Goal: Task Accomplishment & Management: Use online tool/utility

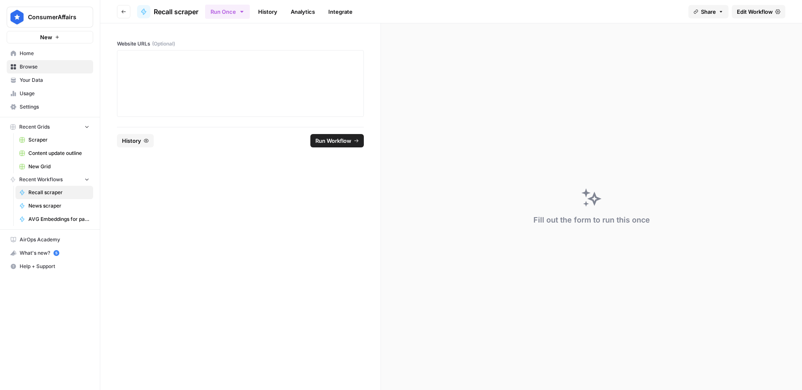
click at [772, 12] on span "Edit Workflow" at bounding box center [755, 12] width 36 height 8
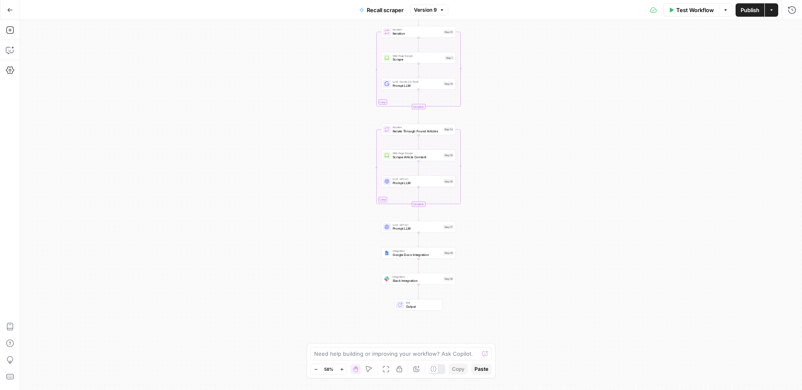
drag, startPoint x: 512, startPoint y: 213, endPoint x: 519, endPoint y: 150, distance: 63.1
click at [519, 150] on div "Workflow Set Inputs Inputs Run Code · Python Get [DATE] Date Step 8 Loop Iterat…" at bounding box center [411, 205] width 782 height 370
drag, startPoint x: 522, startPoint y: 209, endPoint x: 521, endPoint y: 139, distance: 69.8
click at [521, 139] on div "Workflow Set Inputs Inputs Run Code · Python Get [DATE] Date Step 8 Loop Iterat…" at bounding box center [411, 205] width 782 height 370
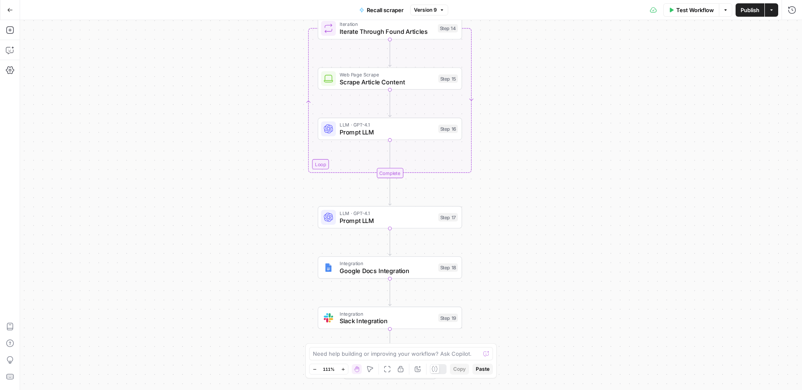
drag, startPoint x: 463, startPoint y: 186, endPoint x: 525, endPoint y: 231, distance: 75.7
click at [525, 231] on div "Workflow Set Inputs Inputs Run Code · Python Get [DATE] Date Step 8 Loop Iterat…" at bounding box center [411, 205] width 782 height 370
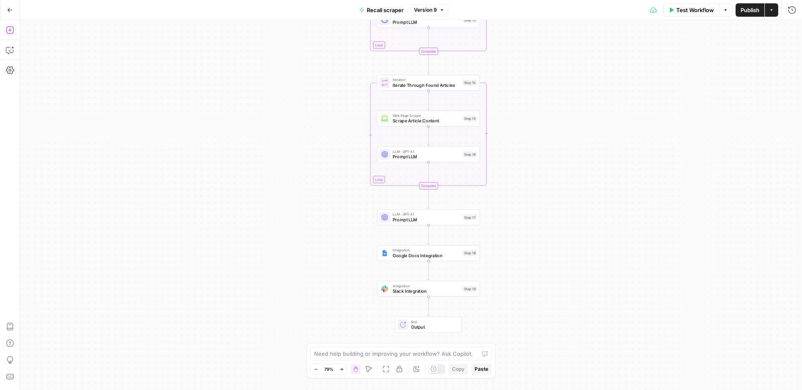
click at [9, 28] on icon "button" at bounding box center [10, 30] width 8 height 8
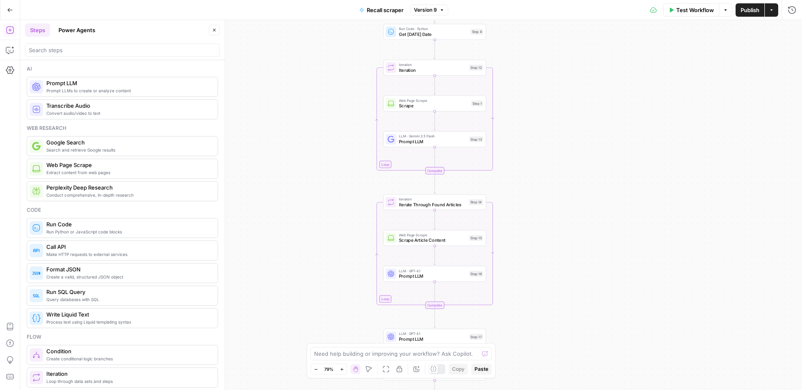
drag, startPoint x: 277, startPoint y: 171, endPoint x: 269, endPoint y: 276, distance: 104.8
click at [269, 276] on div "Workflow Set Inputs Inputs Run Code · Python Get [DATE] Date Step 8 Loop Iterat…" at bounding box center [411, 205] width 782 height 370
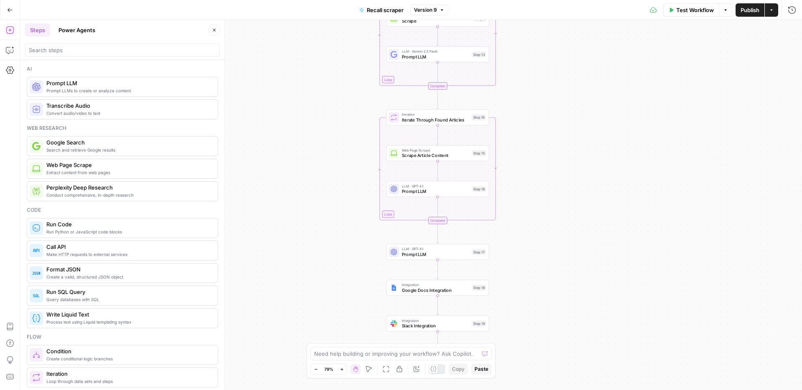
drag, startPoint x: 277, startPoint y: 253, endPoint x: 289, endPoint y: 142, distance: 110.9
click at [289, 142] on div "Workflow Set Inputs Inputs Run Code · Python Get [DATE] Date Step 8 Loop Iterat…" at bounding box center [411, 205] width 782 height 370
click at [84, 50] on input "search" at bounding box center [122, 50] width 187 height 8
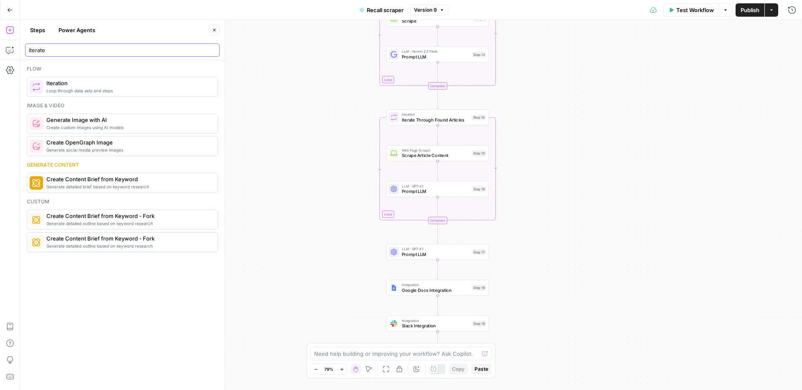
type input "iterate"
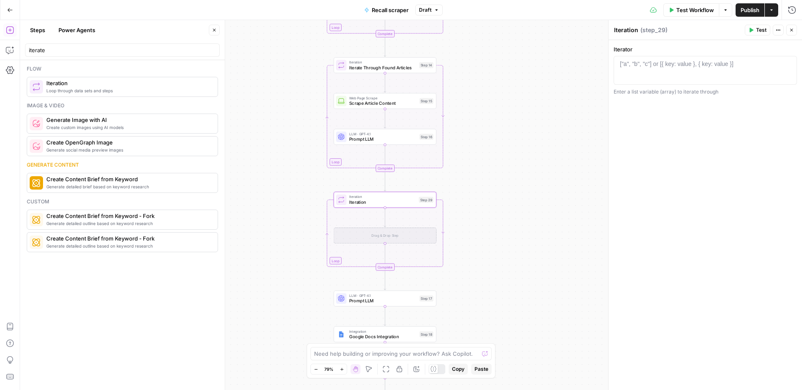
drag, startPoint x: 549, startPoint y: 238, endPoint x: 483, endPoint y: 157, distance: 104.5
click at [483, 157] on div "Workflow Set Inputs Inputs Run Code · Python Get [DATE] Date Step 8 Loop Iterat…" at bounding box center [411, 205] width 782 height 370
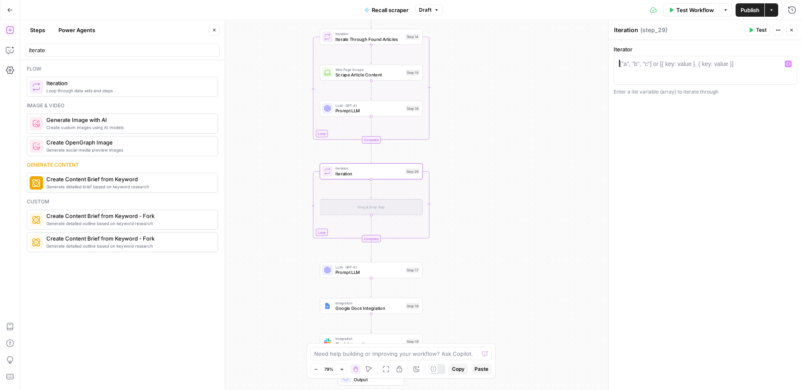
click at [707, 71] on div at bounding box center [706, 78] width 176 height 36
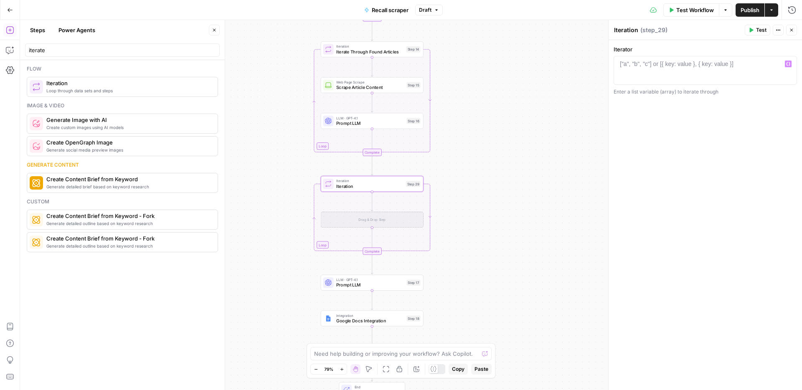
drag, startPoint x: 491, startPoint y: 135, endPoint x: 505, endPoint y: 267, distance: 132.8
click at [495, 295] on div "Workflow Set Inputs Inputs Run Code · Python Get [DATE] Date Step 8 Loop Iterat…" at bounding box center [411, 205] width 782 height 370
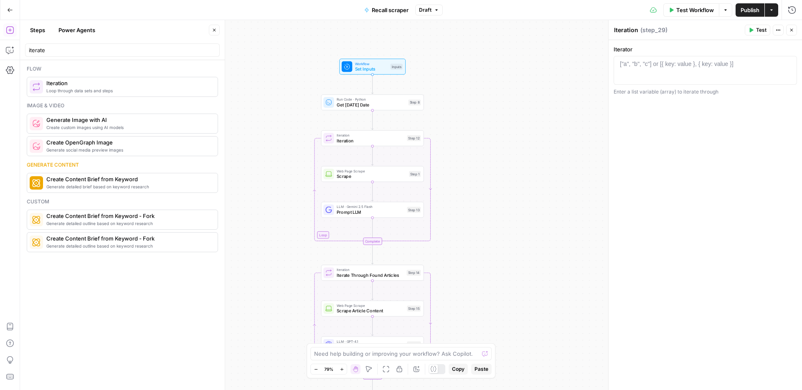
drag, startPoint x: 507, startPoint y: 259, endPoint x: 437, endPoint y: 109, distance: 165.6
click at [507, 271] on div "Workflow Set Inputs Inputs Run Code · Python Get [DATE] Date Step 8 Loop Iterat…" at bounding box center [411, 205] width 782 height 370
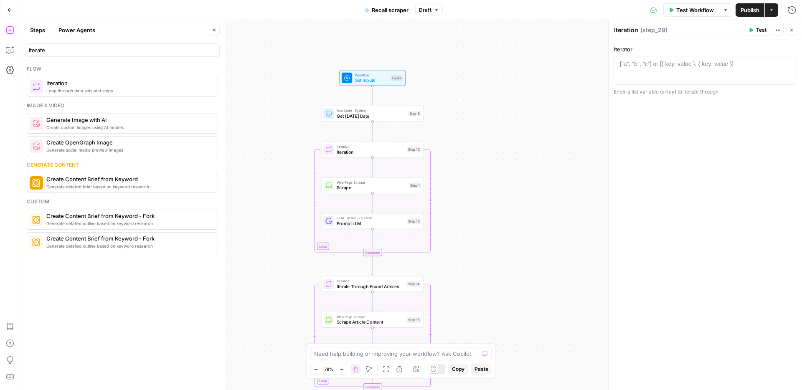
click at [364, 74] on span "Workflow" at bounding box center [371, 74] width 33 height 5
click at [750, 89] on button "Add Field" at bounding box center [699, 93] width 166 height 13
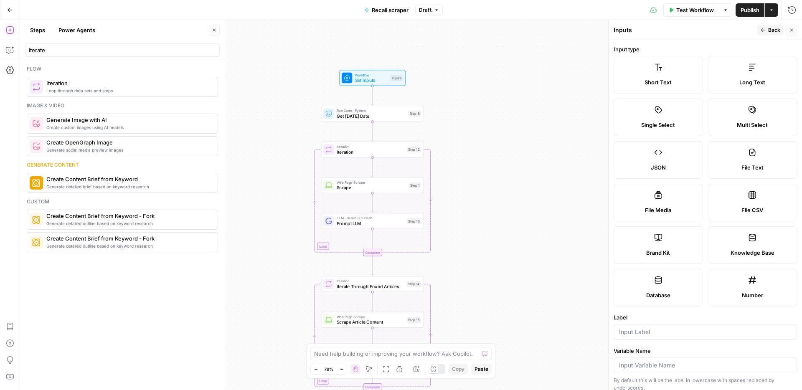
click at [649, 338] on div at bounding box center [705, 332] width 183 height 16
type input "NHTSA url"
click at [793, 30] on icon "button" at bounding box center [791, 30] width 5 height 5
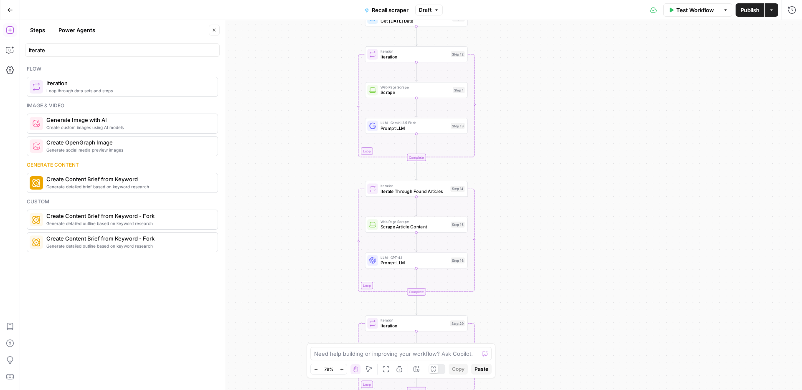
drag, startPoint x: 573, startPoint y: 190, endPoint x: 622, endPoint y: 89, distance: 111.6
click at [627, 68] on div "Workflow Set Inputs Inputs Run Code · Python Get [DATE] Date Step 8 Loop Iterat…" at bounding box center [411, 205] width 782 height 370
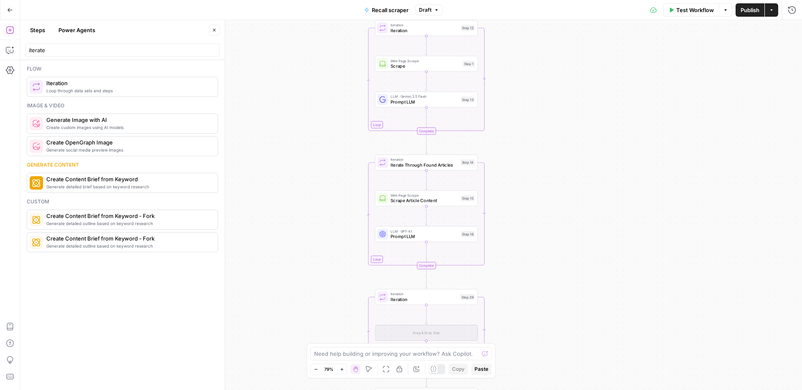
click at [595, 140] on div "Workflow Set Inputs Inputs Run Code · Python Get [DATE] Date Step 8 Loop Iterat…" at bounding box center [411, 205] width 782 height 370
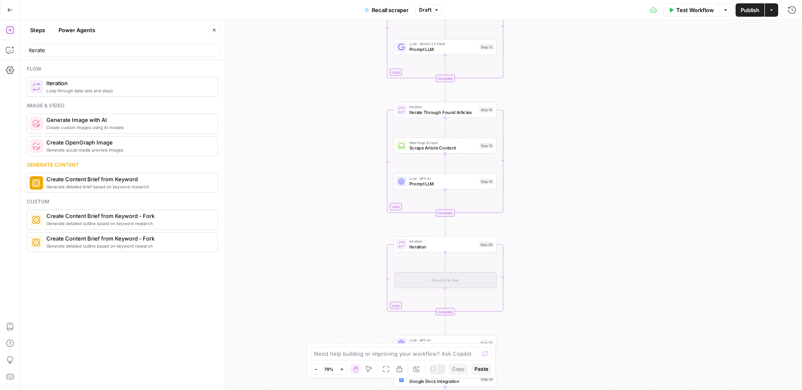
click at [432, 245] on span "Iteration" at bounding box center [443, 247] width 67 height 7
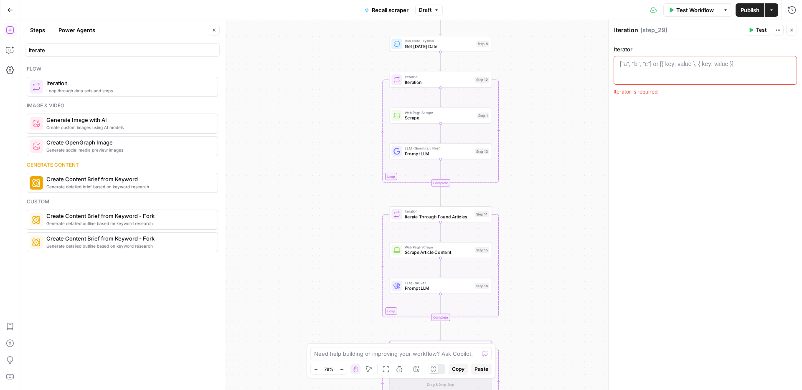
drag, startPoint x: 532, startPoint y: 179, endPoint x: 530, endPoint y: 250, distance: 71.1
click at [527, 256] on div "Workflow Set Inputs Inputs Run Code · Python Get [DATE] Date Step 8 Loop Iterat…" at bounding box center [411, 205] width 782 height 370
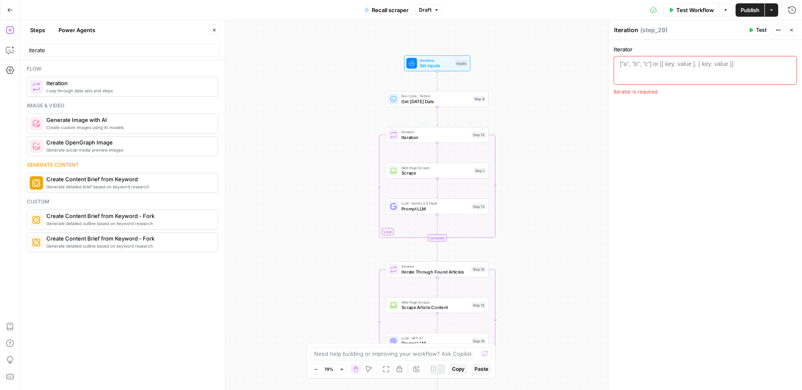
click at [431, 140] on span "Iteration" at bounding box center [436, 137] width 68 height 7
type textarea "**********"
click at [712, 71] on div "website_urls" at bounding box center [706, 78] width 176 height 36
drag, startPoint x: 542, startPoint y: 275, endPoint x: 552, endPoint y: 177, distance: 98.3
click at [552, 177] on div "Workflow Set Inputs Inputs Run Code · Python Get [DATE] Date Step 8 Loop Iterat…" at bounding box center [411, 205] width 782 height 370
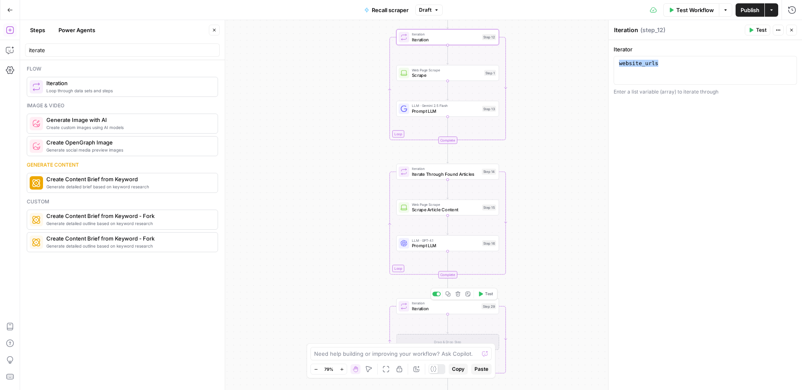
click at [446, 308] on span "Iteration" at bounding box center [445, 308] width 67 height 7
click at [656, 67] on div "["a", "b", "c"] or [{ key: value }, { key: value }]" at bounding box center [677, 64] width 114 height 8
paste textarea "**********"
click at [635, 61] on div "website_urls" at bounding box center [706, 78] width 176 height 36
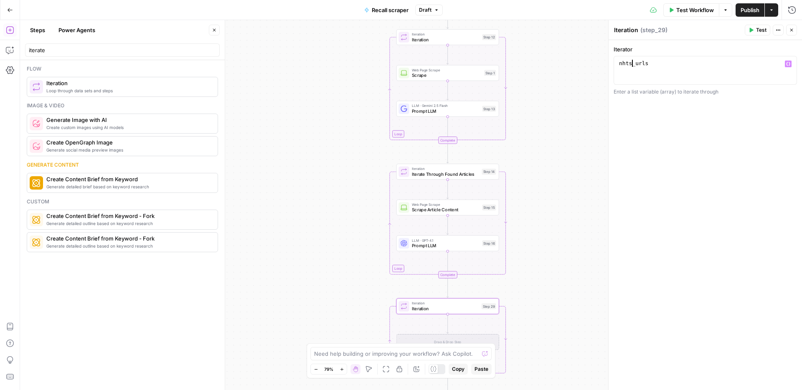
scroll to position [0, 1]
type textarea "**********"
drag, startPoint x: 791, startPoint y: 31, endPoint x: 770, endPoint y: 43, distance: 24.3
click at [791, 31] on icon "button" at bounding box center [791, 30] width 5 height 5
click at [452, 74] on span "Scrape" at bounding box center [447, 75] width 70 height 7
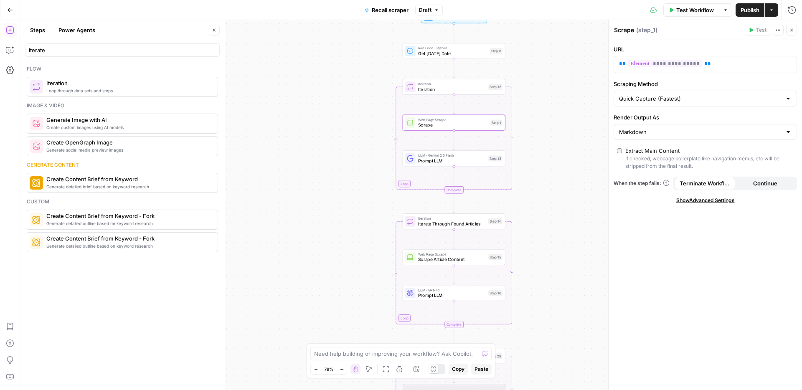
drag, startPoint x: 536, startPoint y: 89, endPoint x: 542, endPoint y: 138, distance: 49.7
click at [542, 138] on div "Workflow Set Inputs Inputs Run Code · Python Get [DATE] Date Step 8 Loop Iterat…" at bounding box center [411, 205] width 782 height 370
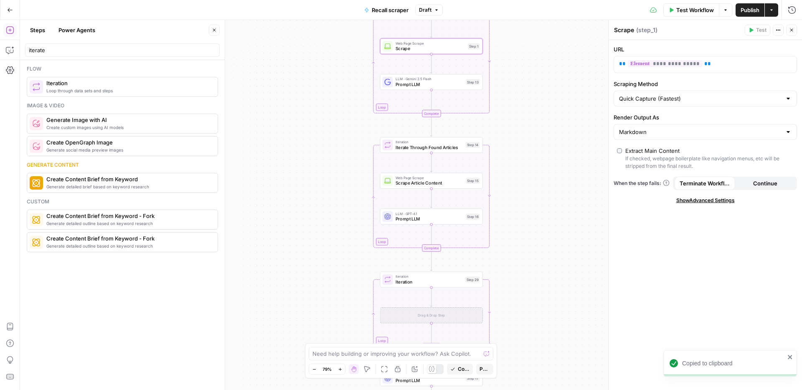
drag, startPoint x: 540, startPoint y: 204, endPoint x: 517, endPoint y: 127, distance: 81.2
click at [517, 127] on div "Workflow Set Inputs Inputs Run Code · Python Get [DATE] Date Step 8 Loop Iterat…" at bounding box center [411, 205] width 782 height 370
click at [59, 48] on input "iterate" at bounding box center [122, 50] width 187 height 8
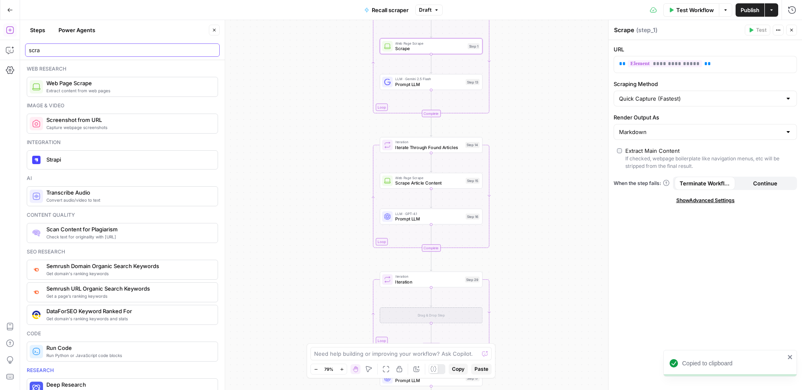
type input "scra"
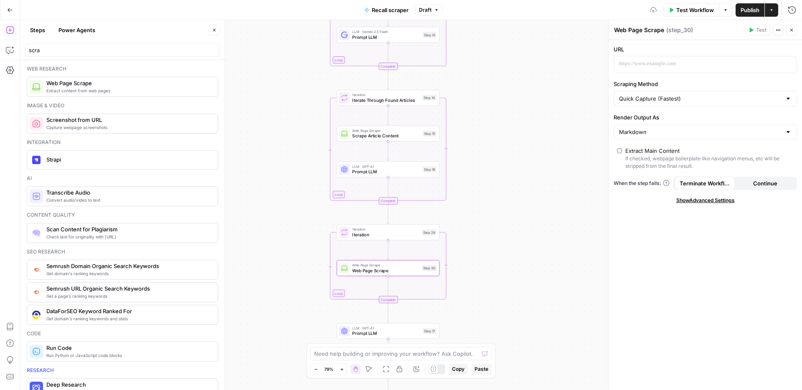
drag, startPoint x: 335, startPoint y: 259, endPoint x: 279, endPoint y: 194, distance: 85.9
click at [279, 194] on div "Workflow Set Inputs Inputs Run Code · Python Get [DATE] Date Step 8 Loop Iterat…" at bounding box center [411, 205] width 782 height 370
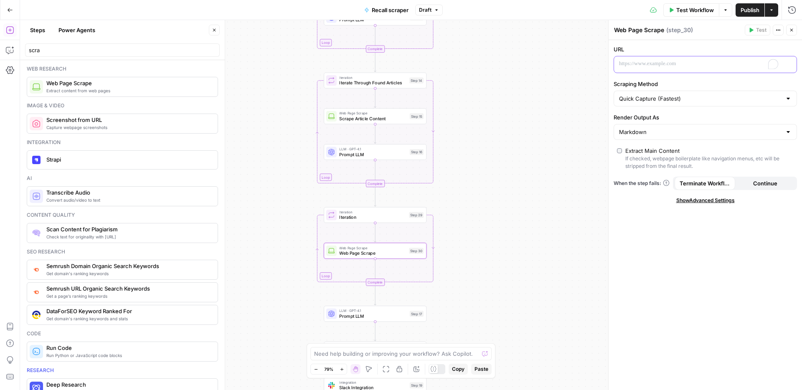
click at [649, 65] on p "To enrich screen reader interactions, please activate Accessibility in Grammarl…" at bounding box center [698, 64] width 159 height 8
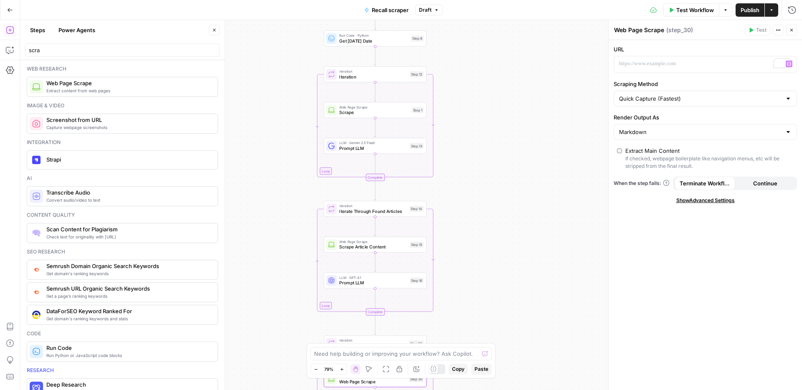
click at [352, 99] on div "Workflow Set Inputs Inputs Run Code · Python Get [DATE] Date Step 8 Loop Iterat…" at bounding box center [411, 205] width 782 height 370
click at [349, 108] on span "Web Page Scrape" at bounding box center [374, 106] width 70 height 5
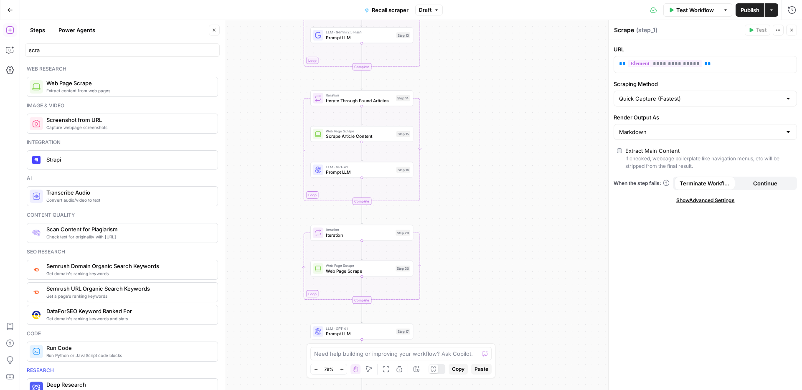
drag, startPoint x: 506, startPoint y: 269, endPoint x: 493, endPoint y: 158, distance: 111.5
click at [493, 158] on div "Workflow Set Inputs Inputs Run Code · Python Get [DATE] Date Step 8 Loop Iterat…" at bounding box center [411, 205] width 782 height 370
click at [389, 273] on span "Web Page Scrape" at bounding box center [359, 271] width 67 height 7
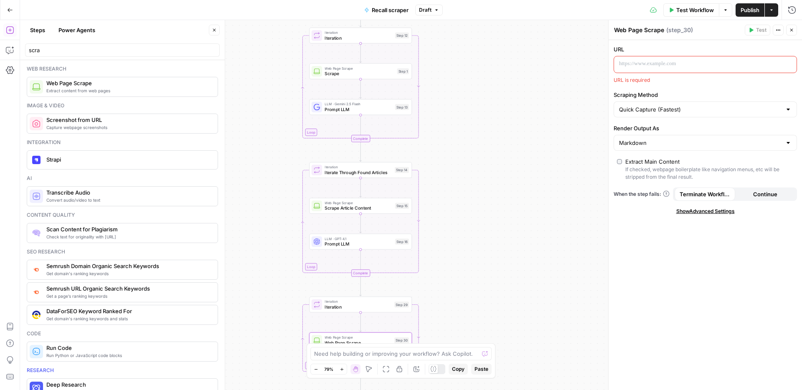
drag, startPoint x: 486, startPoint y: 195, endPoint x: 485, endPoint y: 270, distance: 74.4
click at [485, 270] on div "Workflow Set Inputs Inputs Run Code · Python Get [DATE] Date Step 8 Loop Iterat…" at bounding box center [411, 205] width 782 height 370
drag, startPoint x: 485, startPoint y: 255, endPoint x: 484, endPoint y: 308, distance: 52.7
click at [484, 308] on div "Workflow Set Inputs Inputs Run Code · Python Get [DATE] Date Step 8 Loop Iterat…" at bounding box center [411, 205] width 782 height 370
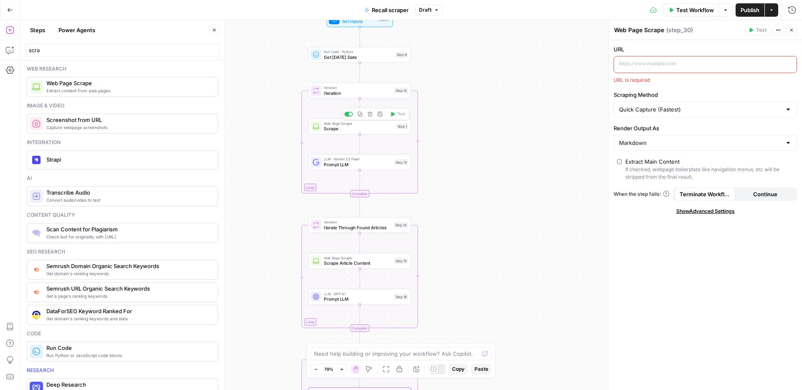
click at [382, 127] on span "Scrape" at bounding box center [359, 128] width 70 height 7
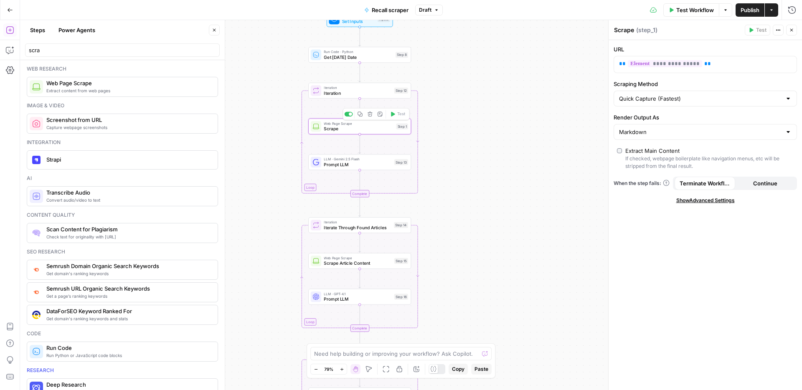
drag, startPoint x: 512, startPoint y: 199, endPoint x: 493, endPoint y: 61, distance: 138.8
click at [493, 61] on div "Workflow Set Inputs Inputs Run Code · Python Get [DATE] Date Step 8 Loop Iterat…" at bounding box center [411, 205] width 782 height 370
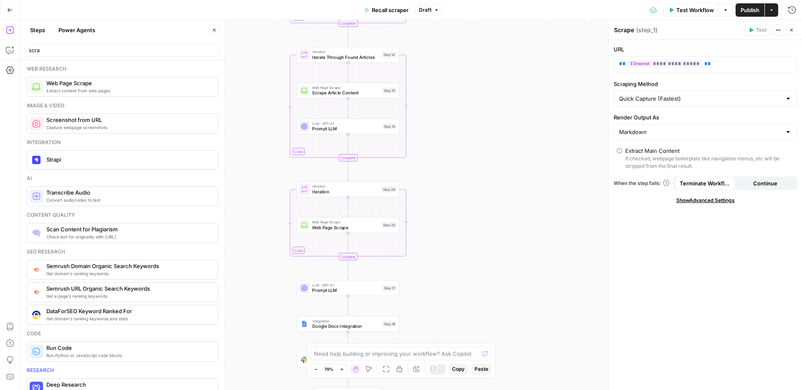
drag, startPoint x: 430, startPoint y: 259, endPoint x: 436, endPoint y: 211, distance: 48.5
click at [436, 211] on div "Workflow Set Inputs Inputs Run Code · Python Get [DATE] Date Step 8 Loop Iterat…" at bounding box center [411, 205] width 782 height 370
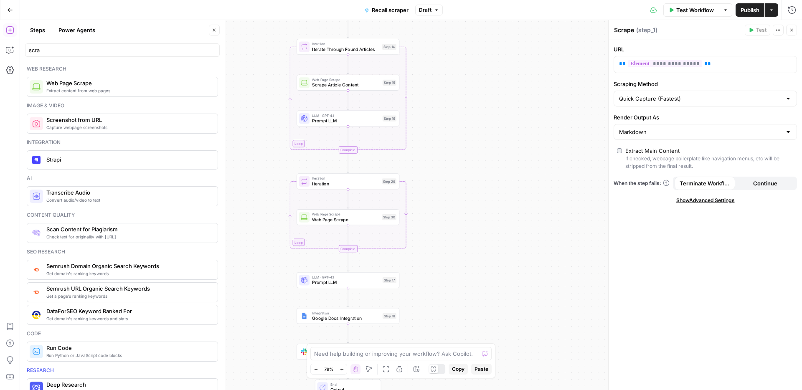
drag, startPoint x: 375, startPoint y: 221, endPoint x: 398, endPoint y: 209, distance: 26.2
click at [375, 221] on span "Web Page Scrape" at bounding box center [345, 219] width 67 height 7
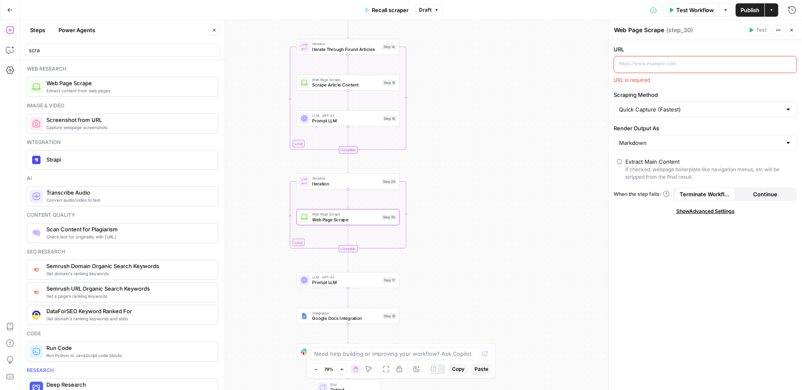
click at [700, 66] on p at bounding box center [698, 64] width 159 height 8
click at [786, 64] on button "Variables Menu" at bounding box center [789, 64] width 7 height 7
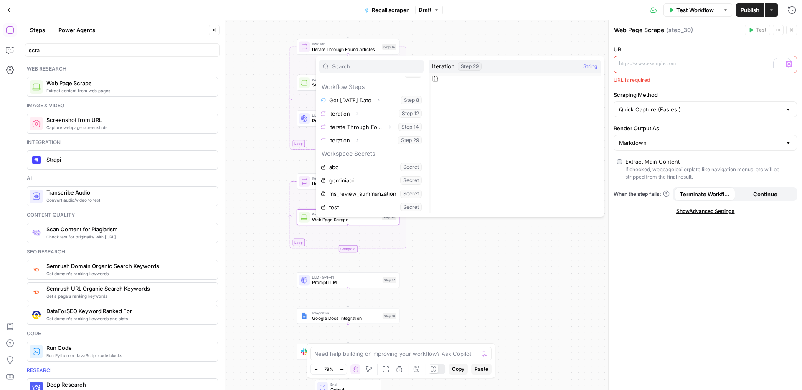
scroll to position [36, 0]
click at [381, 140] on button "Select variable Iteration" at bounding box center [371, 139] width 104 height 13
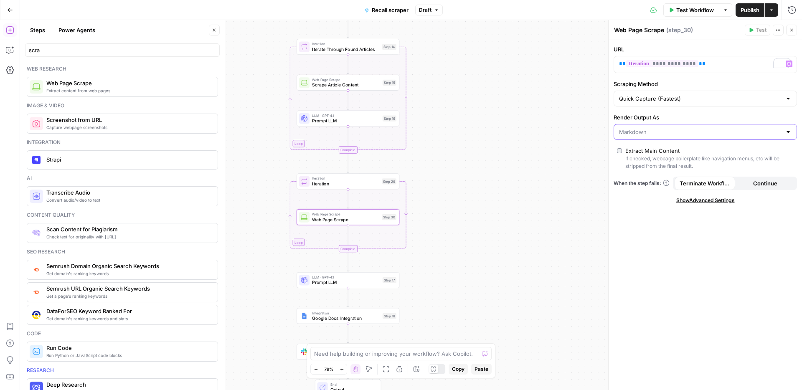
click at [657, 133] on input "Render Output As" at bounding box center [700, 132] width 163 height 8
type input "Markdown"
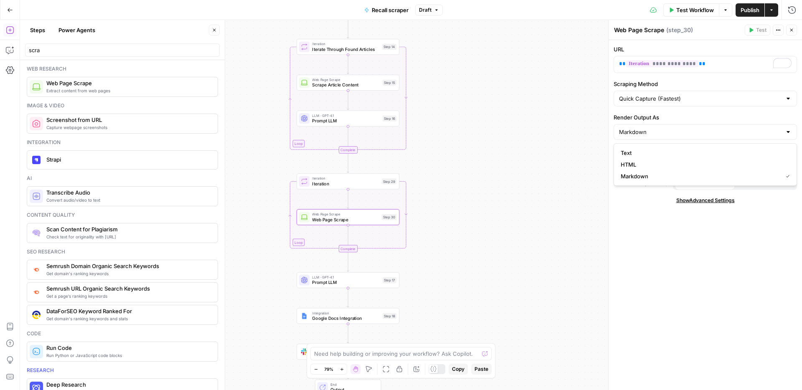
click at [645, 235] on div "**********" at bounding box center [705, 215] width 193 height 350
click at [640, 152] on div "Extract Main Content" at bounding box center [653, 151] width 54 height 8
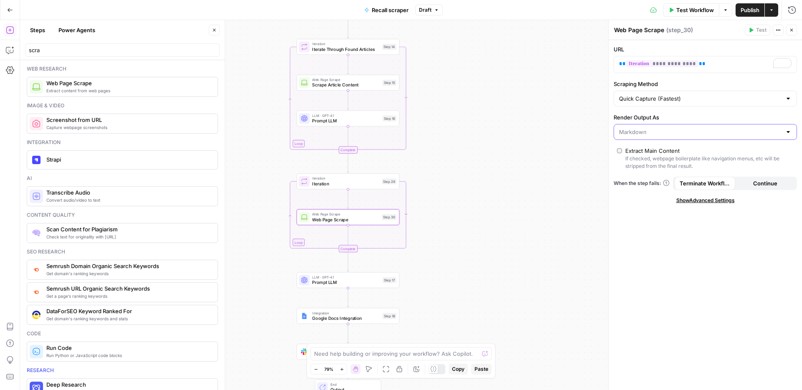
click at [684, 135] on input "Render Output As" at bounding box center [700, 132] width 163 height 8
click at [666, 162] on span "HTML" at bounding box center [704, 164] width 166 height 8
type input "HTML"
click at [699, 201] on span "Show Advanced Settings" at bounding box center [706, 201] width 59 height 8
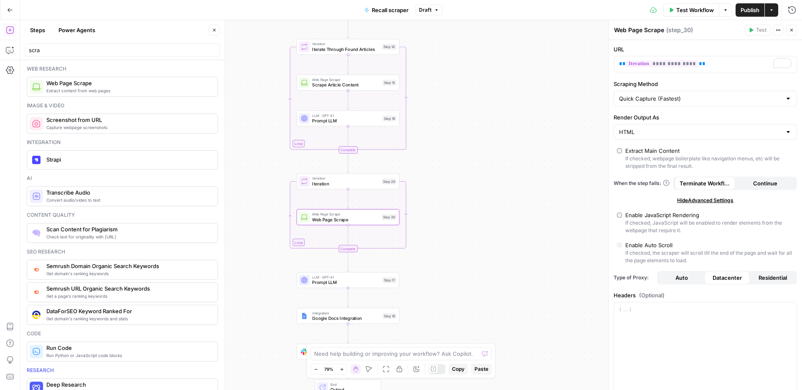
drag, startPoint x: 647, startPoint y: 215, endPoint x: 643, endPoint y: 237, distance: 22.5
click at [647, 215] on div "Enable JavaScript Rendering" at bounding box center [663, 215] width 74 height 8
type input "Custom"
click at [643, 241] on div "Enable Auto Scroll" at bounding box center [649, 245] width 47 height 8
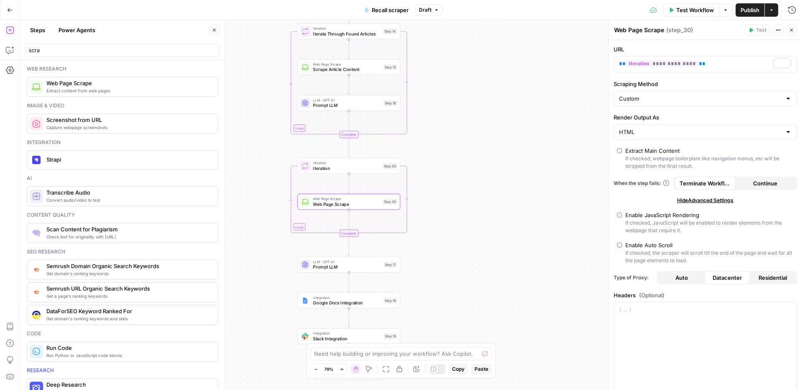
drag, startPoint x: 456, startPoint y: 219, endPoint x: 455, endPoint y: 139, distance: 79.8
click at [455, 139] on div "Workflow Set Inputs Inputs Run Code · Python Get [DATE] Date Step 8 Loop Iterat…" at bounding box center [411, 205] width 782 height 370
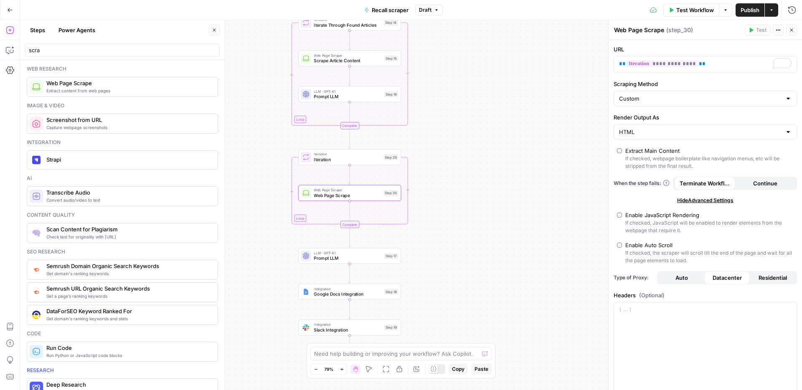
drag, startPoint x: 455, startPoint y: 139, endPoint x: 457, endPoint y: 210, distance: 71.1
click at [457, 210] on div "Workflow Set Inputs Inputs Run Code · Python Get [DATE] Date Step 8 Loop Iterat…" at bounding box center [411, 205] width 782 height 370
click at [387, 148] on span "Test" at bounding box center [391, 145] width 8 height 6
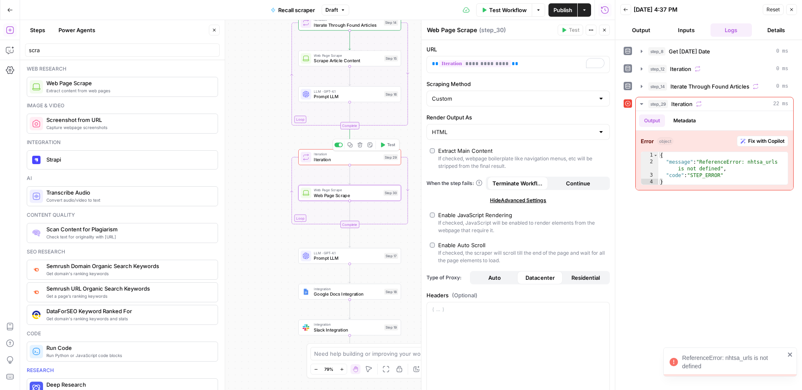
click at [385, 148] on button "Test" at bounding box center [387, 145] width 20 height 9
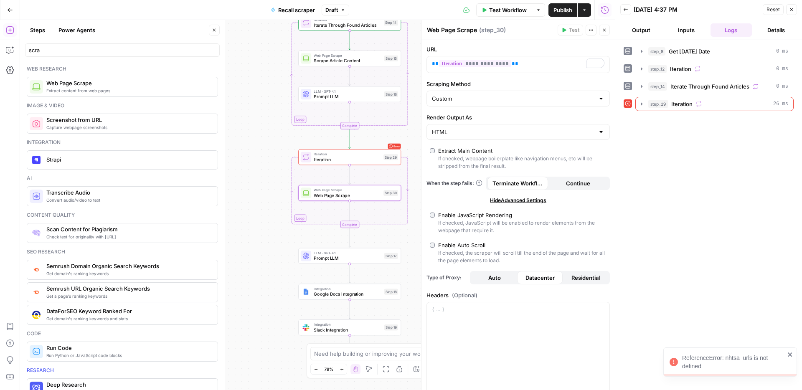
click at [507, 13] on span "Test Workflow" at bounding box center [508, 10] width 38 height 8
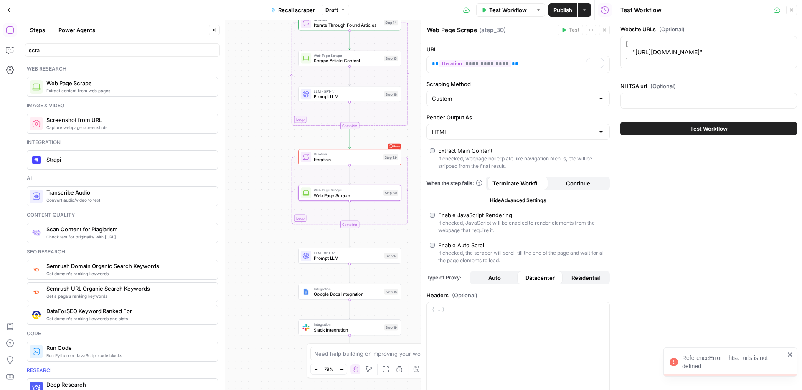
click at [648, 110] on div "NHTSA url (Optional)" at bounding box center [709, 97] width 177 height 30
click at [651, 102] on input "NHTSA url (Optional)" at bounding box center [709, 101] width 166 height 8
paste input "[URL][DOMAIN_NAME]"
type input "[URL][DOMAIN_NAME]"
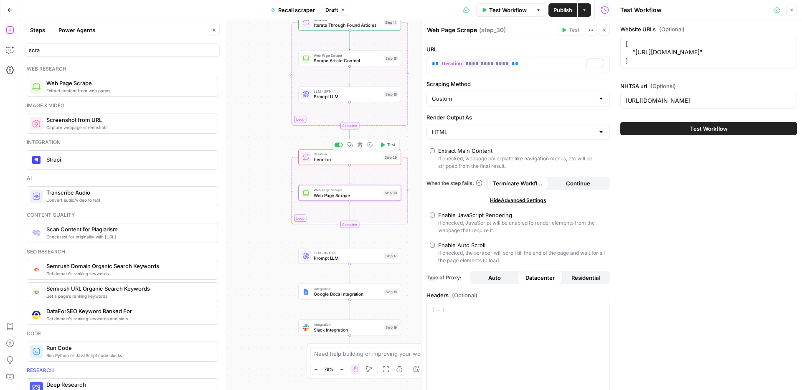
scroll to position [0, 0]
click at [389, 142] on span "Test" at bounding box center [391, 145] width 8 height 6
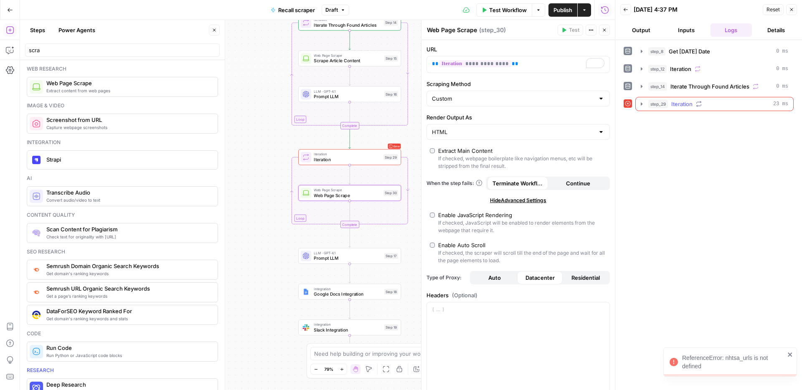
click at [659, 109] on button "step_29 Iteration 23 ms" at bounding box center [715, 103] width 158 height 13
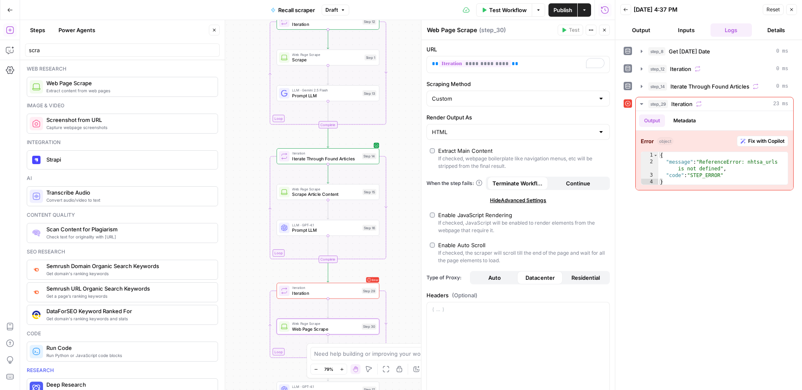
drag, startPoint x: 410, startPoint y: 65, endPoint x: 379, endPoint y: 152, distance: 92.3
click at [383, 213] on div "Workflow Set Inputs Inputs Run Code · Python Get [DATE] Date Step 8 Loop Iterat…" at bounding box center [317, 205] width 595 height 370
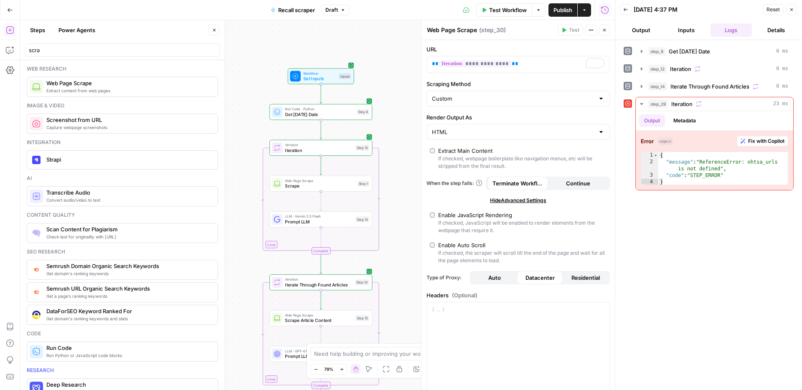
drag, startPoint x: 388, startPoint y: 91, endPoint x: 382, endPoint y: 180, distance: 89.2
click at [387, 207] on div "Workflow Set Inputs Inputs Run Code · Python Get [DATE] Date Step 8 Loop Iterat…" at bounding box center [317, 205] width 595 height 370
click at [509, 8] on span "Test Workflow" at bounding box center [508, 10] width 38 height 8
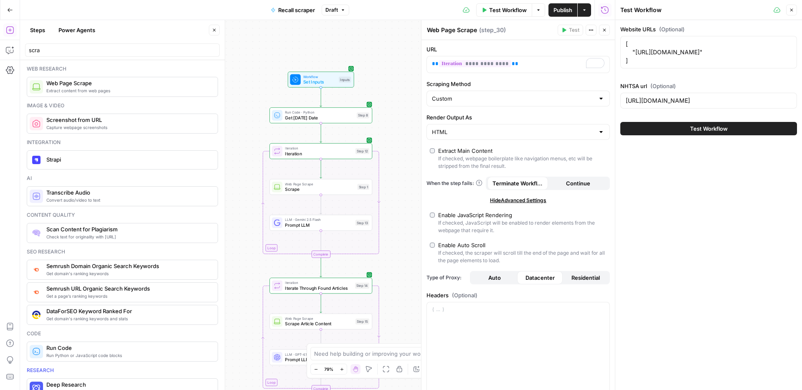
click at [321, 79] on span "Set Inputs" at bounding box center [319, 82] width 33 height 7
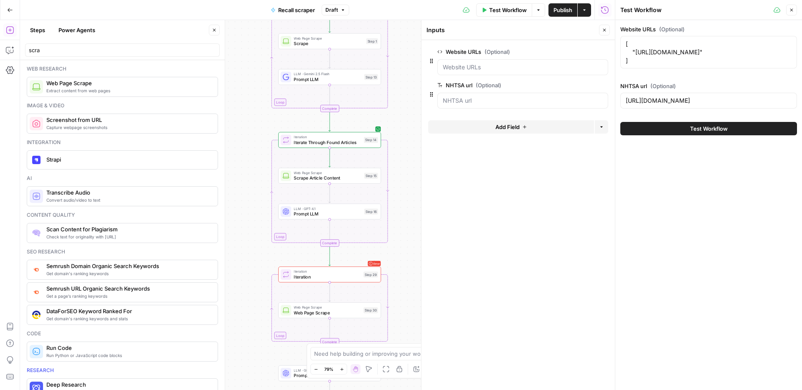
drag, startPoint x: 402, startPoint y: 265, endPoint x: 409, endPoint y: 105, distance: 160.2
click at [409, 105] on div "Workflow Set Inputs Inputs Run Code · Python Get [DATE] Date Step 8 Loop Iterat…" at bounding box center [317, 205] width 595 height 370
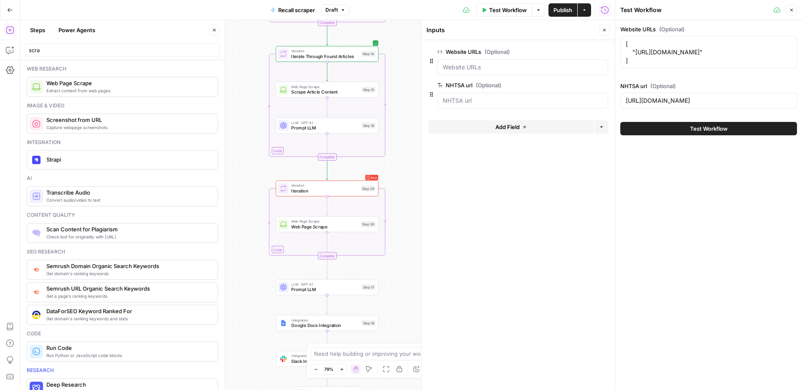
drag, startPoint x: 400, startPoint y: 229, endPoint x: 399, endPoint y: 158, distance: 71.5
click at [399, 157] on div "Workflow Set Inputs Inputs Run Code · Python Get [DATE] Date Step 8 Loop Iterat…" at bounding box center [317, 205] width 595 height 370
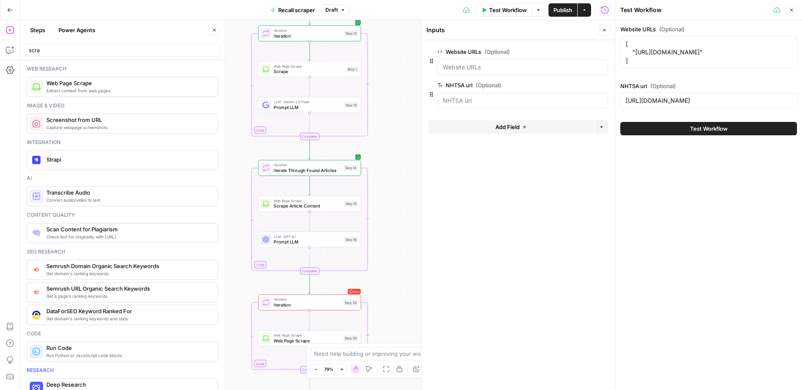
drag, startPoint x: 399, startPoint y: 158, endPoint x: 382, endPoint y: 272, distance: 115.4
click at [382, 272] on div "Workflow Set Inputs Inputs Run Code · Python Get [DATE] Date Step 8 Loop Iterat…" at bounding box center [317, 205] width 595 height 370
click at [316, 109] on span "Prompt LLM" at bounding box center [308, 107] width 68 height 7
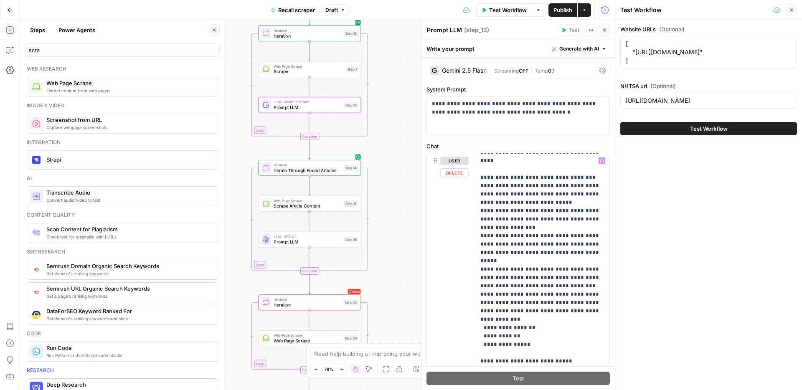
scroll to position [184, 0]
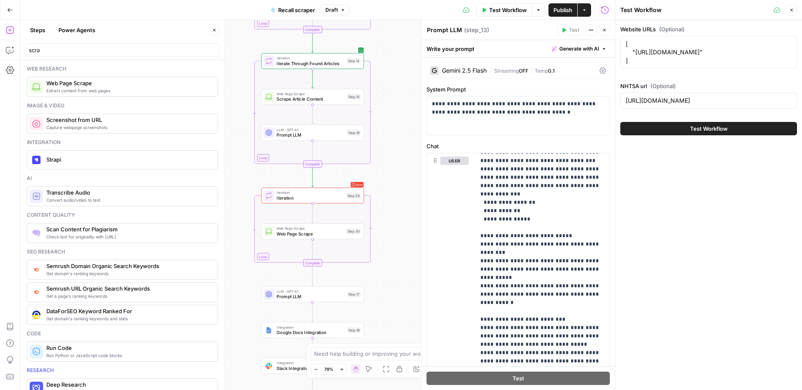
drag, startPoint x: 379, startPoint y: 287, endPoint x: 382, endPoint y: 180, distance: 107.0
click at [382, 180] on div "Workflow Set Inputs Inputs Run Code · Python Get [DATE] Date Step 8 Loop Iterat…" at bounding box center [317, 205] width 595 height 370
click at [326, 184] on button "Delete step" at bounding box center [322, 183] width 9 height 9
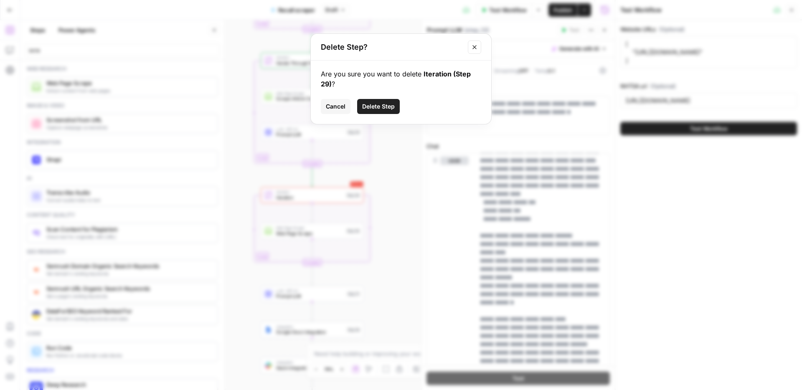
drag, startPoint x: 472, startPoint y: 42, endPoint x: 375, endPoint y: 178, distance: 166.8
click at [472, 42] on button "Close modal" at bounding box center [474, 47] width 13 height 13
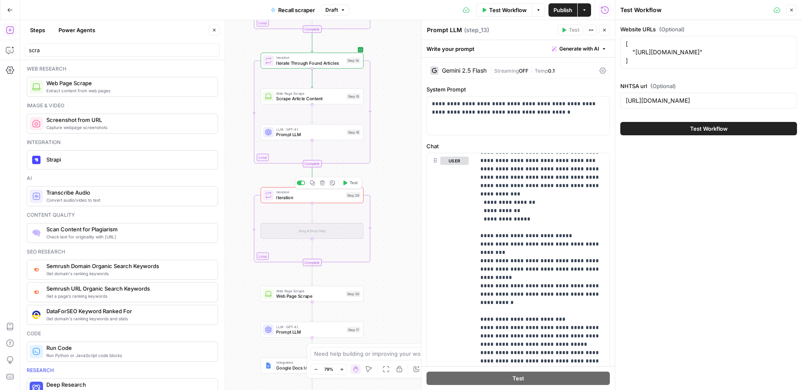
click at [323, 185] on icon "button" at bounding box center [322, 183] width 5 height 5
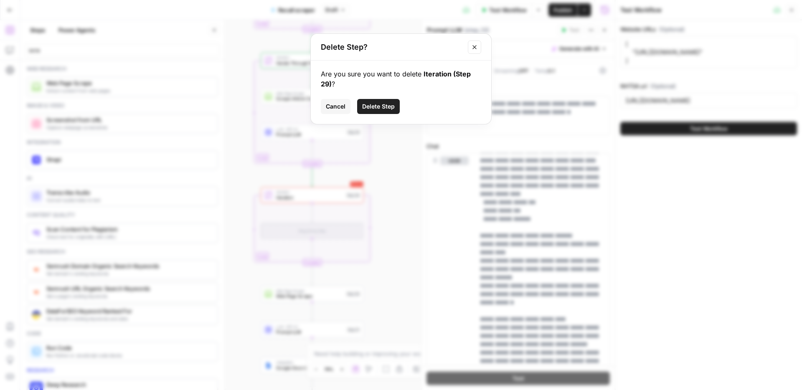
click at [383, 107] on span "Delete Step" at bounding box center [378, 106] width 33 height 8
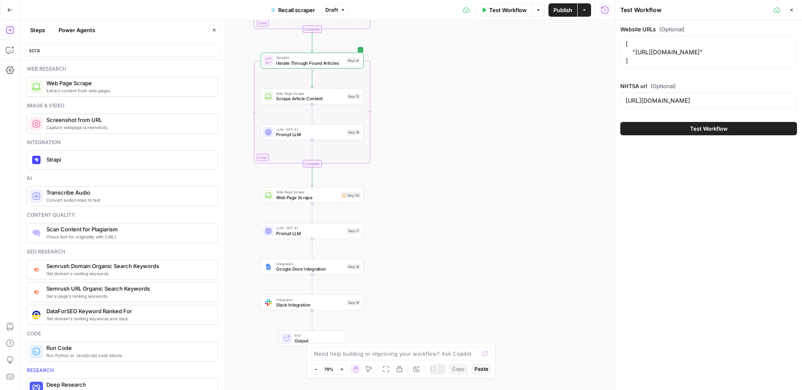
click at [322, 198] on span "Web Page Scrape" at bounding box center [307, 197] width 62 height 7
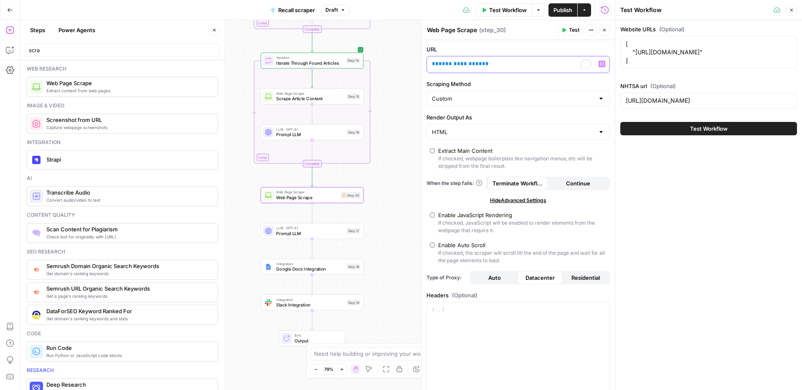
click at [507, 65] on p "**********" at bounding box center [511, 64] width 159 height 8
click at [601, 64] on html "ConsumerAffairs New Home Browse Your Data Usage Settings Recent Grids Scraper C…" at bounding box center [401, 195] width 802 height 390
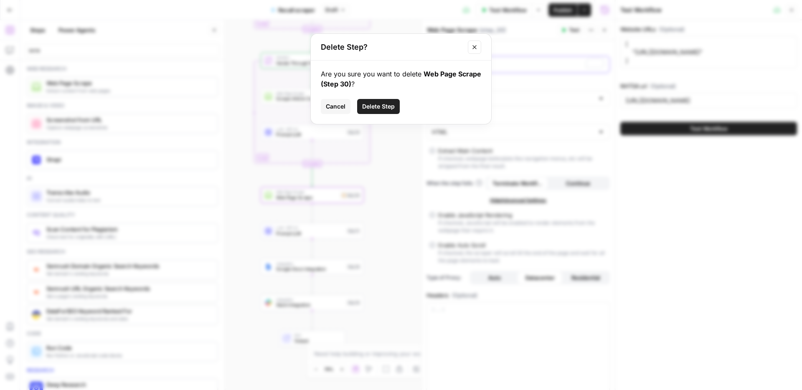
click at [474, 52] on button "Close modal" at bounding box center [474, 47] width 13 height 13
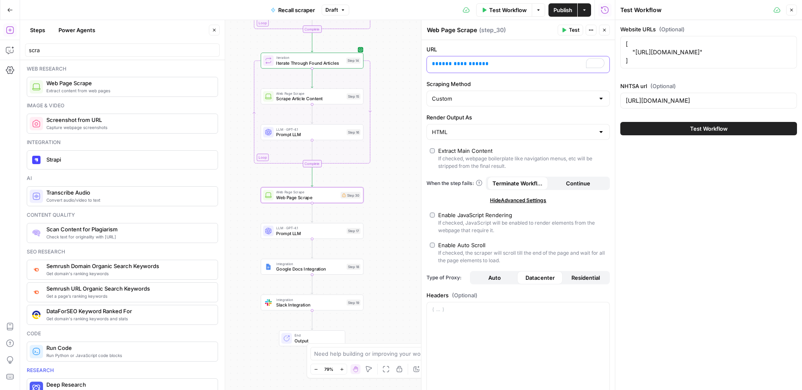
click at [483, 66] on p "**********" at bounding box center [511, 64] width 159 height 8
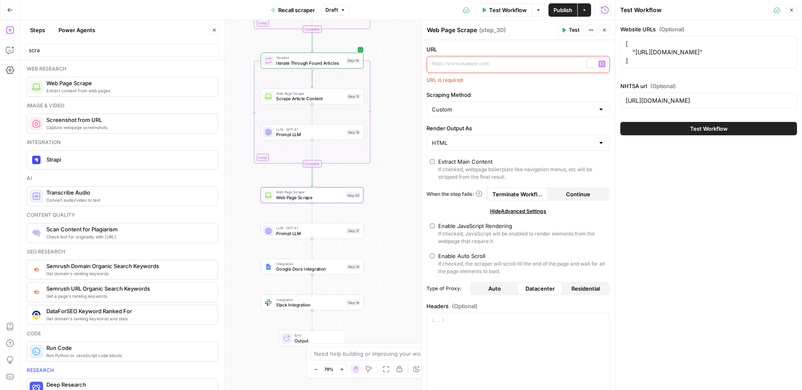
click at [602, 65] on icon "button" at bounding box center [602, 64] width 4 height 4
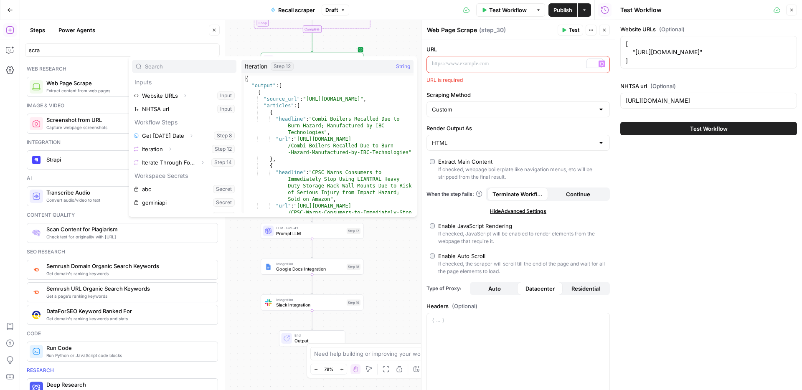
scroll to position [23, 0]
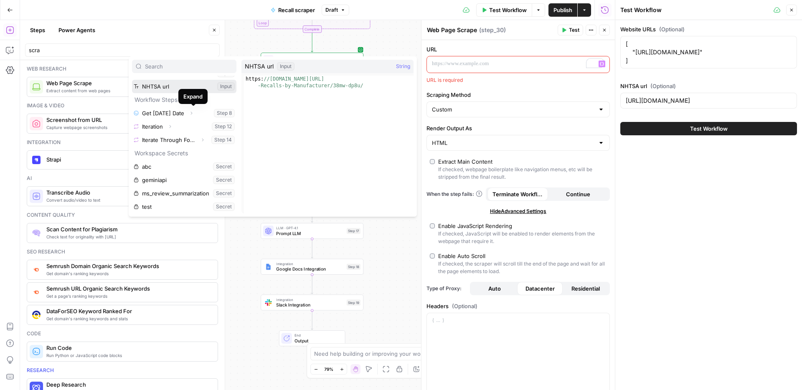
click at [159, 88] on button "Select variable NHTSA url" at bounding box center [184, 86] width 104 height 13
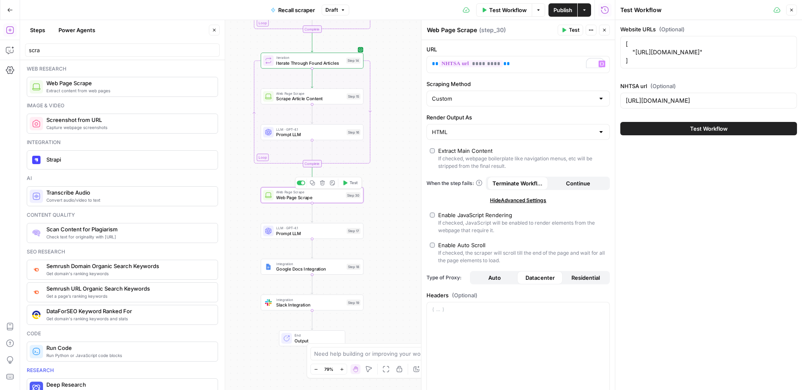
click at [351, 184] on span "Test" at bounding box center [354, 183] width 8 height 6
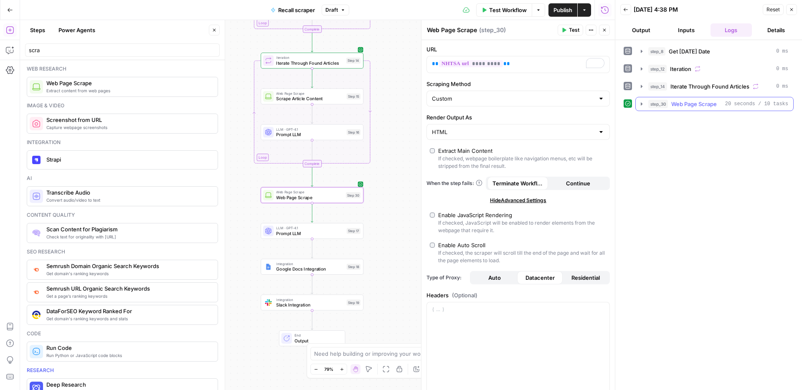
click at [675, 105] on span "Web Page Scrape" at bounding box center [695, 104] width 46 height 8
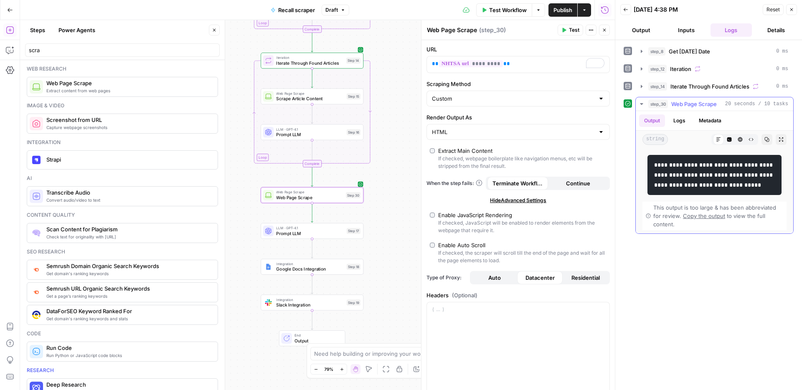
click at [683, 121] on button "Logs" at bounding box center [680, 120] width 22 height 13
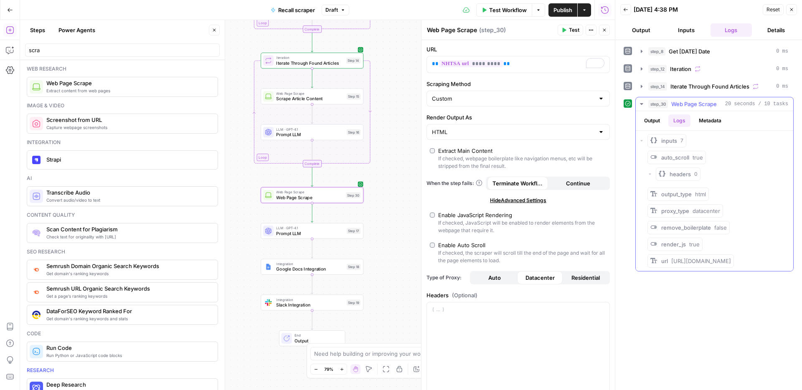
click at [706, 121] on button "Metadata" at bounding box center [710, 120] width 33 height 13
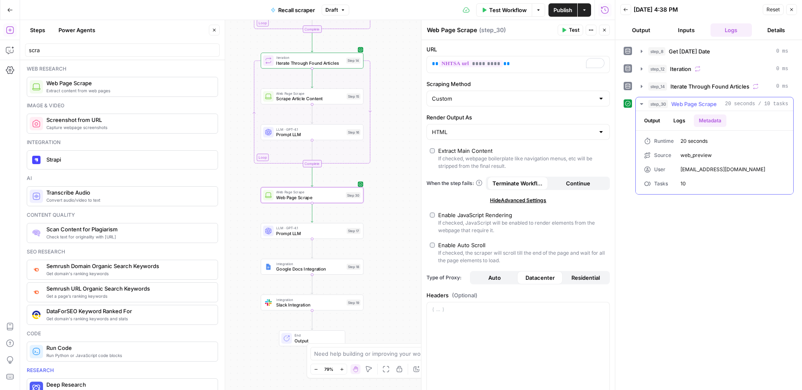
click at [686, 121] on button "Logs" at bounding box center [680, 120] width 22 height 13
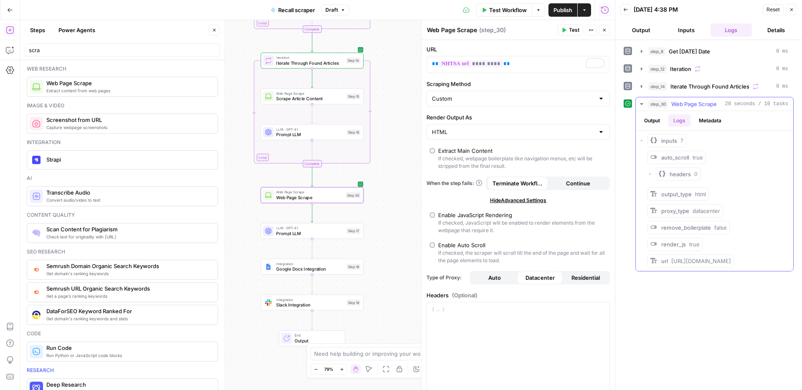
click at [652, 122] on button "Output" at bounding box center [652, 120] width 26 height 13
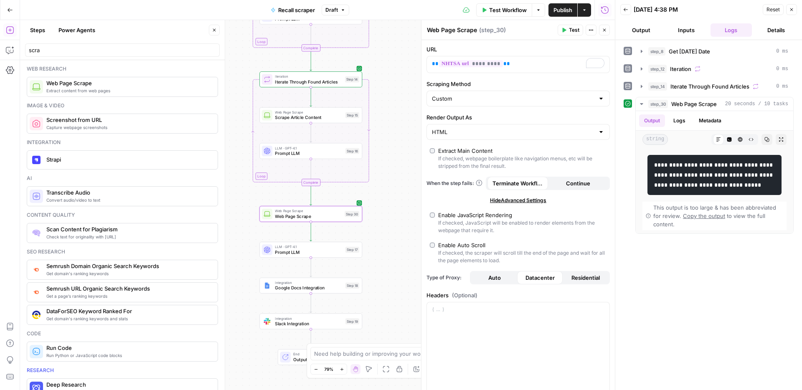
drag, startPoint x: 375, startPoint y: 224, endPoint x: 374, endPoint y: 243, distance: 18.8
click at [374, 243] on div "Workflow Set Inputs Inputs Run Code · Python Get [DATE] Date Step 8 Loop Iterat…" at bounding box center [317, 205] width 595 height 370
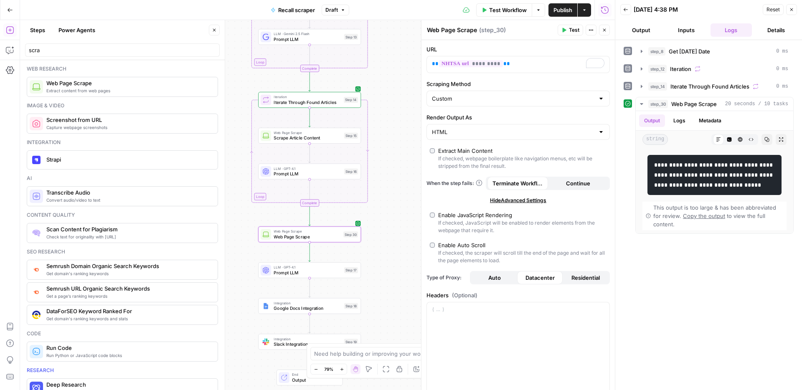
drag, startPoint x: 388, startPoint y: 210, endPoint x: 388, endPoint y: 232, distance: 22.1
click at [387, 234] on div "Workflow Set Inputs Inputs Run Code · Python Get [DATE] Date Step 8 Loop Iterat…" at bounding box center [317, 205] width 595 height 370
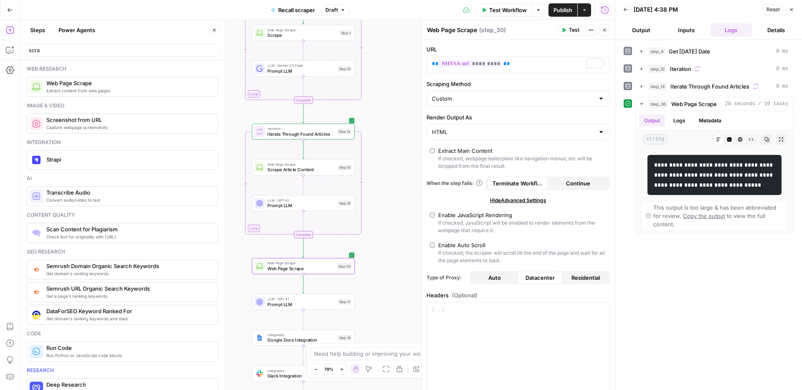
drag, startPoint x: 392, startPoint y: 197, endPoint x: 387, endPoint y: 221, distance: 24.7
click at [387, 221] on div "Workflow Set Inputs Inputs Run Code · Python Get [DATE] Date Step 8 Loop Iterat…" at bounding box center [317, 205] width 595 height 370
click at [326, 72] on span "Prompt LLM" at bounding box center [301, 71] width 68 height 7
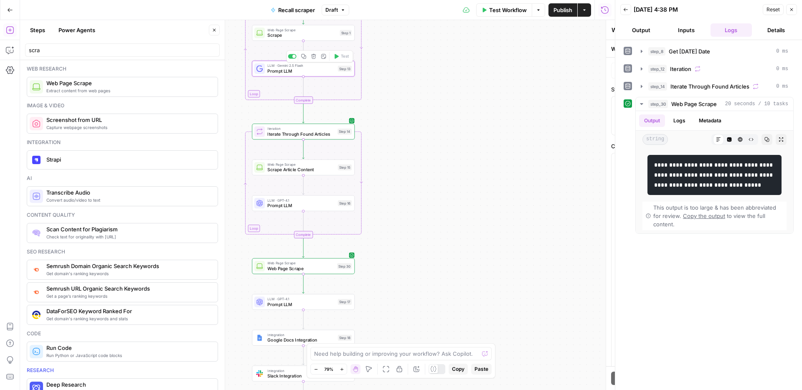
type textarea "Prompt LLM"
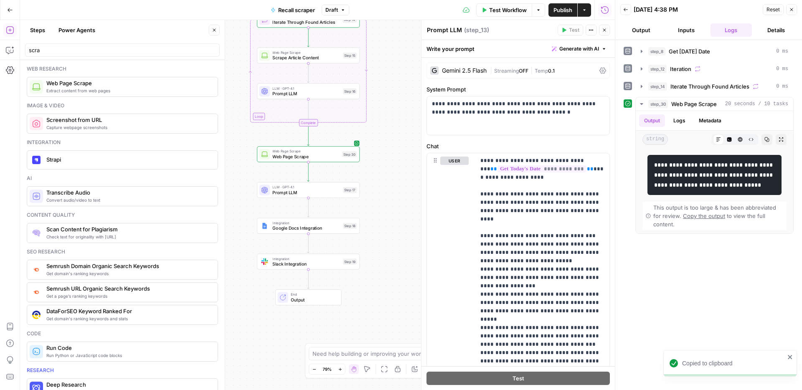
drag, startPoint x: 389, startPoint y: 280, endPoint x: 389, endPoint y: 191, distance: 89.0
click at [394, 168] on div "Workflow Set Inputs Inputs Run Code · Python Get [DATE] Date Step 8 Loop Iterat…" at bounding box center [317, 205] width 595 height 370
click at [389, 191] on div "Workflow Set Inputs Inputs Run Code · Python Get [DATE] Date Step 8 Loop Iterat…" at bounding box center [317, 205] width 595 height 370
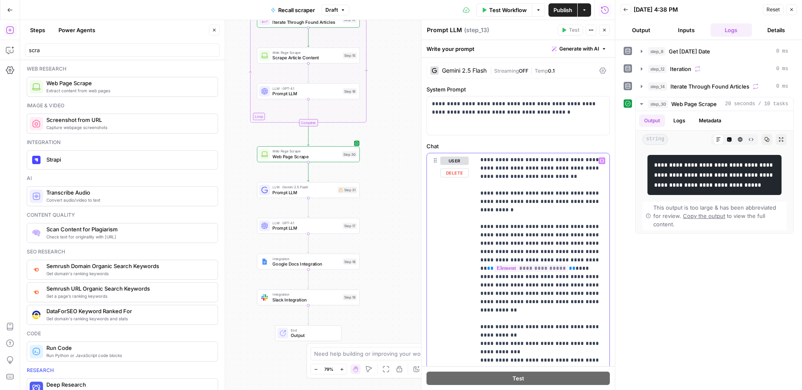
scroll to position [402, 0]
drag, startPoint x: 560, startPoint y: 212, endPoint x: 506, endPoint y: 217, distance: 54.1
click at [474, 212] on div "**********" at bounding box center [518, 323] width 183 height 341
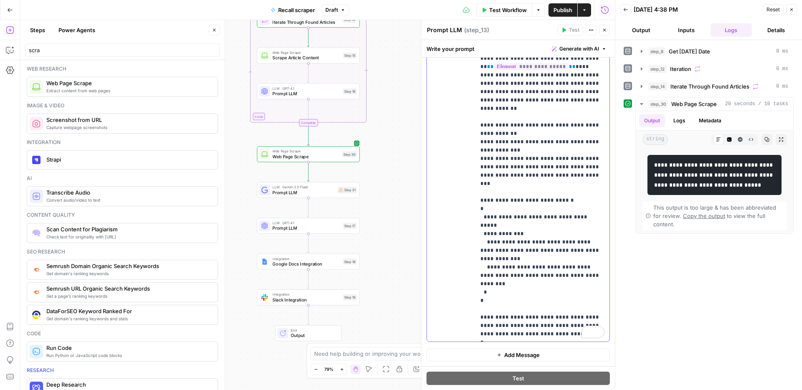
scroll to position [0, 0]
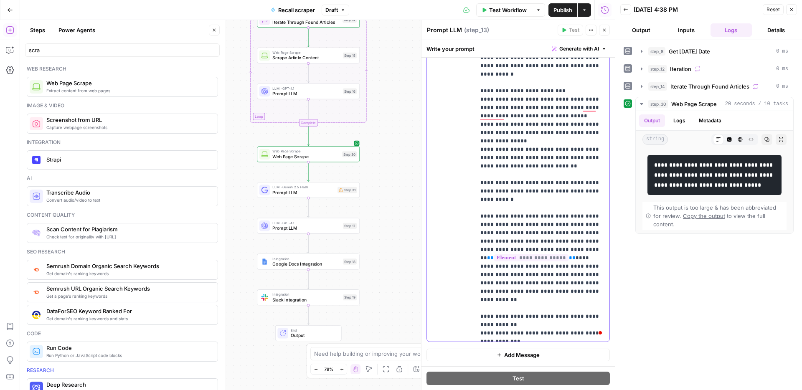
click at [568, 191] on p "**********" at bounding box center [543, 137] width 124 height 786
drag, startPoint x: 563, startPoint y: 199, endPoint x: 478, endPoint y: 203, distance: 84.9
click at [478, 203] on div "**********" at bounding box center [543, 171] width 134 height 341
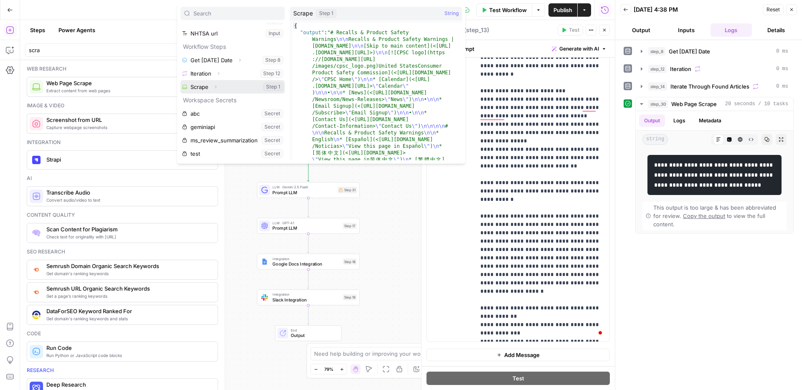
click at [226, 91] on button "Select variable Scrape" at bounding box center [233, 86] width 104 height 13
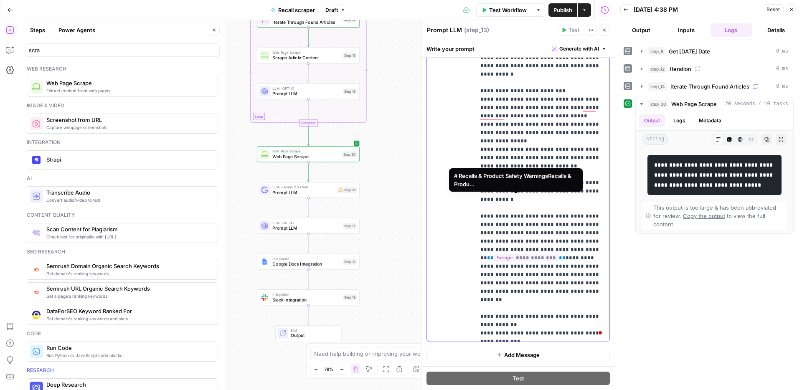
click at [527, 254] on span "**********" at bounding box center [526, 257] width 64 height 7
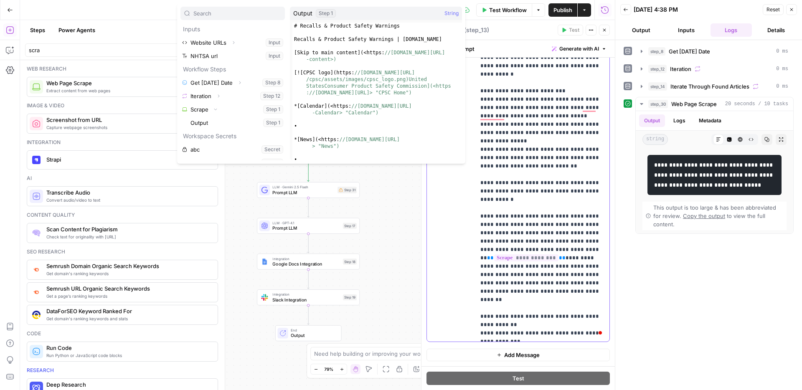
click at [522, 204] on p "**********" at bounding box center [543, 137] width 124 height 786
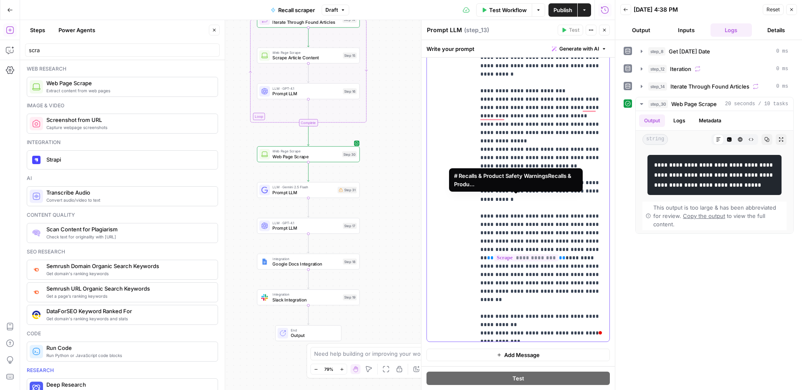
click at [526, 254] on span "**********" at bounding box center [526, 257] width 64 height 7
click at [527, 254] on span "**********" at bounding box center [526, 257] width 64 height 7
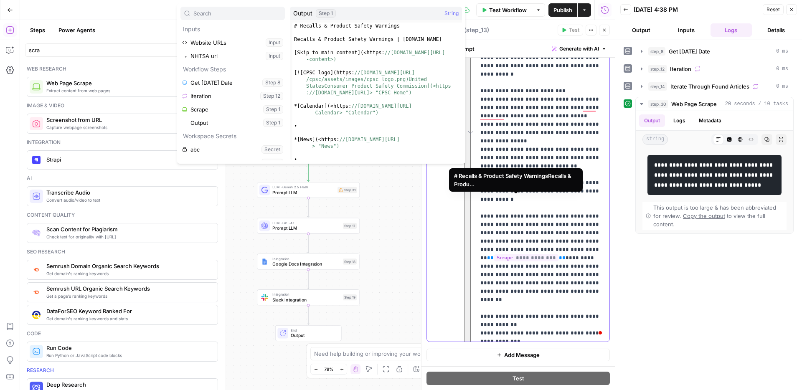
drag, startPoint x: 533, startPoint y: 215, endPoint x: 536, endPoint y: 209, distance: 6.2
click at [533, 215] on p "**********" at bounding box center [543, 137] width 124 height 786
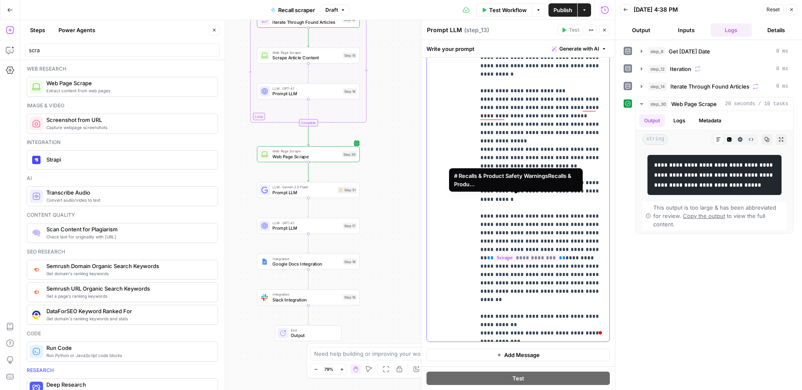
click at [545, 254] on span "**********" at bounding box center [526, 257] width 64 height 7
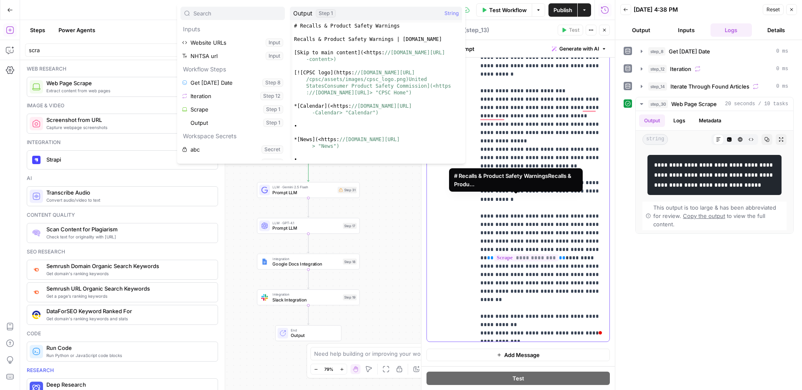
click at [551, 200] on p "**********" at bounding box center [543, 137] width 124 height 786
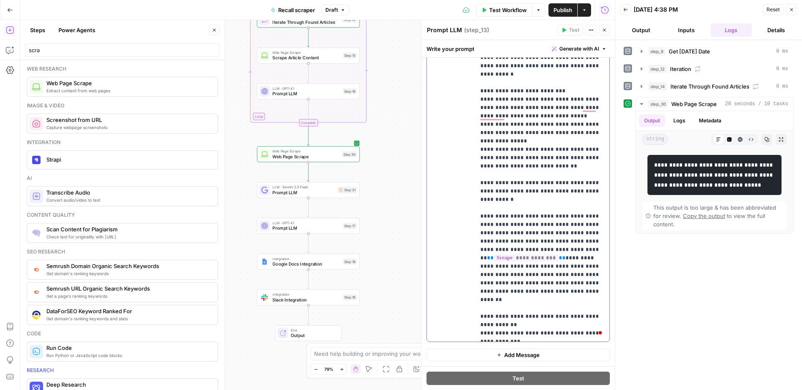
drag, startPoint x: 549, startPoint y: 202, endPoint x: 554, endPoint y: 201, distance: 4.4
click at [559, 255] on span "**" at bounding box center [562, 257] width 7 height 5
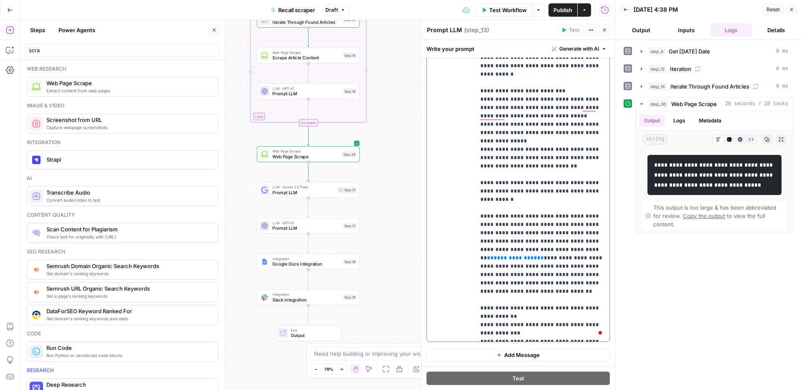
drag, startPoint x: 582, startPoint y: 192, endPoint x: 537, endPoint y: 194, distance: 45.6
click at [537, 194] on p "**********" at bounding box center [543, 132] width 124 height 777
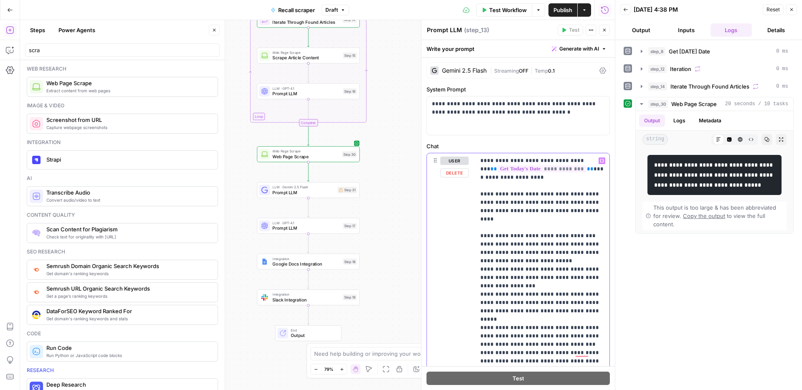
click at [601, 160] on icon "button" at bounding box center [602, 161] width 4 height 4
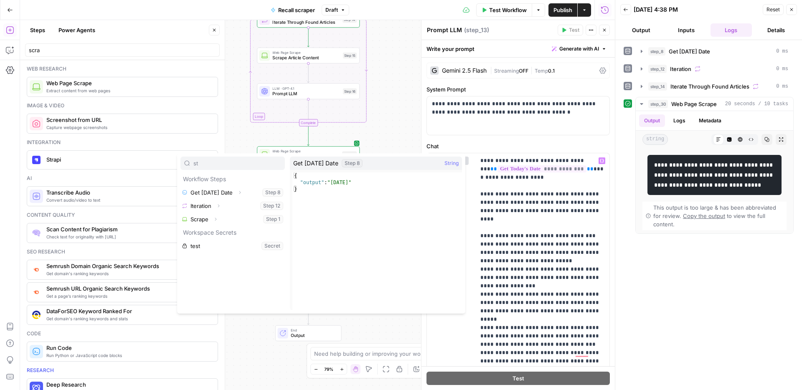
type input "s"
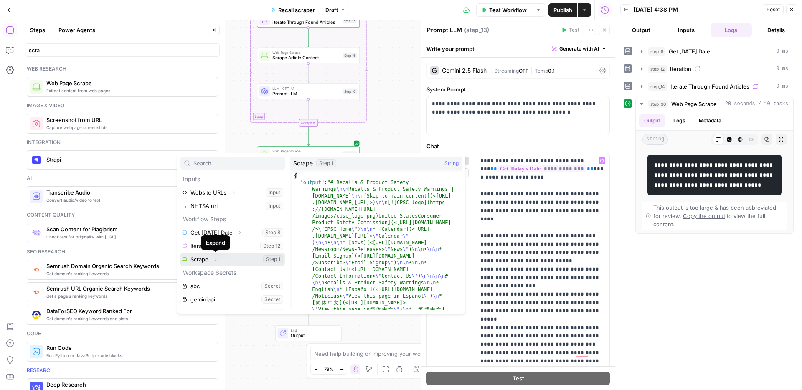
click at [216, 262] on button "Expand" at bounding box center [215, 259] width 11 height 11
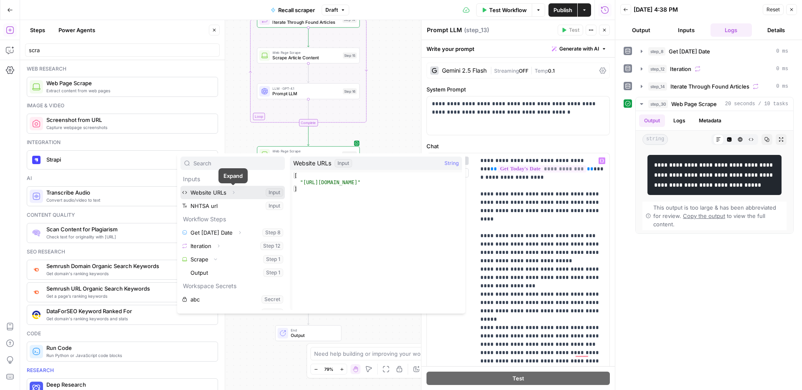
click at [232, 194] on icon "button" at bounding box center [233, 192] width 5 height 5
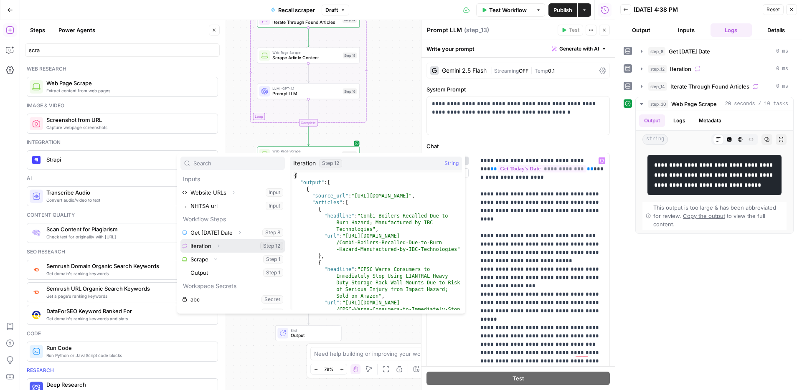
click at [219, 247] on icon "button" at bounding box center [218, 246] width 5 height 5
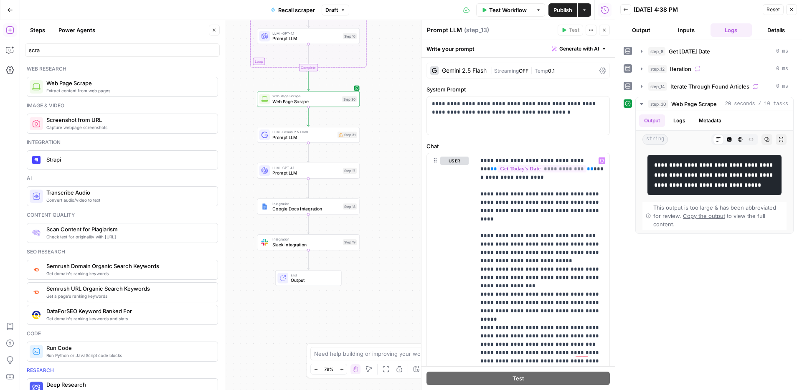
drag, startPoint x: 383, startPoint y: 255, endPoint x: 381, endPoint y: 196, distance: 58.9
click at [383, 198] on div "Workflow Set Inputs Inputs Run Code · Python Get [DATE] Date Step 8 Loop Iterat…" at bounding box center [317, 205] width 595 height 370
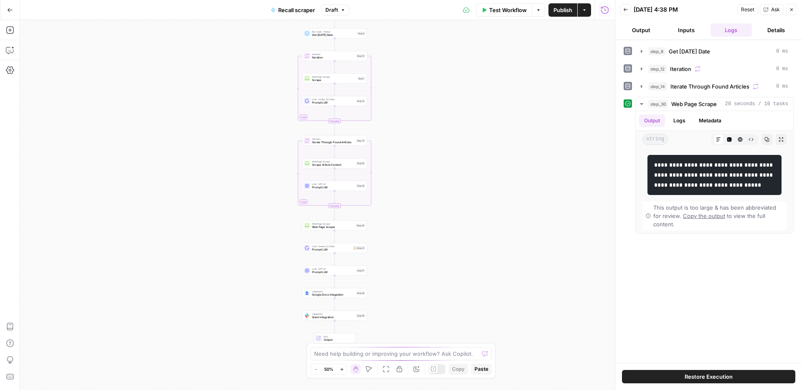
drag, startPoint x: 427, startPoint y: 258, endPoint x: 437, endPoint y: 224, distance: 35.8
click at [437, 224] on div "Workflow Set Inputs Inputs Run Code · Python Get [DATE] Date Step 8 Loop Iterat…" at bounding box center [317, 205] width 595 height 370
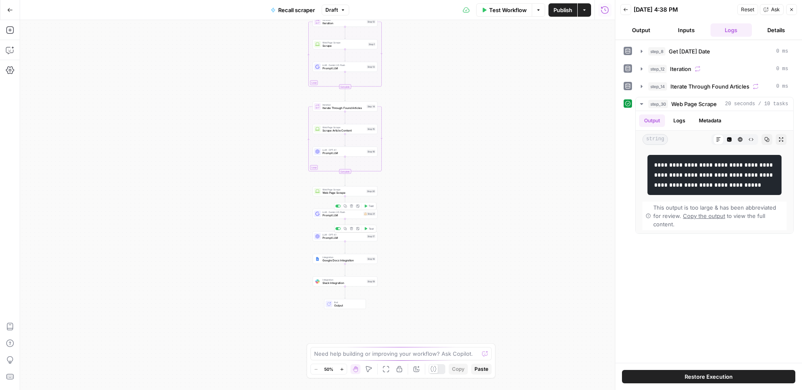
click at [357, 214] on span "Prompt LLM" at bounding box center [342, 216] width 39 height 4
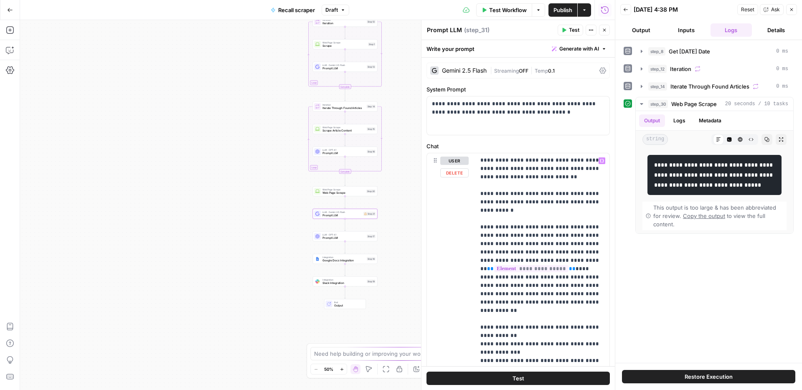
scroll to position [393, 0]
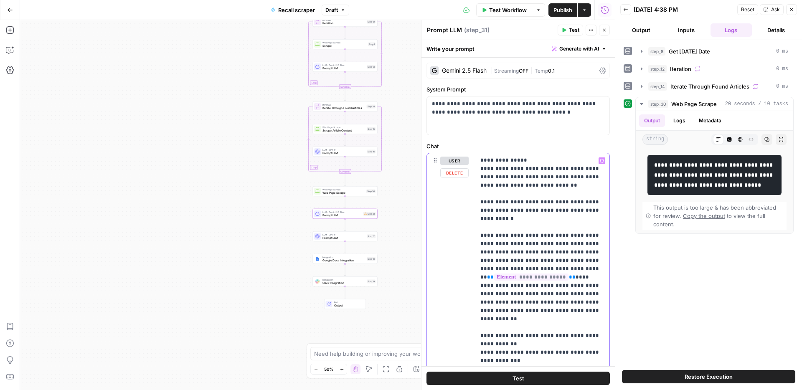
click at [562, 219] on p "**********" at bounding box center [543, 156] width 124 height 786
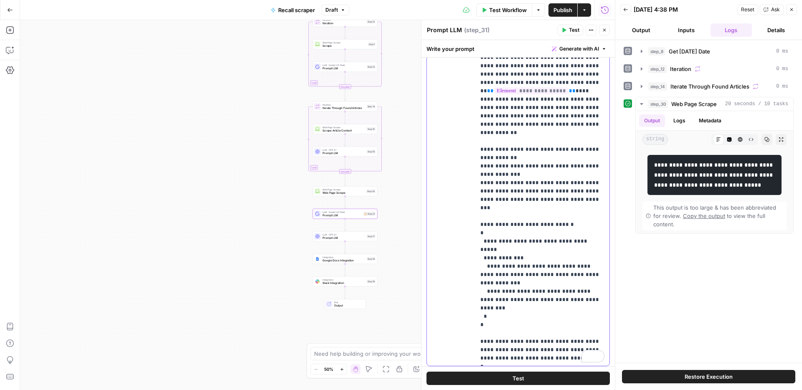
scroll to position [152, 0]
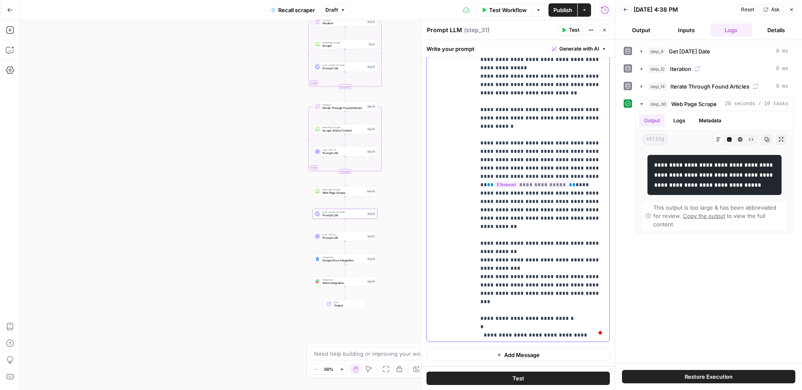
scroll to position [333, 0]
drag, startPoint x: 562, startPoint y: 127, endPoint x: 572, endPoint y: 126, distance: 10.5
click at [562, 127] on p "**********" at bounding box center [543, 65] width 124 height 786
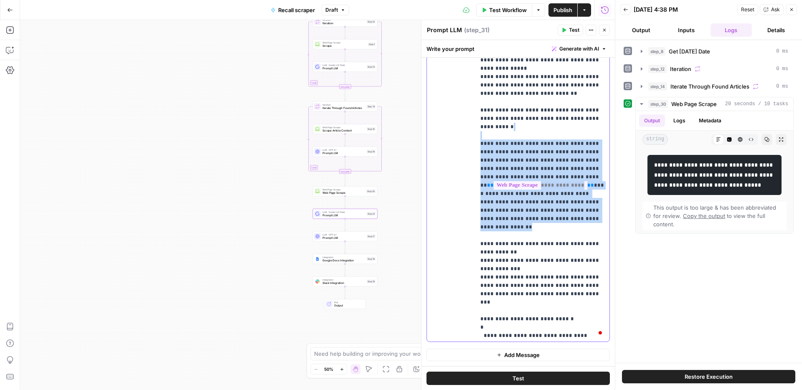
drag, startPoint x: 589, startPoint y: 161, endPoint x: 481, endPoint y: 80, distance: 134.9
click at [482, 80] on p "**********" at bounding box center [543, 65] width 124 height 786
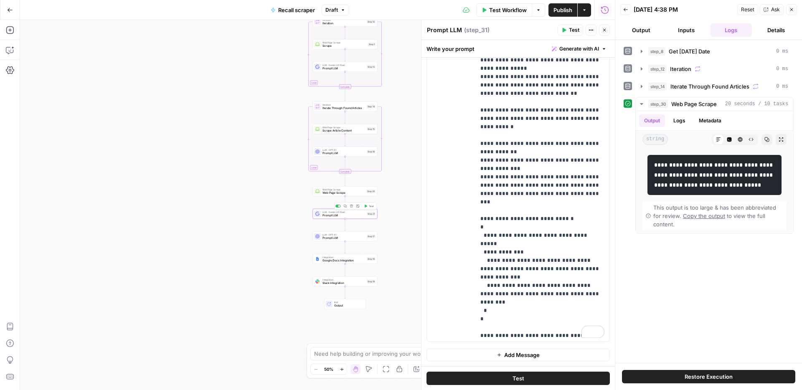
click at [371, 207] on span "Test" at bounding box center [371, 206] width 5 height 4
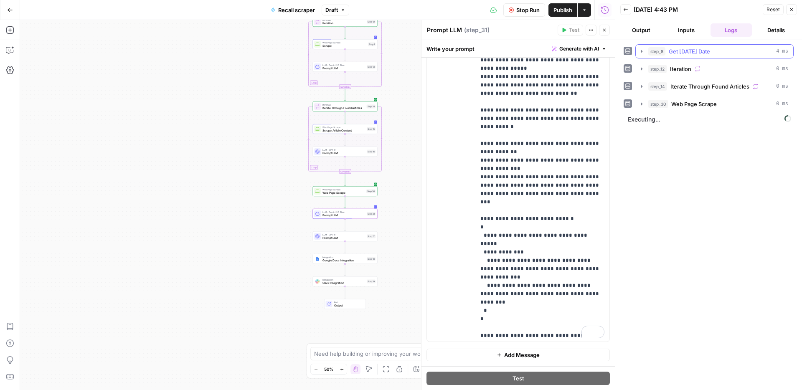
click at [692, 53] on span "Get [DATE] Date" at bounding box center [689, 51] width 41 height 8
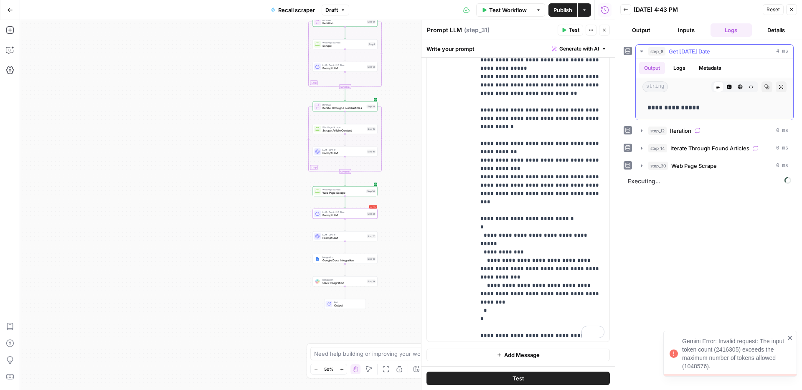
click at [692, 53] on span "Get [DATE] Date" at bounding box center [689, 51] width 41 height 8
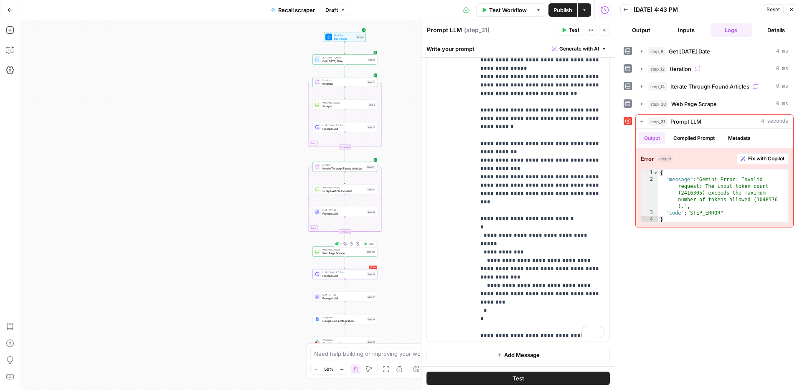
click at [356, 255] on span "Web Page Scrape" at bounding box center [344, 253] width 42 height 4
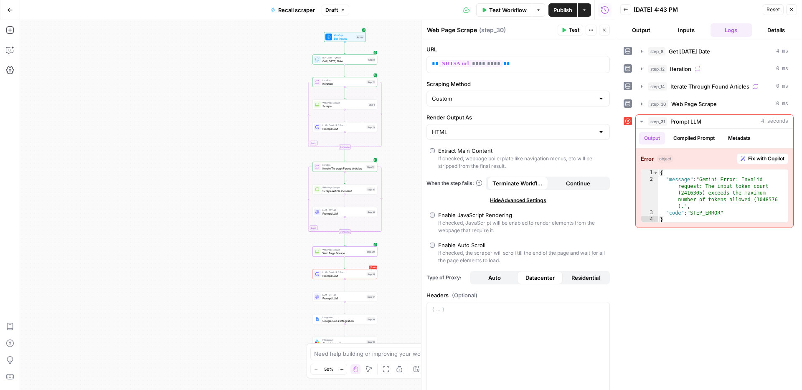
click at [452, 246] on div "Enable Auto Scroll" at bounding box center [461, 245] width 47 height 8
click at [472, 124] on div "HTML" at bounding box center [518, 132] width 183 height 16
click at [472, 135] on input "Render Output As" at bounding box center [513, 132] width 163 height 8
drag, startPoint x: 450, startPoint y: 176, endPoint x: 401, endPoint y: 143, distance: 59.0
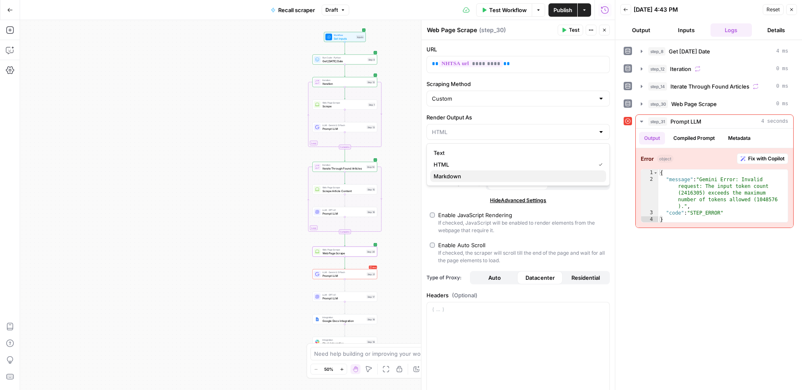
click at [450, 176] on span "Markdown" at bounding box center [517, 176] width 166 height 8
type input "Markdown"
click at [343, 108] on div "Web Page Scrape Scrape Step 1 Copy step Delete step Add Note Test" at bounding box center [345, 105] width 65 height 10
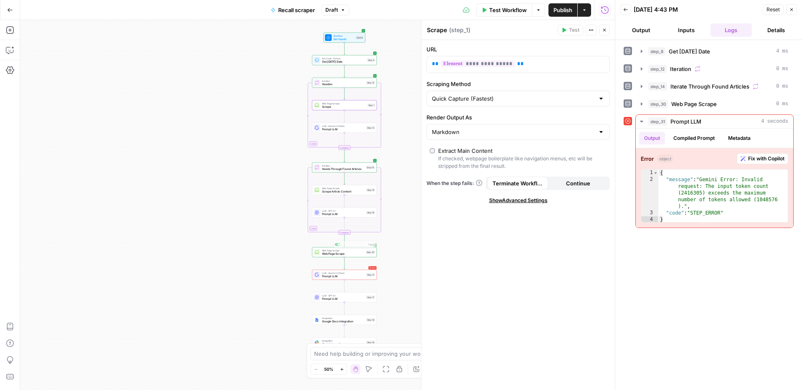
click at [359, 278] on span "Prompt LLM" at bounding box center [343, 277] width 43 height 4
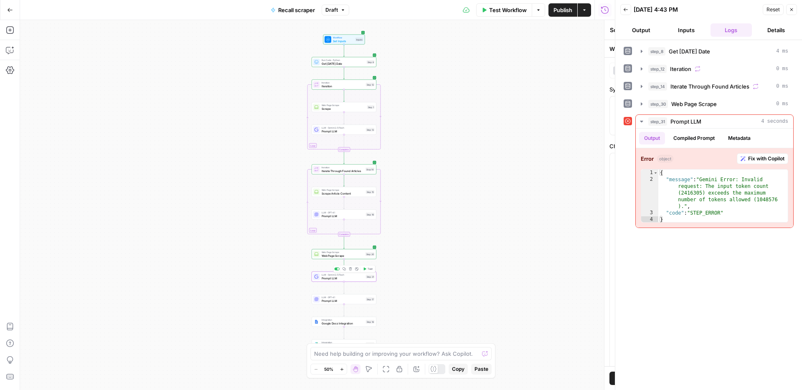
type textarea "Prompt LLM"
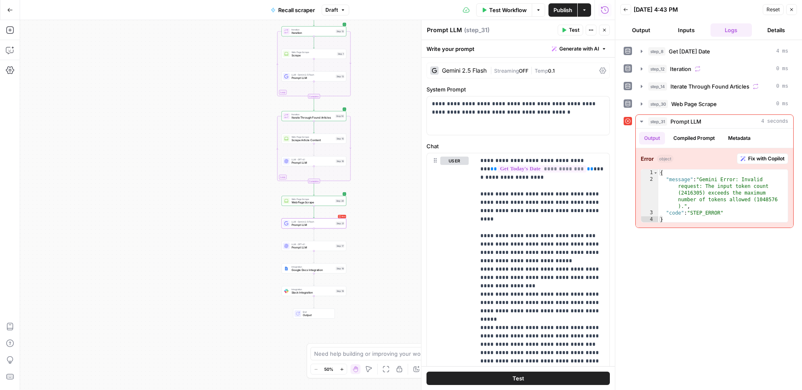
drag, startPoint x: 267, startPoint y: 272, endPoint x: 221, endPoint y: 210, distance: 77.0
click at [220, 210] on div "Workflow Set Inputs Inputs Run Code · Python Get Today's Date Step 8 Loop Itera…" at bounding box center [317, 205] width 595 height 370
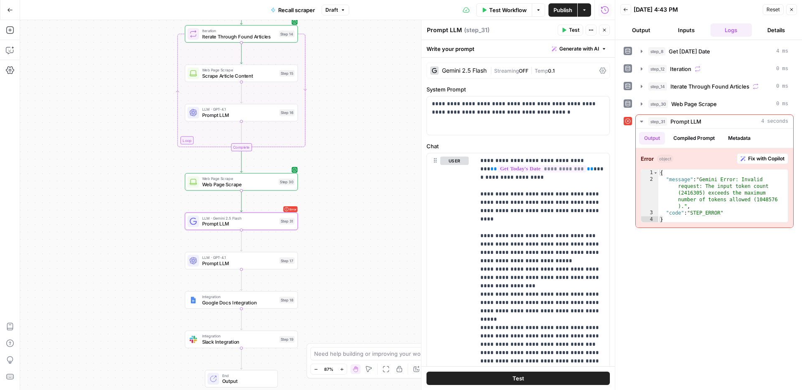
drag, startPoint x: 247, startPoint y: 203, endPoint x: 144, endPoint y: 225, distance: 105.6
click at [144, 225] on div "Workflow Set Inputs Inputs Run Code · Python Get Today's Date Step 8 Loop Itera…" at bounding box center [317, 205] width 595 height 370
click at [242, 222] on span "Prompt LLM" at bounding box center [235, 225] width 74 height 7
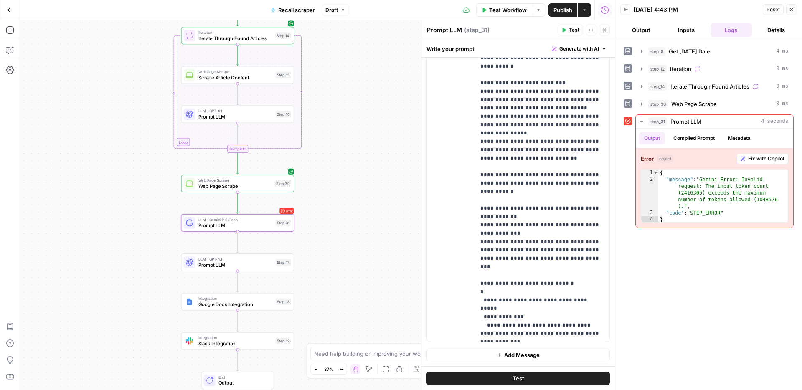
scroll to position [247, 0]
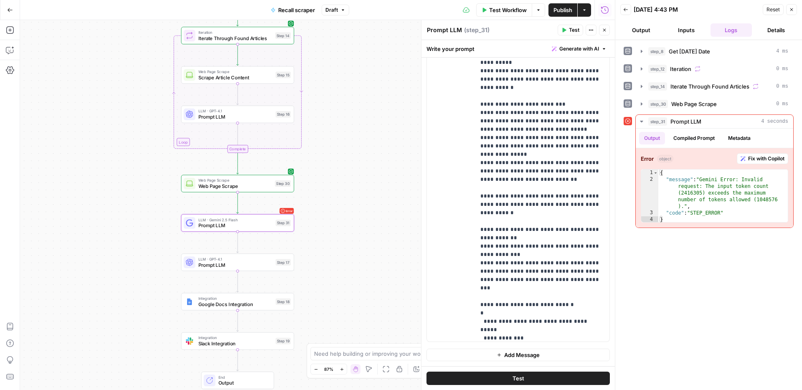
click at [268, 187] on span "Web Page Scrape" at bounding box center [235, 186] width 74 height 7
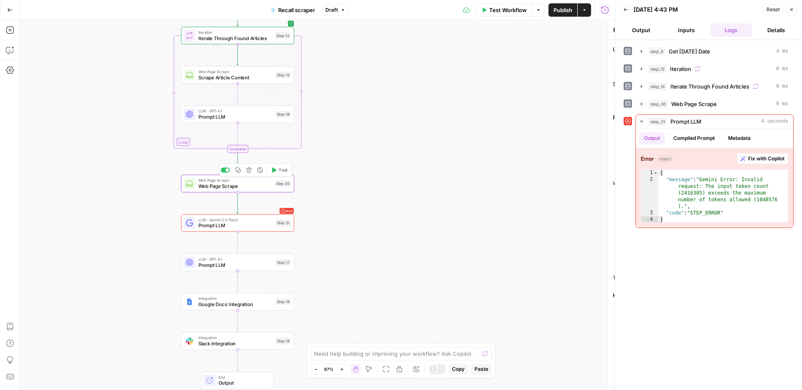
type textarea "Web Page Scrape"
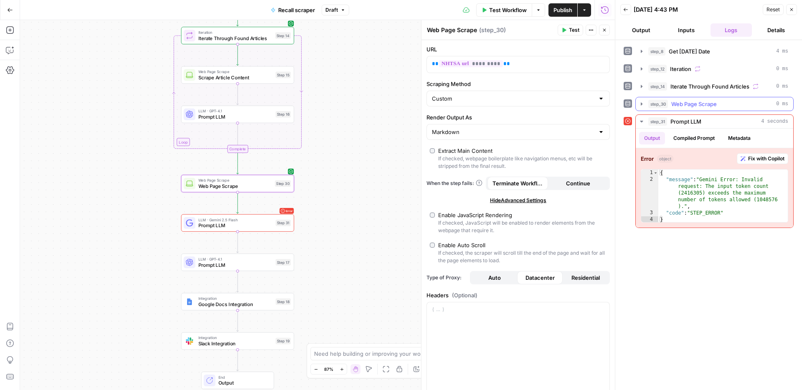
click at [704, 104] on span "Web Page Scrape" at bounding box center [695, 104] width 46 height 8
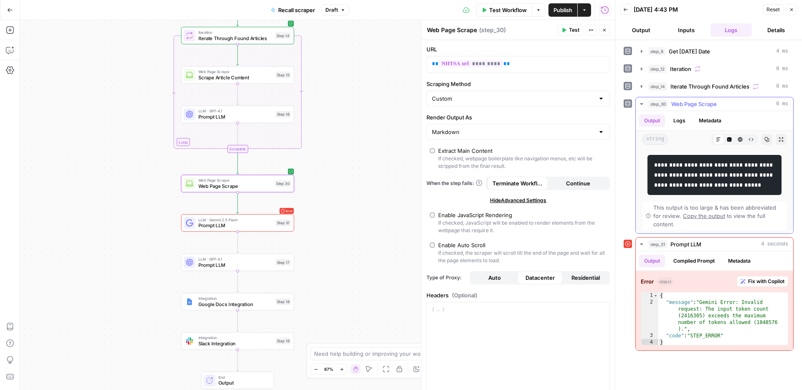
click at [704, 104] on span "Web Page Scrape" at bounding box center [695, 104] width 46 height 8
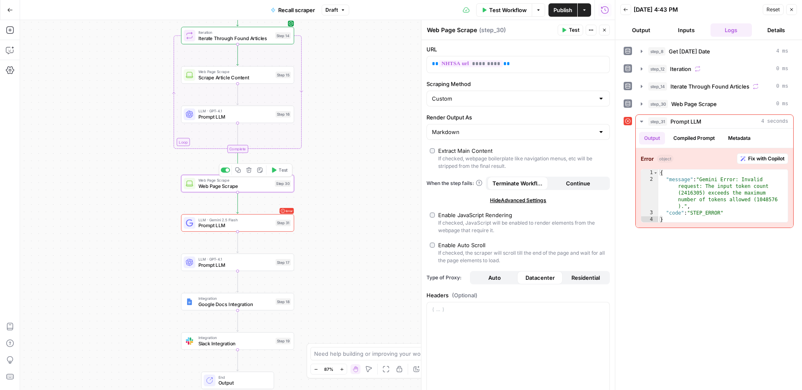
click at [279, 170] on span "Test" at bounding box center [283, 170] width 9 height 7
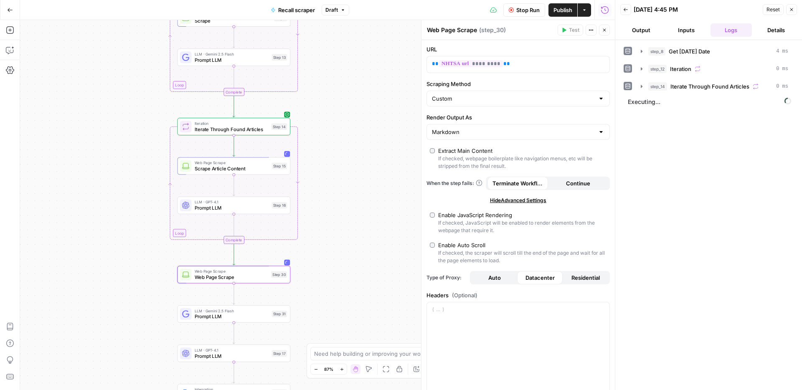
drag, startPoint x: 357, startPoint y: 154, endPoint x: 353, endPoint y: 245, distance: 91.2
click at [353, 245] on div "Workflow Set Inputs Inputs Run Code · Python Get [DATE] Date Step 8 Loop Iterat…" at bounding box center [317, 205] width 595 height 370
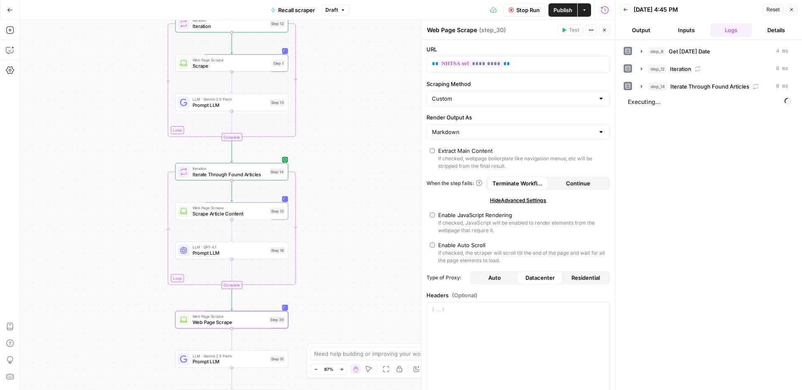
drag, startPoint x: 341, startPoint y: 171, endPoint x: 338, endPoint y: 216, distance: 45.2
click at [338, 216] on div "Workflow Set Inputs Inputs Run Code · Python Get [DATE] Date Step 8 Loop Iterat…" at bounding box center [317, 205] width 595 height 370
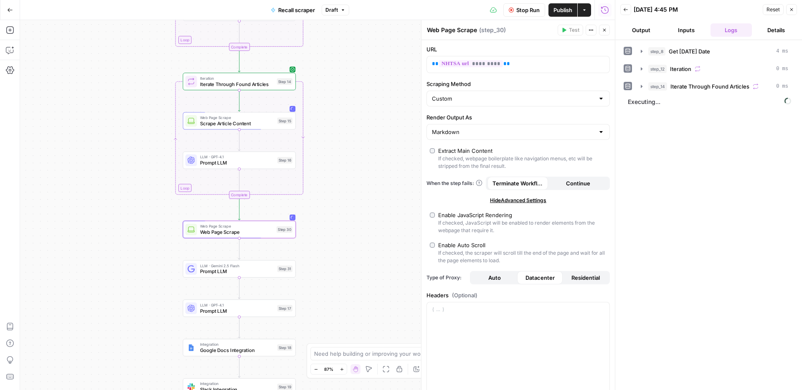
drag, startPoint x: 334, startPoint y: 224, endPoint x: 341, endPoint y: 134, distance: 90.6
click at [341, 134] on div "Workflow Set Inputs Inputs Run Code · Python Get [DATE] Date Step 8 Loop Iterat…" at bounding box center [317, 205] width 595 height 370
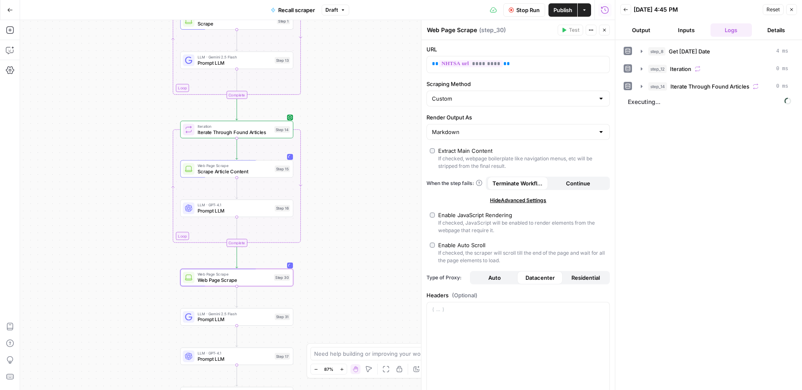
drag, startPoint x: 341, startPoint y: 137, endPoint x: 338, endPoint y: 184, distance: 46.9
click at [338, 184] on div "Workflow Set Inputs Inputs Run Code · Python Get [DATE] Date Step 8 Loop Iterat…" at bounding box center [317, 205] width 595 height 370
drag, startPoint x: 338, startPoint y: 191, endPoint x: 338, endPoint y: 158, distance: 33.0
click at [338, 158] on div "Workflow Set Inputs Inputs Run Code · Python Get [DATE] Date Step 8 Loop Iterat…" at bounding box center [317, 205] width 595 height 370
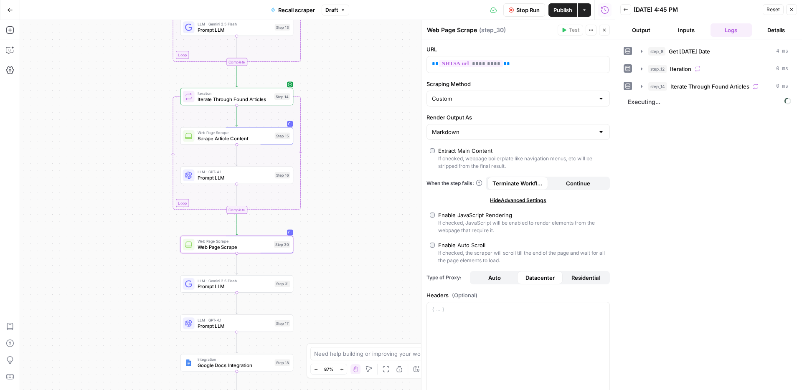
click at [664, 201] on div "step_8 Get Today's Date 4 ms step_12 Iteration 0 ms step_14 Iterate Through Fou…" at bounding box center [709, 215] width 170 height 342
click at [684, 96] on span "Executing..." at bounding box center [710, 101] width 168 height 13
click at [686, 90] on span "Iterate Through Found Articles" at bounding box center [710, 86] width 79 height 8
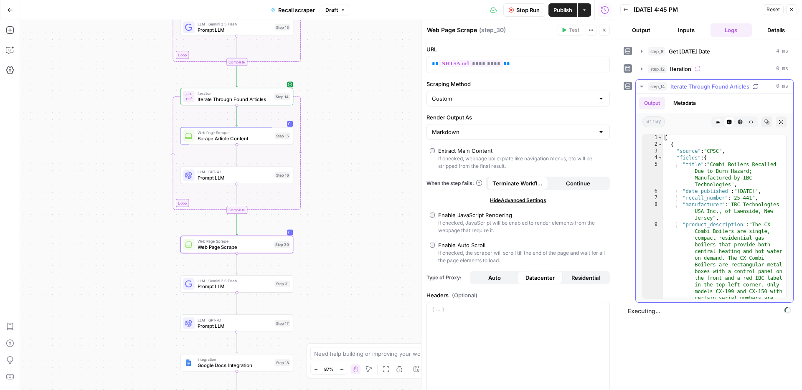
click at [686, 90] on span "Iterate Through Found Articles" at bounding box center [710, 86] width 79 height 8
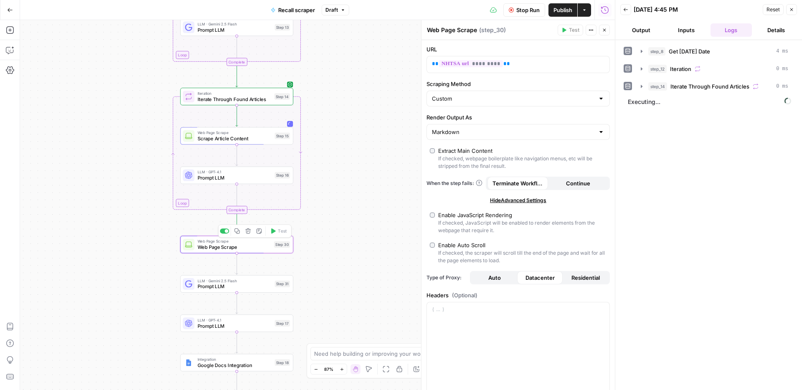
click at [262, 244] on span "Web Page Scrape" at bounding box center [235, 247] width 74 height 7
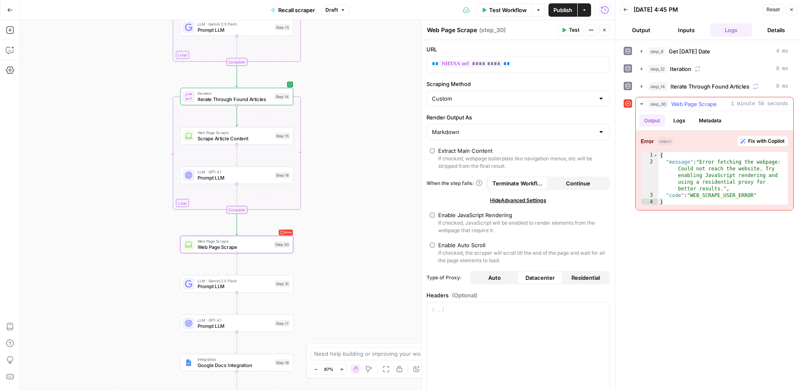
click at [679, 125] on button "Logs" at bounding box center [680, 120] width 22 height 13
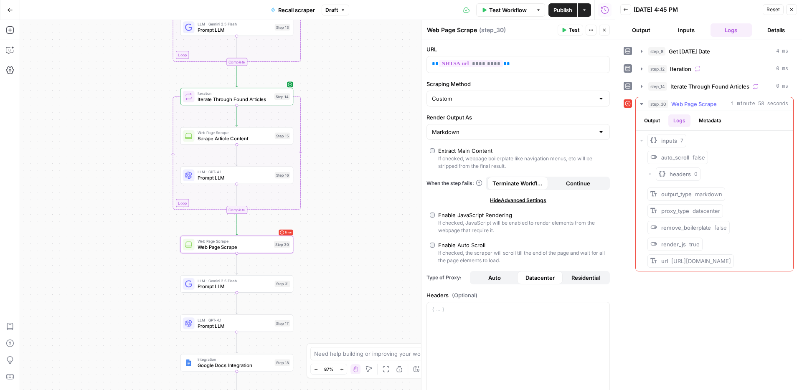
click at [698, 122] on button "Metadata" at bounding box center [710, 120] width 33 height 13
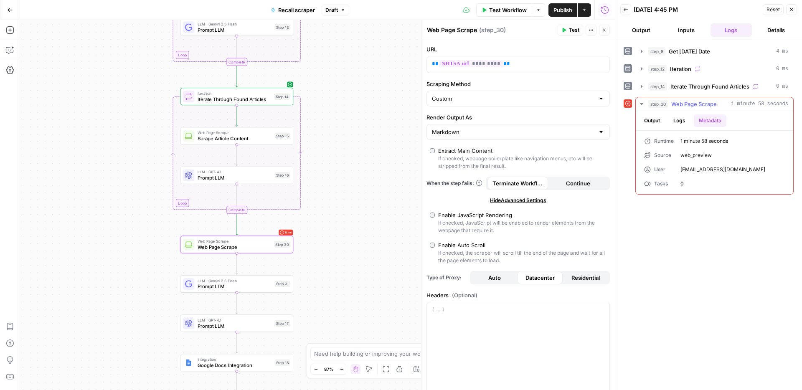
click at [659, 121] on button "Output" at bounding box center [652, 120] width 26 height 13
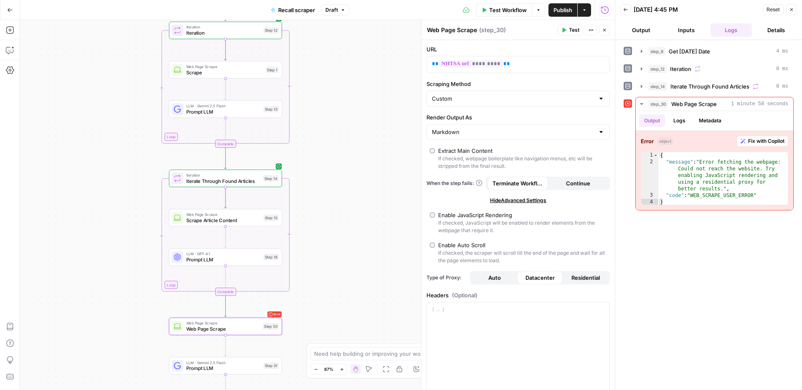
drag, startPoint x: 343, startPoint y: 158, endPoint x: 329, endPoint y: 297, distance: 139.4
click at [329, 297] on div "Workflow Set Inputs Inputs Run Code · Python Get Today's Date Step 8 Loop Itera…" at bounding box center [317, 205] width 595 height 370
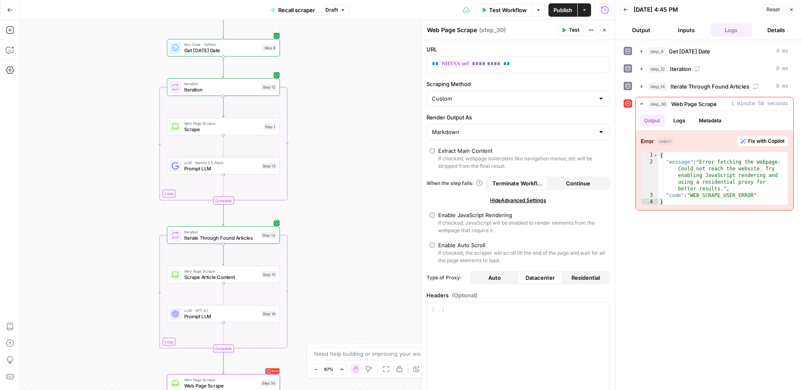
drag, startPoint x: 331, startPoint y: 181, endPoint x: 327, endPoint y: 280, distance: 98.3
click at [327, 281] on div "Workflow Set Inputs Inputs Run Code · Python Get Today's Date Step 8 Loop Itera…" at bounding box center [317, 205] width 595 height 370
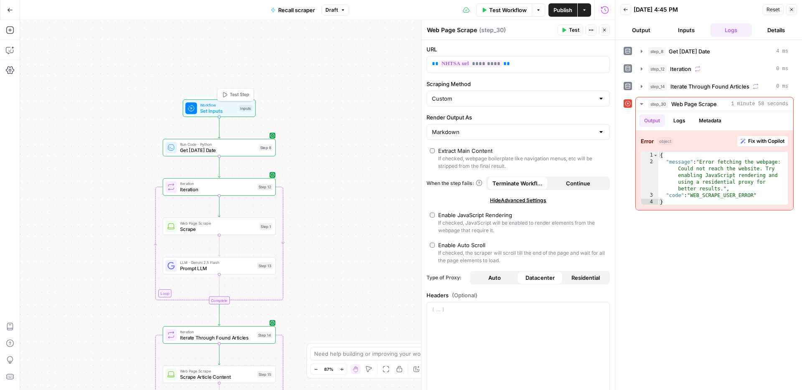
click at [228, 114] on span "Set Inputs" at bounding box center [218, 110] width 36 height 7
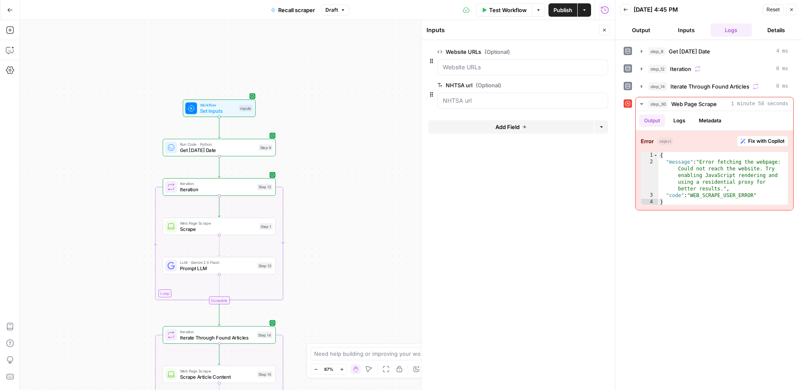
click at [492, 11] on span "Test Workflow" at bounding box center [508, 10] width 38 height 8
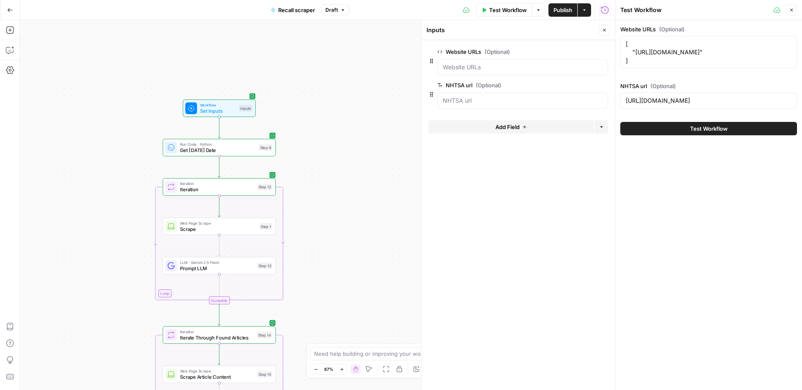
scroll to position [0, 86]
click at [697, 102] on input "[URL][DOMAIN_NAME]" at bounding box center [709, 101] width 166 height 8
click at [692, 130] on span "Test Workflow" at bounding box center [709, 129] width 38 height 8
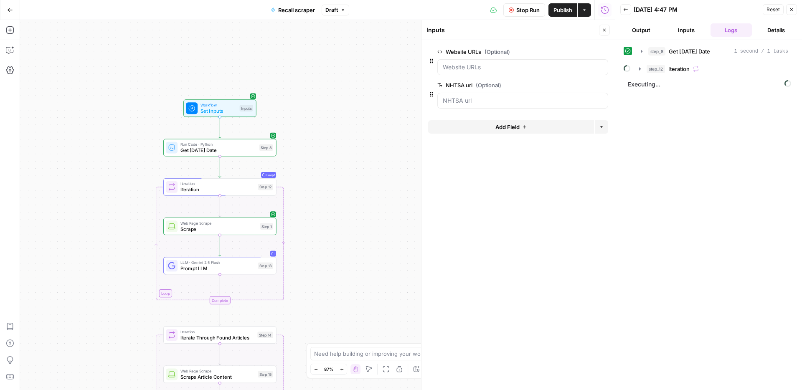
click at [524, 10] on span "Stop Run" at bounding box center [527, 10] width 23 height 8
click at [241, 152] on span "Get [DATE] Date" at bounding box center [219, 150] width 76 height 7
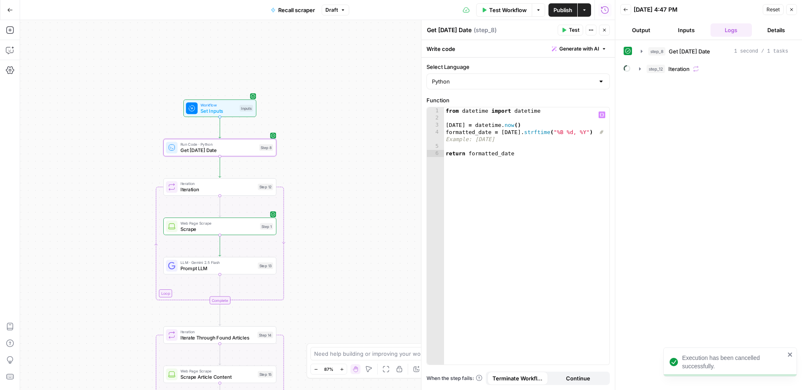
click at [516, 162] on div "from datetime import datetime today = datetime . now ( ) formatted_date = today…" at bounding box center [526, 243] width 165 height 272
type textarea "**********"
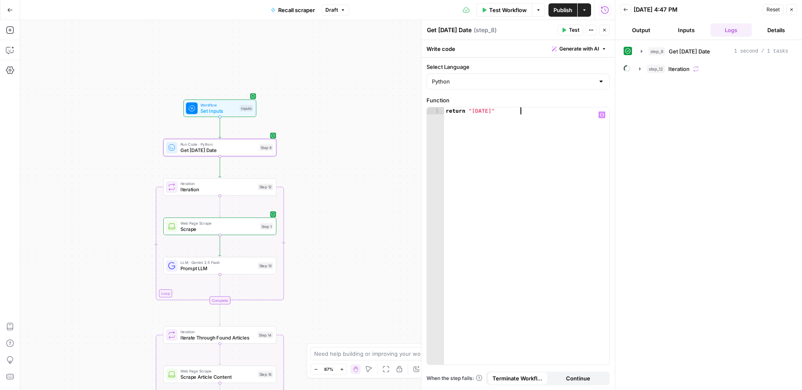
scroll to position [0, 6]
click at [518, 12] on span "Test Workflow" at bounding box center [508, 10] width 38 height 8
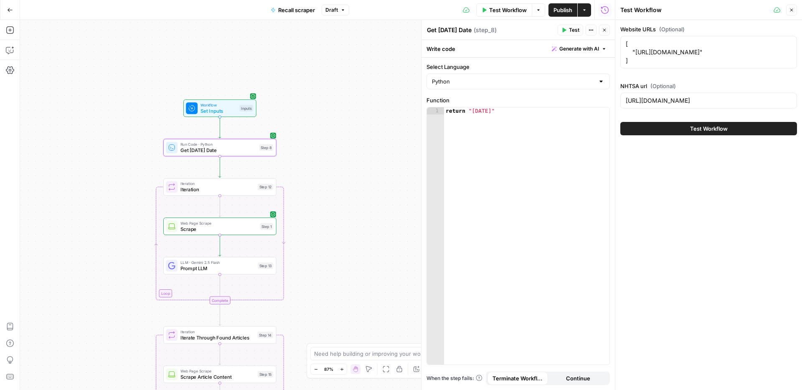
click at [692, 131] on span "Test Workflow" at bounding box center [709, 129] width 38 height 8
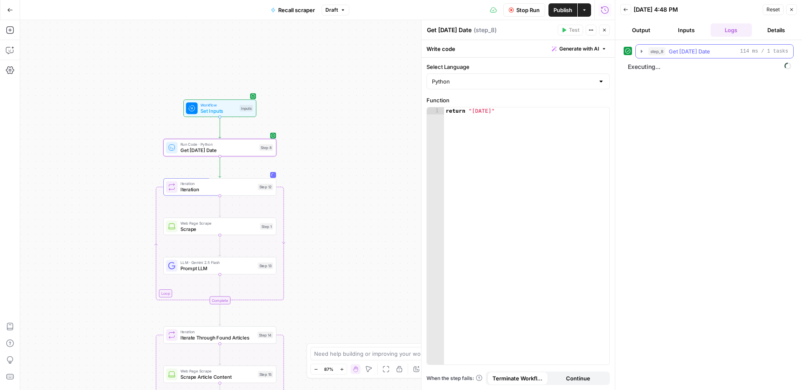
click at [687, 54] on span "Get [DATE] Date" at bounding box center [689, 51] width 41 height 8
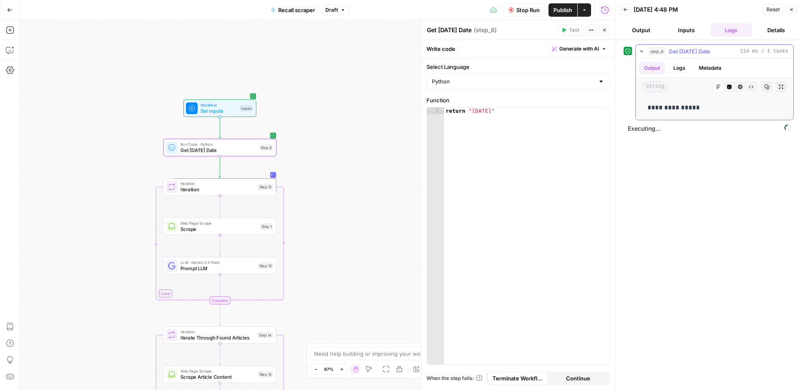
click at [687, 54] on span "Get [DATE] Date" at bounding box center [689, 51] width 41 height 8
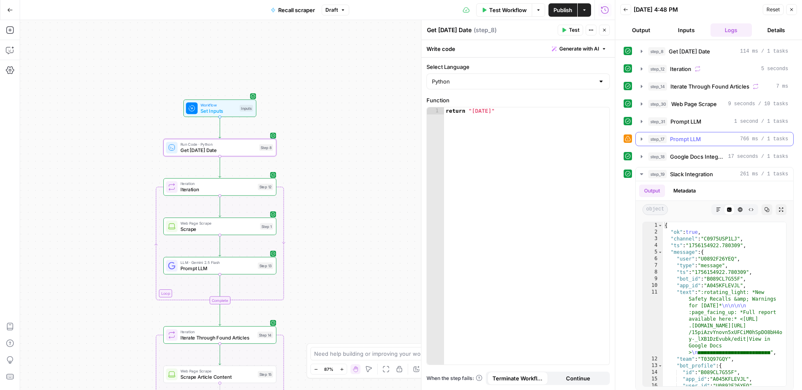
click at [699, 145] on button "step_17 Prompt LLM 766 ms / 1 tasks" at bounding box center [715, 138] width 158 height 13
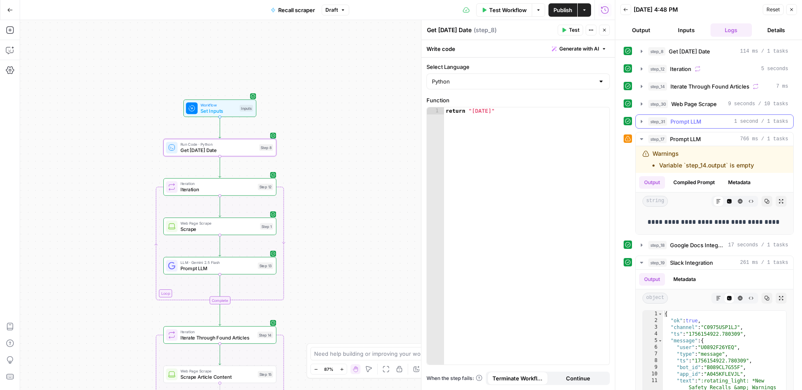
drag, startPoint x: 698, startPoint y: 126, endPoint x: 520, endPoint y: 161, distance: 181.0
click at [698, 126] on button "step_31 Prompt LLM 1 second / 1 tasks" at bounding box center [715, 121] width 158 height 13
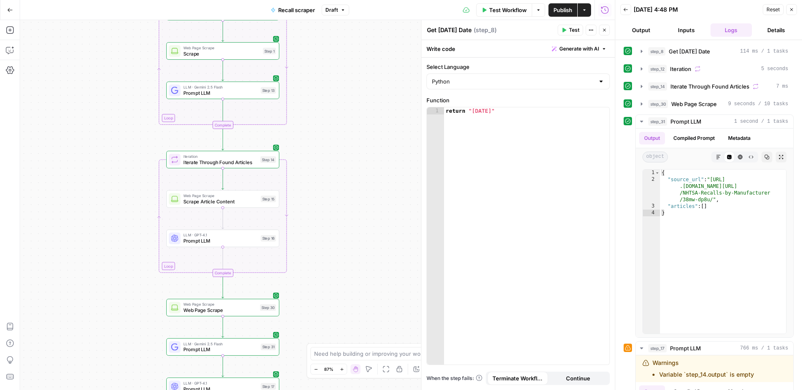
drag, startPoint x: 365, startPoint y: 247, endPoint x: 364, endPoint y: 85, distance: 162.6
click at [367, 65] on div "Workflow Set Inputs Inputs Run Code · Python Get [DATE] Date Step 8 Loop Iterat…" at bounding box center [317, 205] width 595 height 370
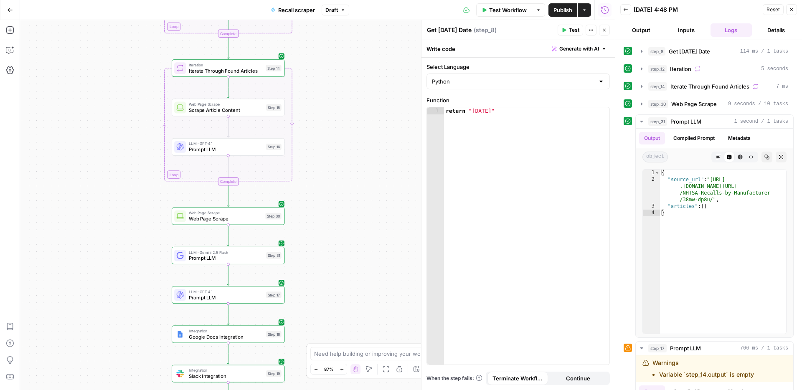
drag, startPoint x: 352, startPoint y: 165, endPoint x: 358, endPoint y: 79, distance: 85.4
click at [358, 79] on div "Workflow Set Inputs Inputs Run Code · Python Get [DATE] Date Step 8 Loop Iterat…" at bounding box center [317, 205] width 595 height 370
click at [724, 122] on div "step_31 Prompt LLM 1 second / 1 tasks" at bounding box center [719, 121] width 140 height 8
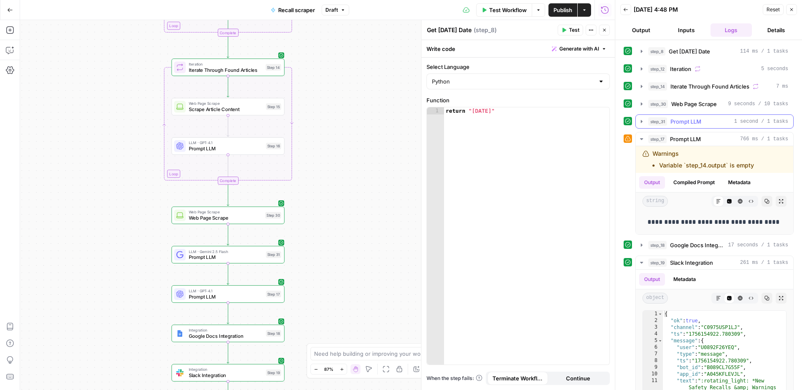
click at [689, 125] on span "Prompt LLM" at bounding box center [686, 121] width 31 height 8
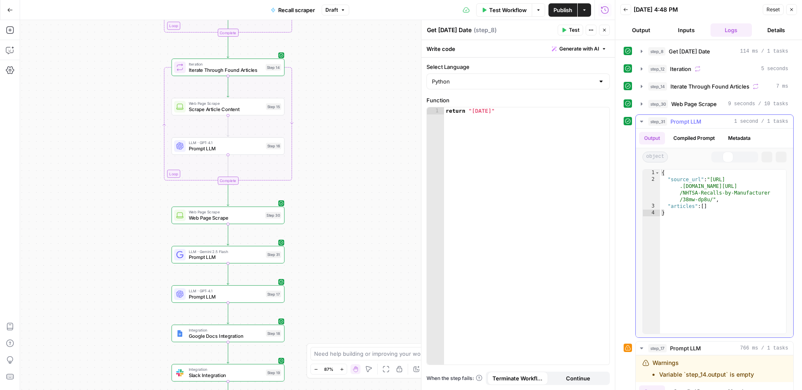
click at [689, 125] on span "Prompt LLM" at bounding box center [686, 121] width 31 height 8
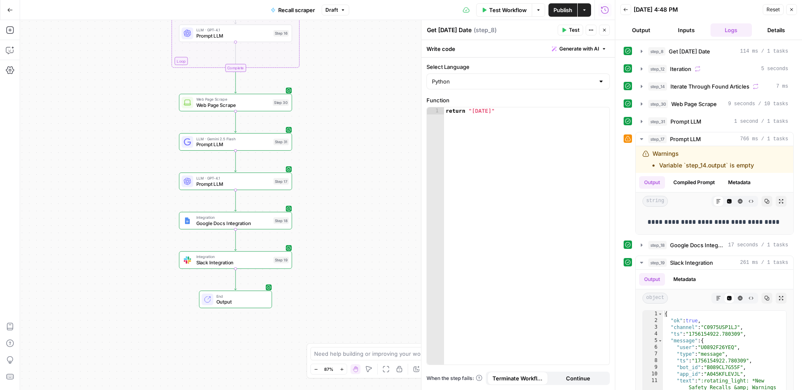
drag, startPoint x: 331, startPoint y: 226, endPoint x: 337, endPoint y: 125, distance: 100.9
click at [337, 125] on div "Workflow Set Inputs Inputs Run Code · Python Get [DATE] Date Step 8 Loop Iterat…" at bounding box center [317, 205] width 595 height 370
click at [643, 140] on icon "button" at bounding box center [642, 139] width 7 height 7
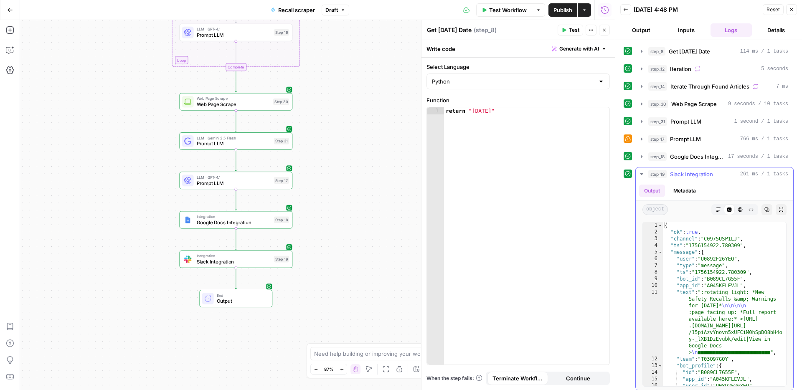
click at [639, 174] on icon "button" at bounding box center [642, 174] width 7 height 7
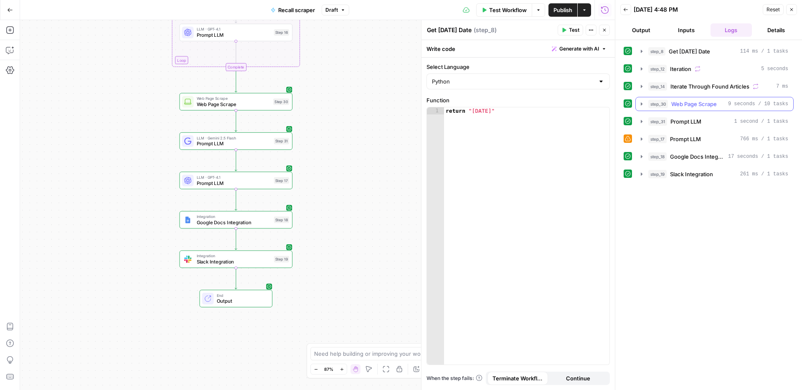
click at [662, 103] on span "step_30" at bounding box center [659, 104] width 20 height 8
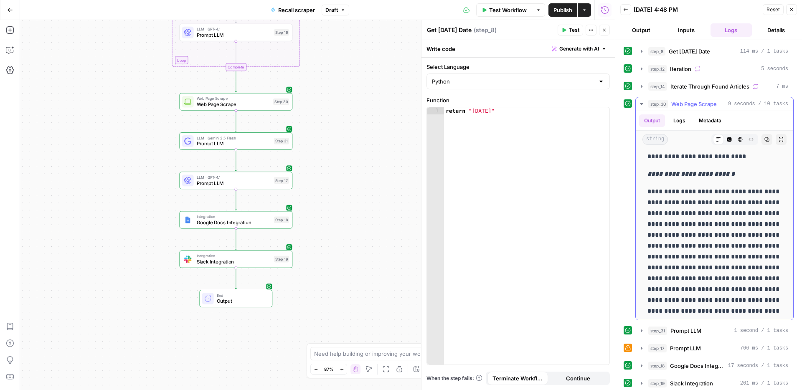
scroll to position [712, 0]
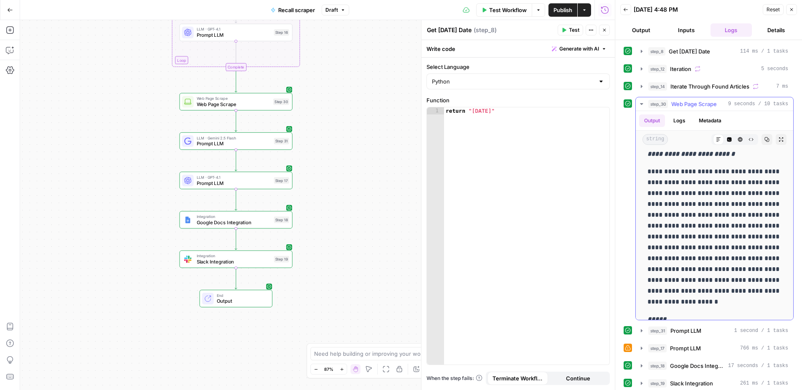
click at [659, 105] on span "step_30" at bounding box center [659, 104] width 20 height 8
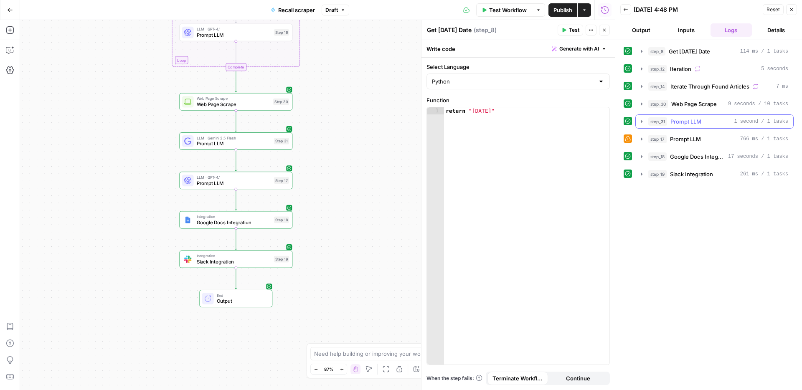
click at [661, 117] on span "step_31" at bounding box center [658, 121] width 19 height 8
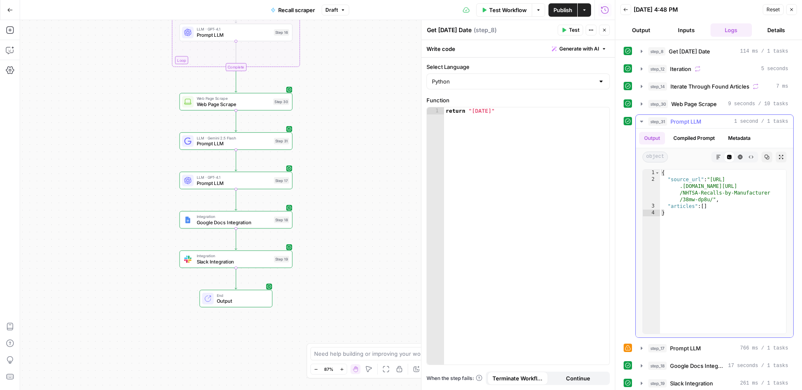
click at [657, 119] on span "step_31" at bounding box center [658, 121] width 19 height 8
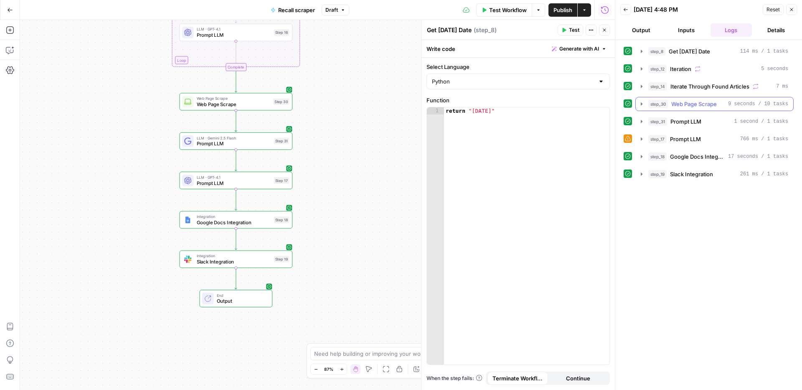
click at [663, 103] on span "step_30" at bounding box center [659, 104] width 20 height 8
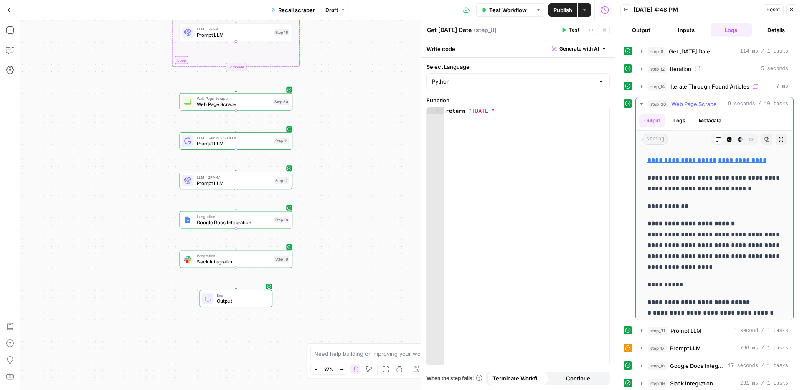
click at [663, 103] on span "step_30" at bounding box center [659, 104] width 20 height 8
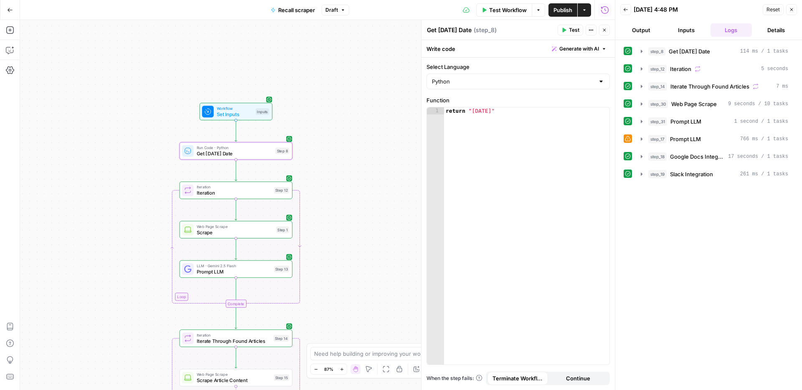
click at [496, 117] on div "return "August 20, 2025"" at bounding box center [526, 243] width 165 height 272
paste textarea
type textarea "**********"
click at [562, 13] on span "Publish" at bounding box center [563, 10] width 19 height 8
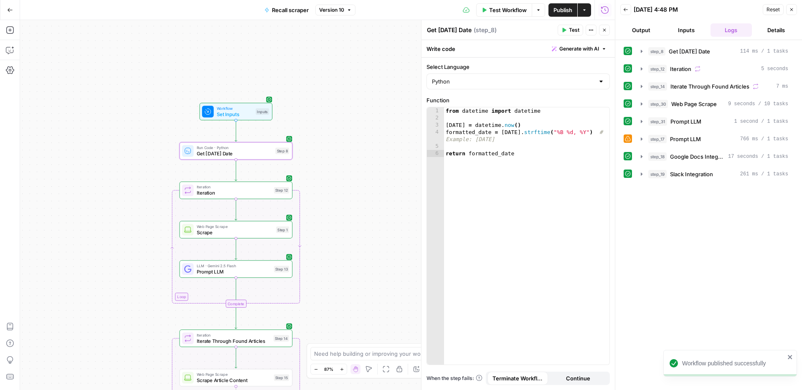
drag, startPoint x: 361, startPoint y: 278, endPoint x: 374, endPoint y: 104, distance: 174.7
click at [374, 104] on div "Workflow Set Inputs Inputs Run Code · Python Get [DATE] Date Step 8 Loop Iterat…" at bounding box center [317, 205] width 595 height 370
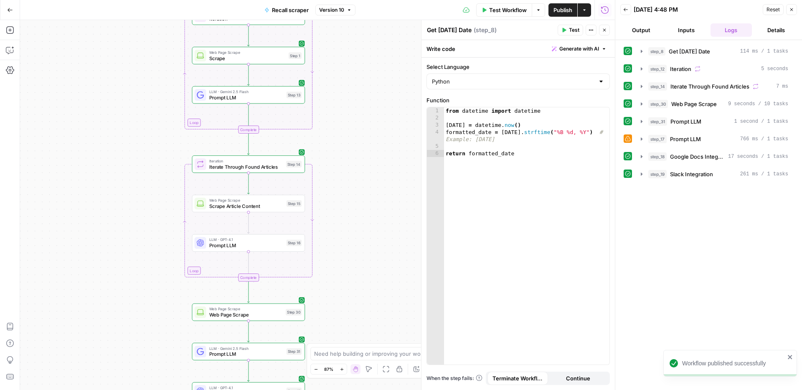
drag, startPoint x: 356, startPoint y: 219, endPoint x: 355, endPoint y: 141, distance: 77.7
click at [355, 141] on div "Workflow Set Inputs Inputs Run Code · Python Get [DATE] Date Step 8 Loop Iterat…" at bounding box center [317, 205] width 595 height 370
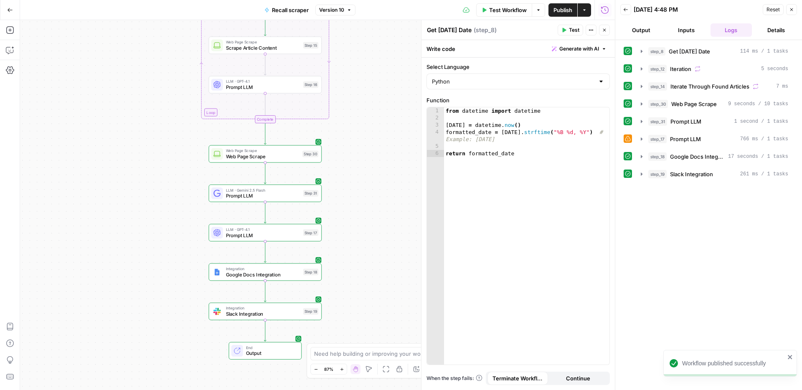
drag, startPoint x: 328, startPoint y: 234, endPoint x: 346, endPoint y: 146, distance: 89.7
click at [346, 146] on div "Workflow Set Inputs Inputs Run Code · Python Get [DATE] Date Step 8 Loop Iterat…" at bounding box center [317, 205] width 595 height 370
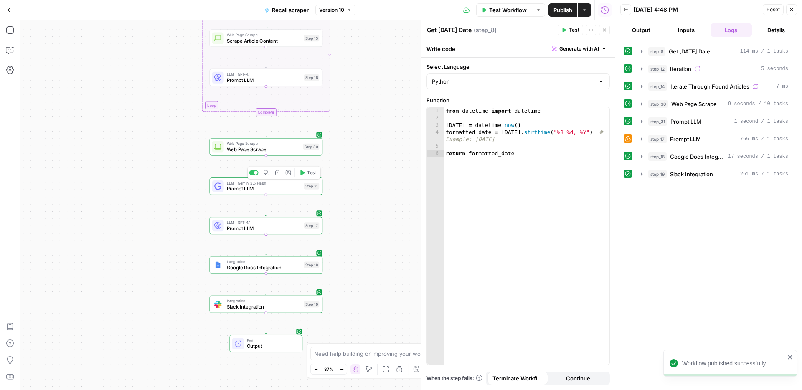
click at [293, 188] on span "Prompt LLM" at bounding box center [264, 188] width 74 height 7
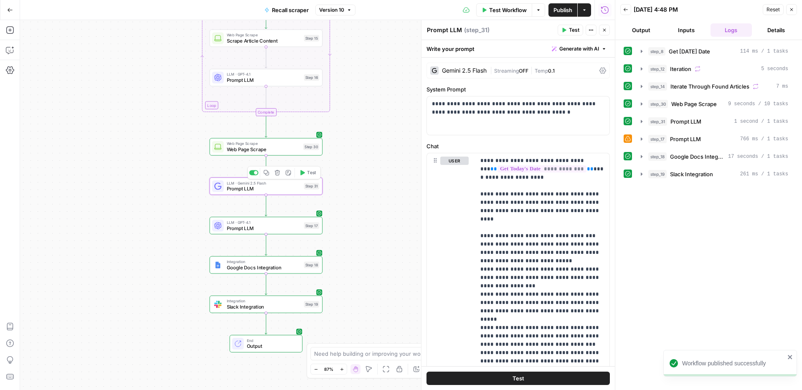
click at [249, 174] on div "Copy step Delete step Add Note Test" at bounding box center [284, 172] width 74 height 13
drag, startPoint x: 250, startPoint y: 174, endPoint x: 248, endPoint y: 158, distance: 16.4
click at [250, 174] on div at bounding box center [253, 172] width 9 height 5
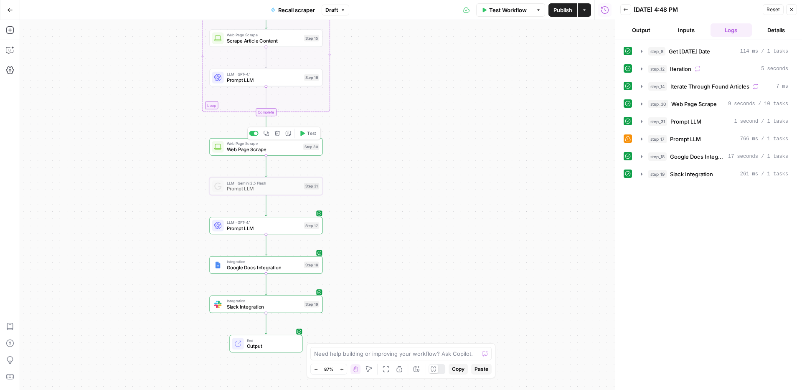
click at [252, 135] on div at bounding box center [253, 133] width 9 height 5
click at [567, 14] on span "Publish" at bounding box center [563, 10] width 19 height 8
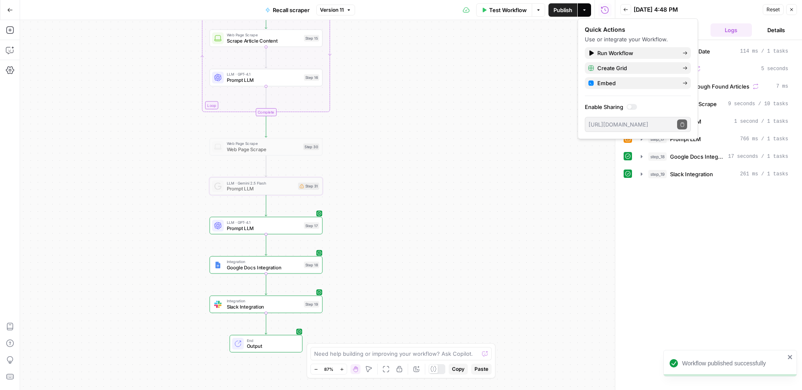
click at [13, 10] on button "Go Back" at bounding box center [10, 10] width 15 height 15
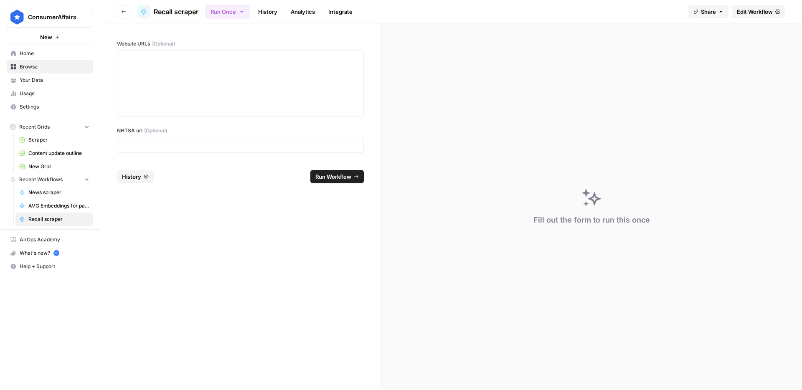
click at [122, 14] on button "Go back" at bounding box center [123, 11] width 13 height 13
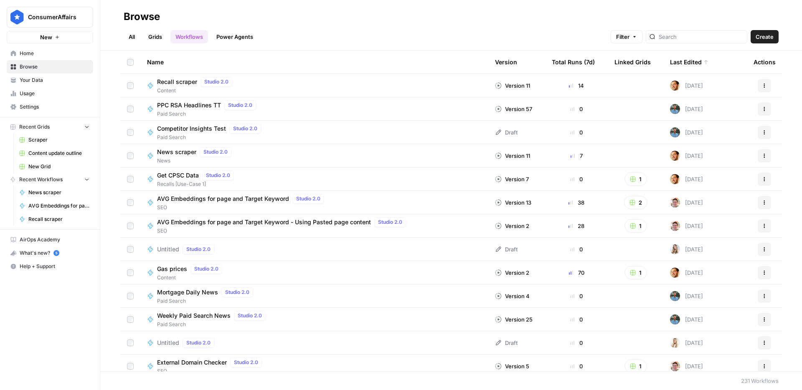
click at [130, 38] on link "All" at bounding box center [132, 36] width 16 height 13
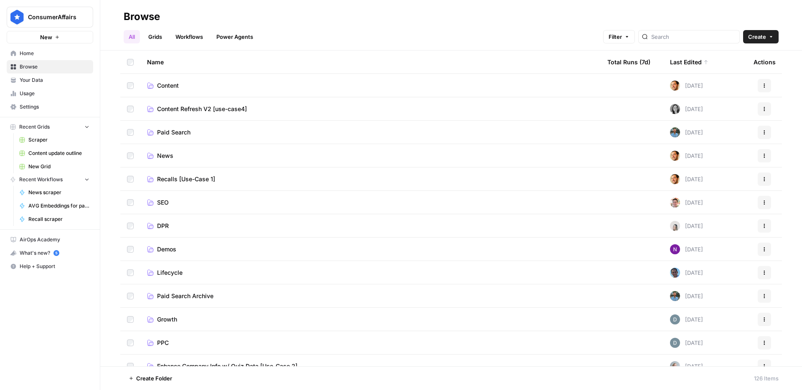
click at [173, 85] on span "Content" at bounding box center [168, 85] width 22 height 8
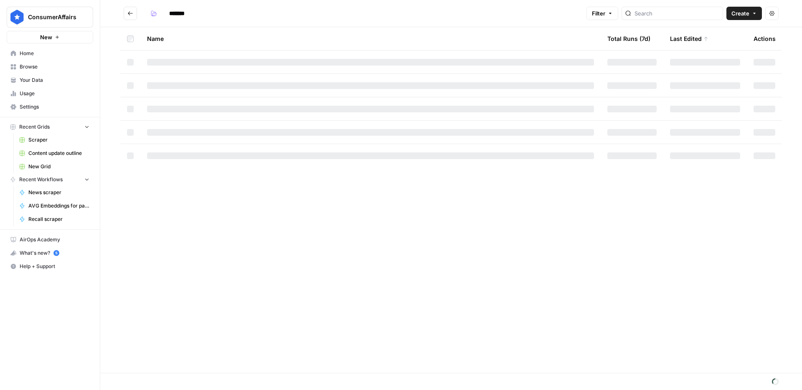
click at [743, 15] on span "Create" at bounding box center [741, 13] width 18 height 8
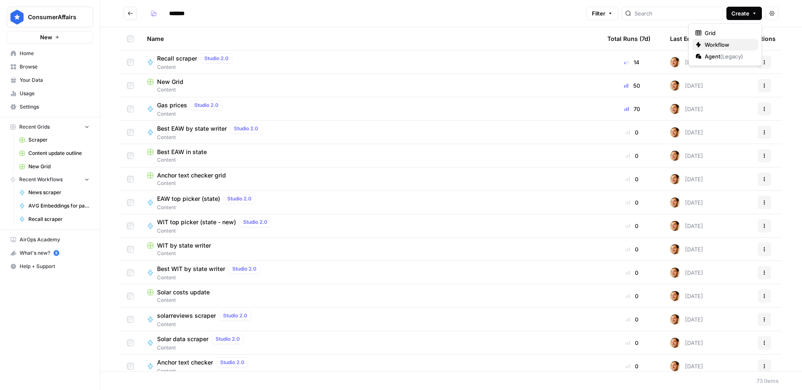
click at [717, 46] on span "Workflow" at bounding box center [728, 45] width 47 height 8
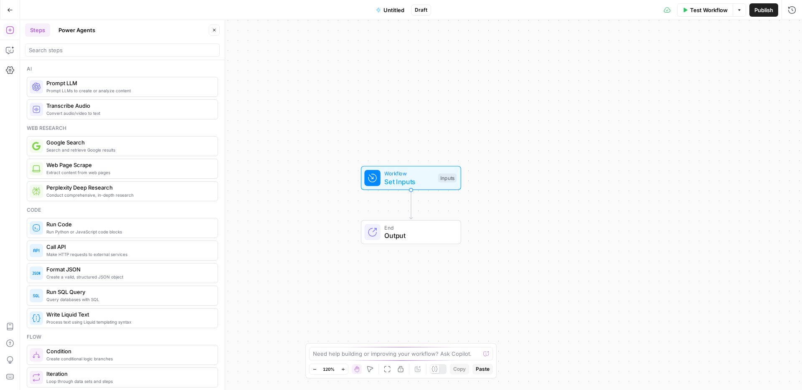
click at [388, 10] on span "Untitled" at bounding box center [394, 10] width 21 height 8
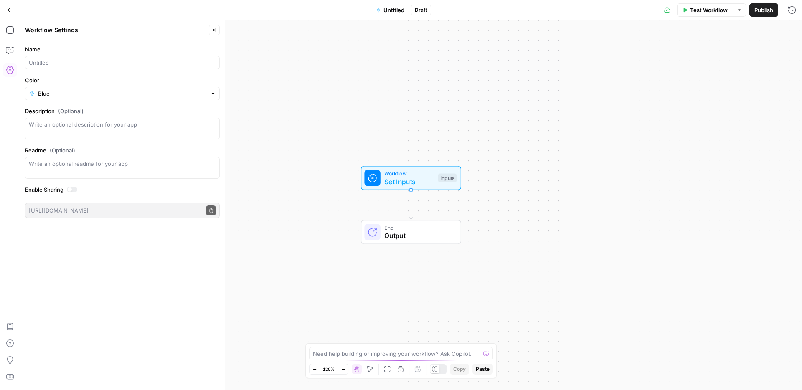
drag, startPoint x: 150, startPoint y: 51, endPoint x: 143, endPoint y: 57, distance: 9.2
click at [150, 51] on label "Name" at bounding box center [122, 49] width 195 height 8
click at [150, 59] on input "Name" at bounding box center [122, 63] width 187 height 8
click at [143, 57] on div at bounding box center [122, 62] width 195 height 13
type input "NHTSA recall scraper"
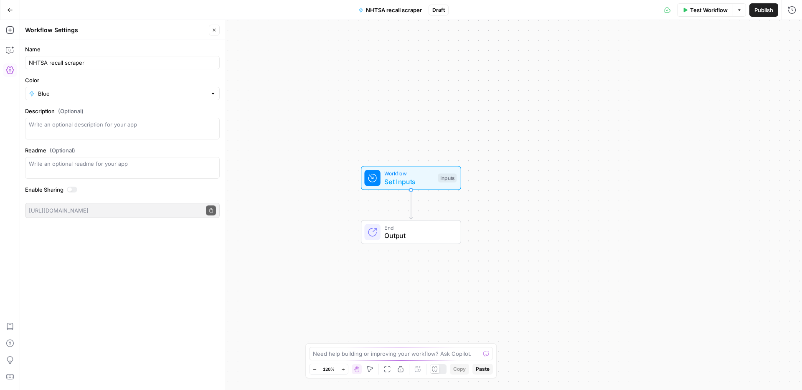
click at [329, 199] on div "Workflow Set Inputs Inputs End Output" at bounding box center [411, 205] width 782 height 370
click at [420, 173] on span "Workflow" at bounding box center [409, 174] width 50 height 8
click at [670, 57] on button "Add Field" at bounding box center [699, 56] width 166 height 13
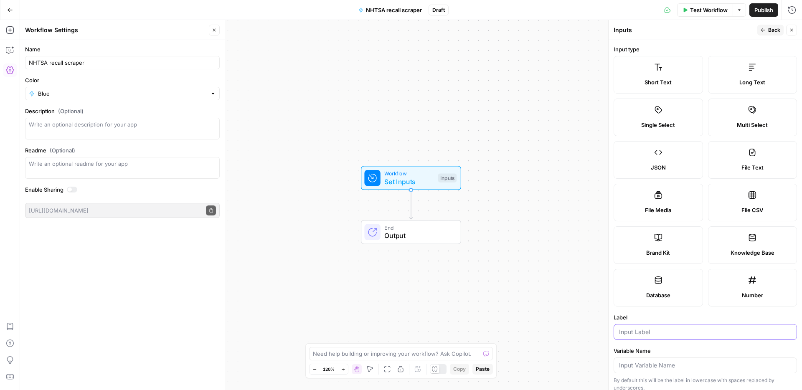
click at [641, 334] on input "Label" at bounding box center [705, 332] width 173 height 8
type input "NHTSA URL"
click at [10, 32] on icon "button" at bounding box center [10, 30] width 8 height 8
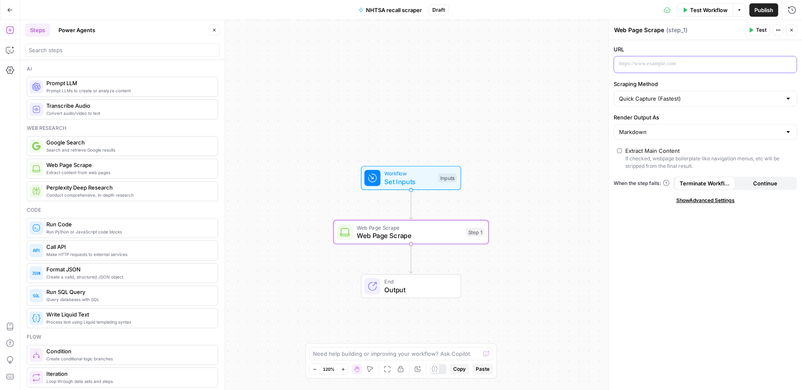
click at [697, 67] on p at bounding box center [698, 64] width 159 height 8
click at [794, 65] on div "“/” to reference Variables Menu" at bounding box center [705, 64] width 183 height 16
click at [788, 66] on button "Variables Menu" at bounding box center [789, 64] width 7 height 7
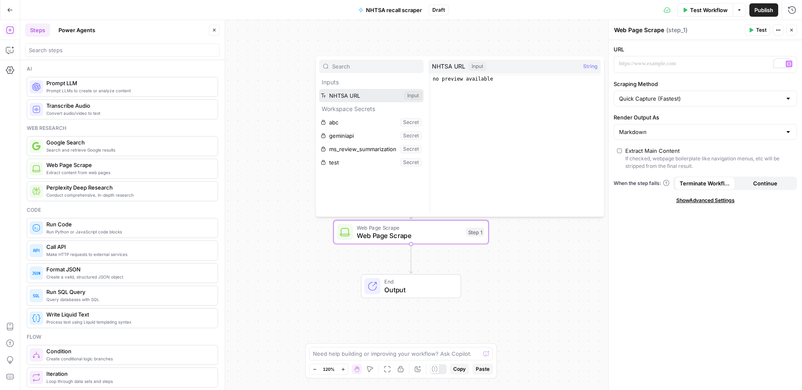
click at [346, 98] on button "Select variable NHTSA URL" at bounding box center [371, 95] width 104 height 13
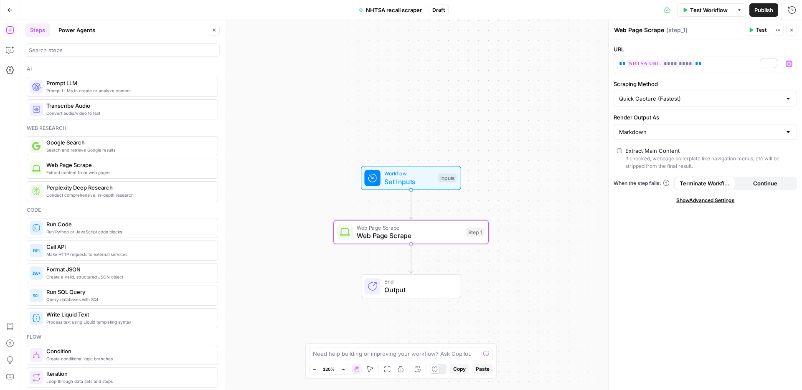
drag, startPoint x: 647, startPoint y: 153, endPoint x: 691, endPoint y: 183, distance: 53.5
click at [647, 153] on div "Extract Main Content" at bounding box center [653, 151] width 54 height 8
click at [698, 201] on span "Show Advanced Settings" at bounding box center [706, 201] width 59 height 8
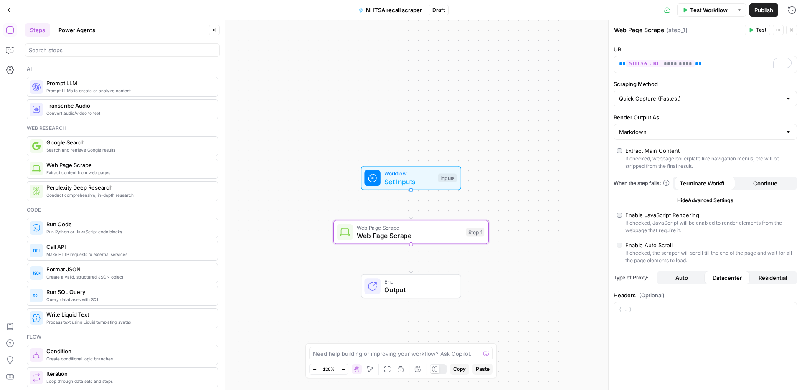
click at [677, 217] on div "Enable JavaScript Rendering" at bounding box center [663, 215] width 74 height 8
type input "Custom"
click at [643, 150] on div "Extract Main Content" at bounding box center [653, 151] width 54 height 8
click at [749, 28] on icon "button" at bounding box center [751, 30] width 5 height 5
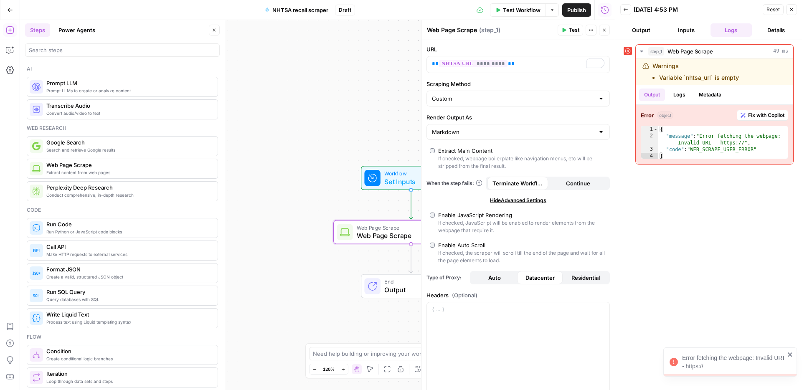
click at [520, 14] on button "Test Workflow" at bounding box center [518, 9] width 56 height 13
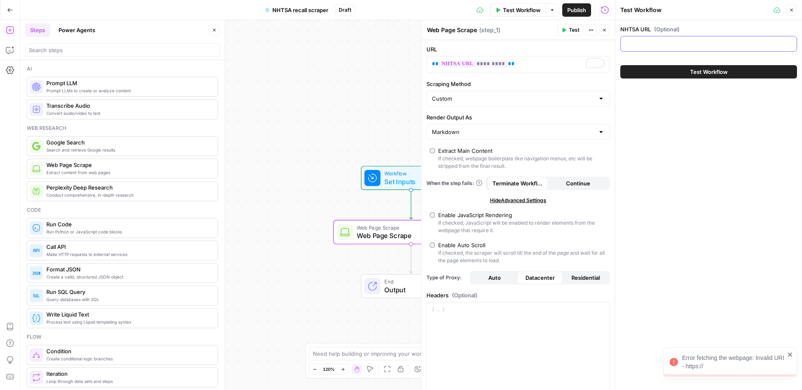
click at [647, 47] on input "NHTSA URL (Optional)" at bounding box center [709, 44] width 166 height 8
paste input "from datetime import datetime today = datetime.now() formatted_date = today.str…"
type input "from datetime import datetime today = datetime.now() formatted_date = today.str…"
click at [724, 44] on input "NHTSA URL (Optional)" at bounding box center [709, 44] width 166 height 8
paste input "[URL][DOMAIN_NAME]"
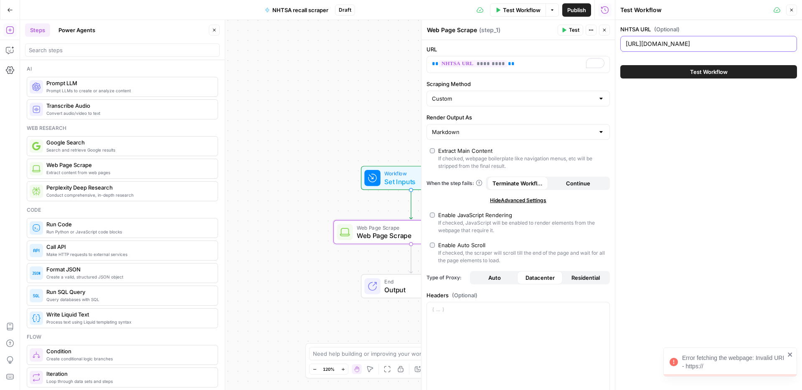
scroll to position [0, 86]
type input "[URL][DOMAIN_NAME]"
click at [659, 74] on button "Test Workflow" at bounding box center [709, 71] width 177 height 13
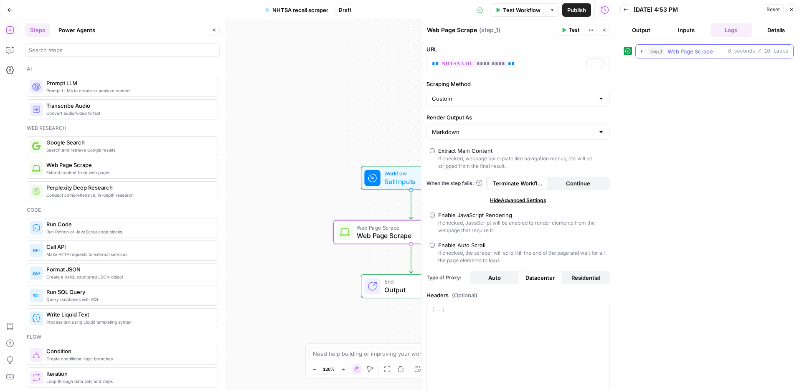
click at [732, 54] on span "8 seconds / 10 tasks" at bounding box center [758, 52] width 60 height 8
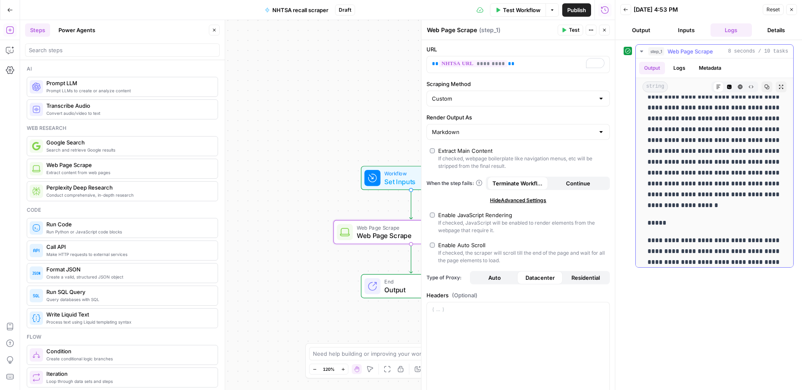
scroll to position [793, 0]
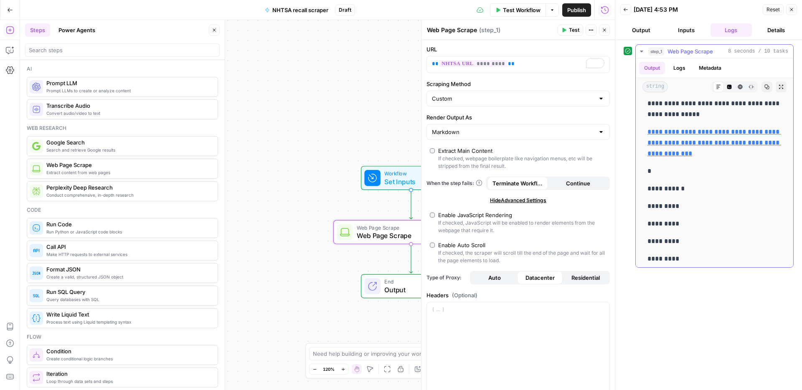
click at [678, 192] on p "**********" at bounding box center [715, 188] width 134 height 11
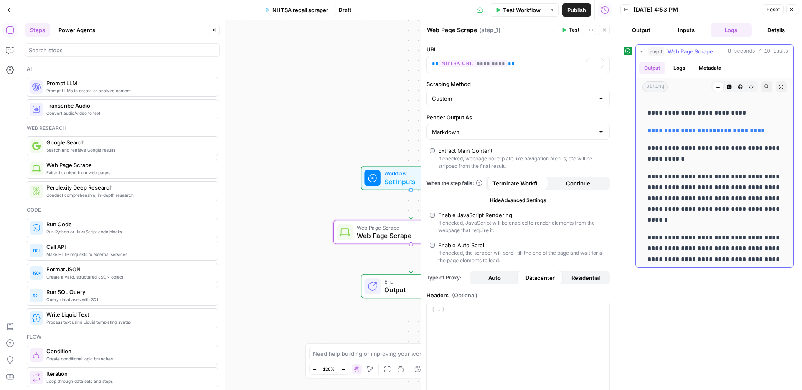
scroll to position [31, 0]
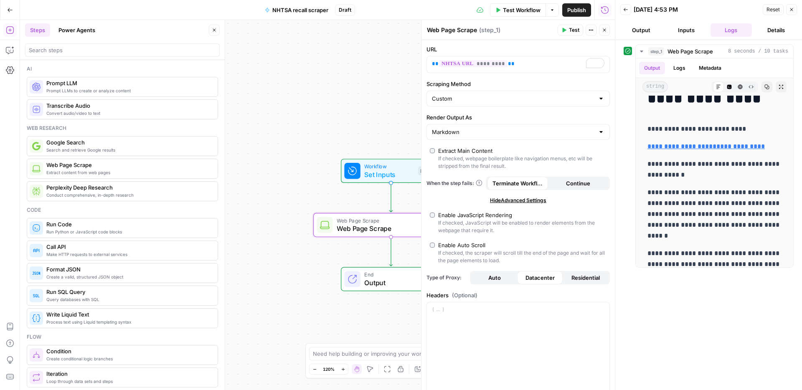
drag, startPoint x: 339, startPoint y: 121, endPoint x: 274, endPoint y: 101, distance: 67.8
click at [274, 101] on div "Workflow Set Inputs Inputs Web Page Scrape Web Page Scrape Step 1 End Output" at bounding box center [317, 205] width 595 height 370
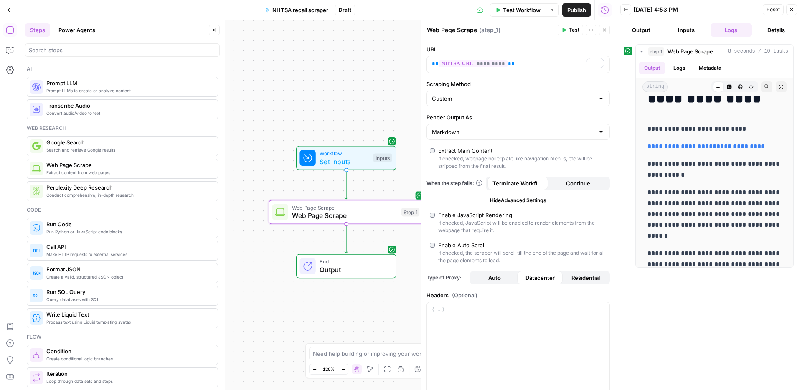
click at [470, 150] on div "Extract Main Content" at bounding box center [465, 151] width 54 height 8
click at [467, 150] on div "Extract Main Content" at bounding box center [465, 151] width 54 height 8
click at [492, 15] on button "Test Workflow" at bounding box center [518, 9] width 56 height 13
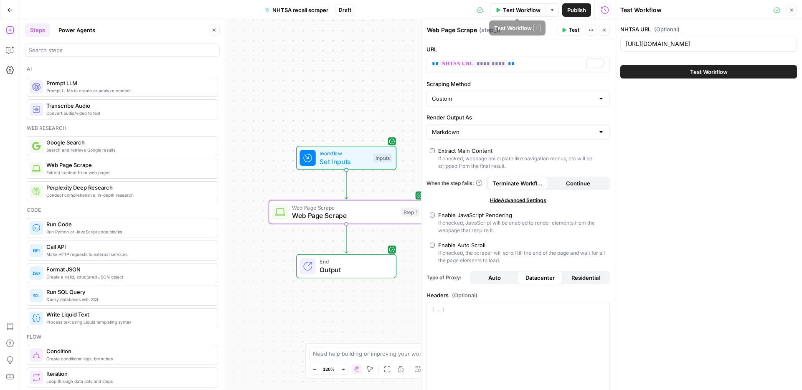
drag, startPoint x: 654, startPoint y: 79, endPoint x: 656, endPoint y: 74, distance: 5.8
click at [654, 79] on div "Test Workflow" at bounding box center [709, 71] width 177 height 23
click at [656, 74] on button "Test Workflow" at bounding box center [709, 71] width 177 height 13
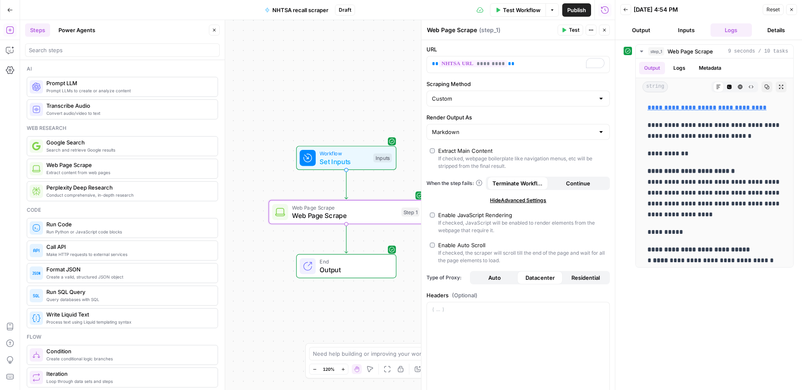
click at [471, 220] on div "If checked, JavaScript will be enabled to render elements from the webpage that…" at bounding box center [522, 226] width 168 height 15
click at [471, 219] on div "If checked, JavaScript will be enabled to render elements from the webpage that…" at bounding box center [522, 226] width 168 height 15
click at [469, 247] on div "Enable Auto Scroll" at bounding box center [461, 245] width 47 height 8
drag, startPoint x: 454, startPoint y: 244, endPoint x: 460, endPoint y: 219, distance: 26.4
click at [455, 243] on div "Enable Auto Scroll" at bounding box center [461, 245] width 47 height 8
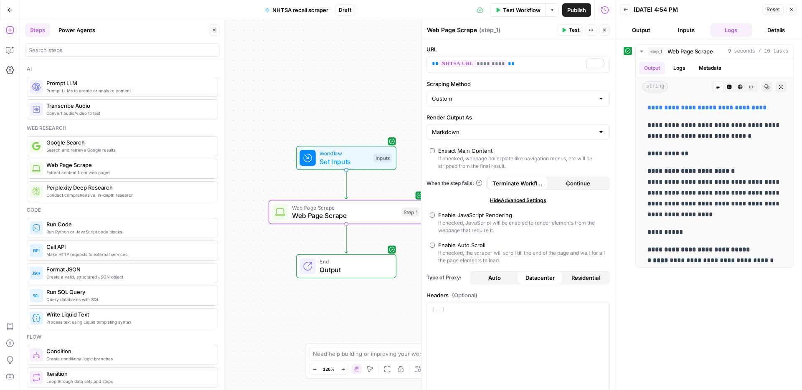
click at [461, 216] on div "Enable JavaScript Rendering" at bounding box center [475, 215] width 74 height 8
click at [468, 126] on div "Markdown" at bounding box center [518, 132] width 183 height 16
click at [447, 168] on span "HTML" at bounding box center [517, 164] width 166 height 8
type input "HTML"
click at [458, 155] on div "If checked, webpage boilerplate like navigation menus, etc will be stripped fro…" at bounding box center [522, 162] width 168 height 15
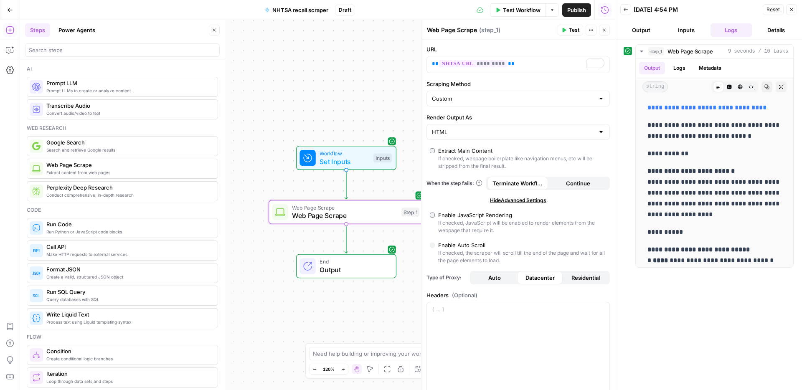
click at [570, 30] on span "Test" at bounding box center [574, 30] width 10 height 8
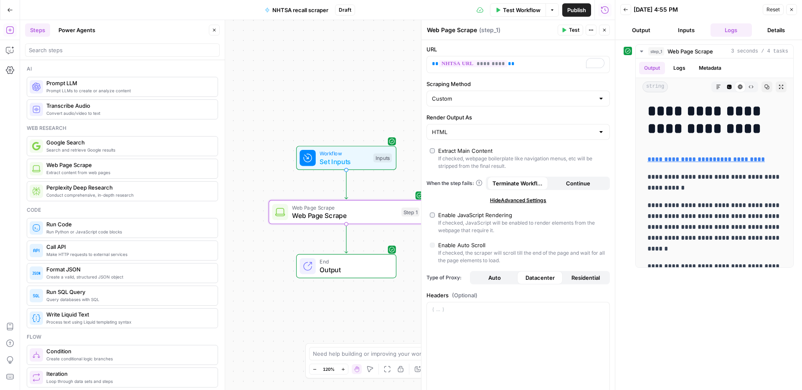
click at [476, 153] on div "Extract Main Content" at bounding box center [465, 151] width 54 height 8
drag, startPoint x: 464, startPoint y: 219, endPoint x: 470, endPoint y: 219, distance: 6.3
click at [464, 219] on div "If checked, JavaScript will be enabled to render elements from the webpage that…" at bounding box center [522, 226] width 168 height 15
click at [573, 30] on span "Test" at bounding box center [574, 30] width 10 height 8
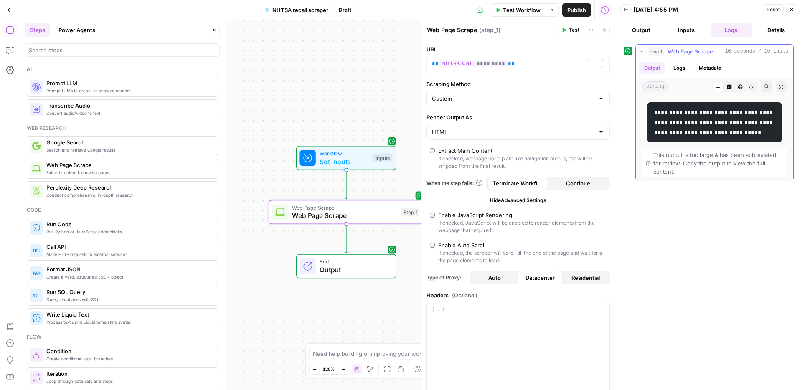
click at [733, 89] on button "Code Editor" at bounding box center [729, 86] width 11 height 11
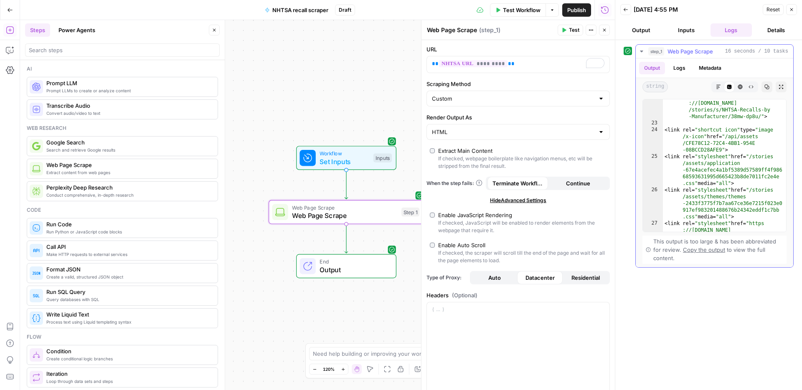
scroll to position [182, 0]
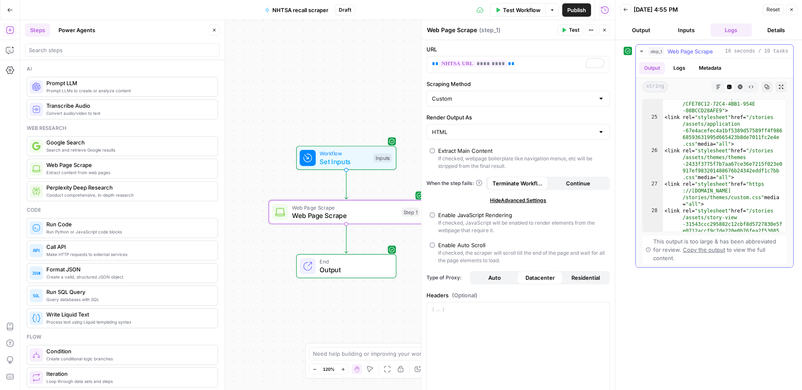
type textarea "**********"
click at [700, 194] on div "<link rel= "shortcut icon" type= "image /x-icon" href= "/api/assets /CFE78C12-7…" at bounding box center [724, 187] width 123 height 201
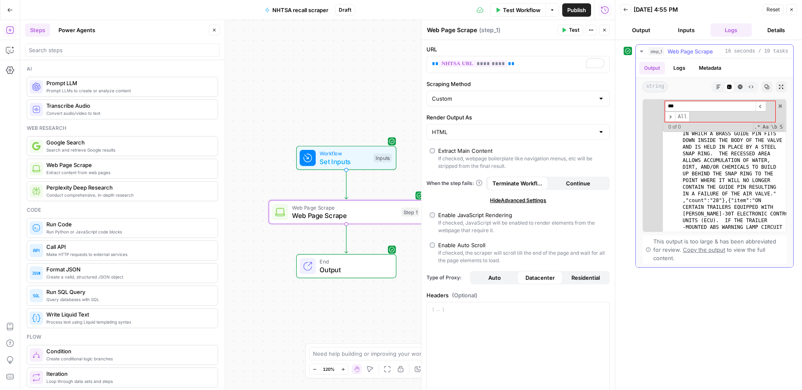
scroll to position [4518, 0]
click at [705, 107] on input "***" at bounding box center [710, 106] width 91 height 10
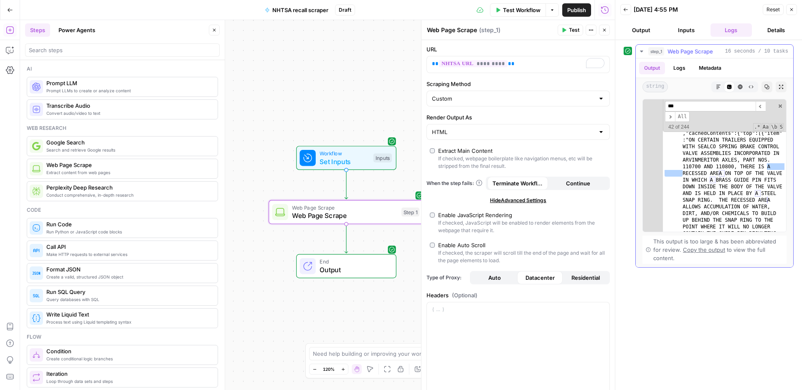
scroll to position [5152, 0]
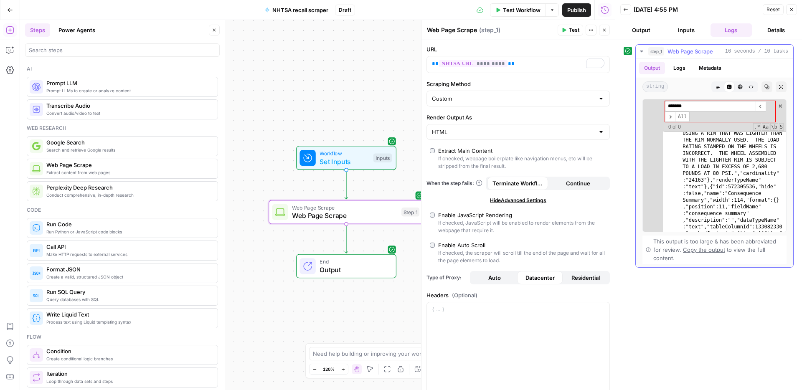
type input "*******"
click at [684, 71] on button "Logs" at bounding box center [680, 68] width 22 height 13
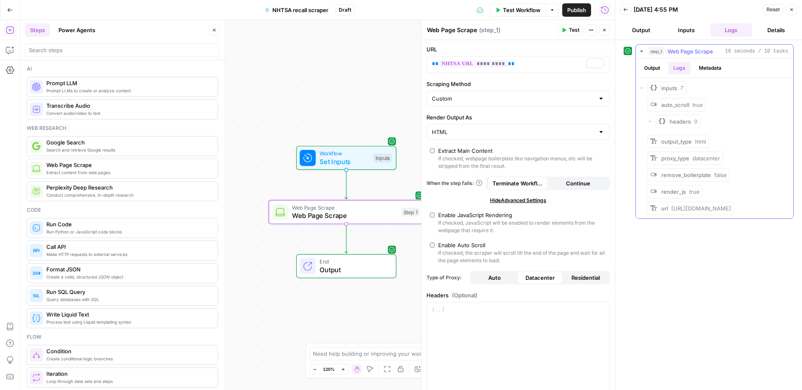
click at [656, 69] on button "Output" at bounding box center [652, 68] width 26 height 13
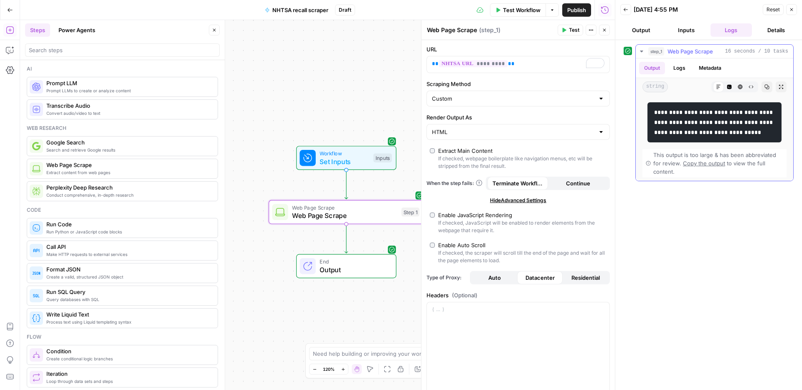
click at [730, 87] on icon "button" at bounding box center [729, 86] width 5 height 5
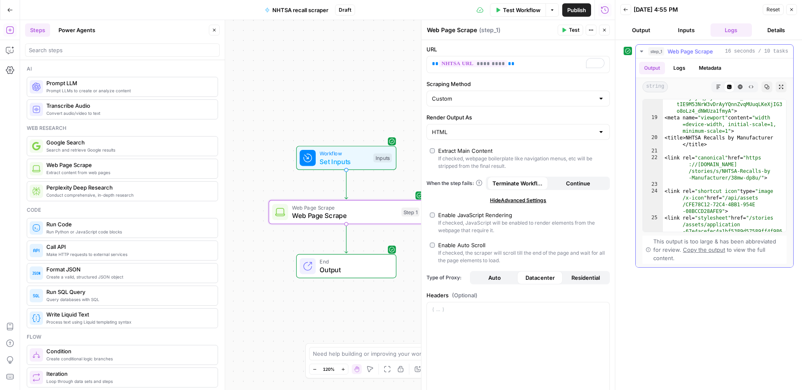
scroll to position [212, 0]
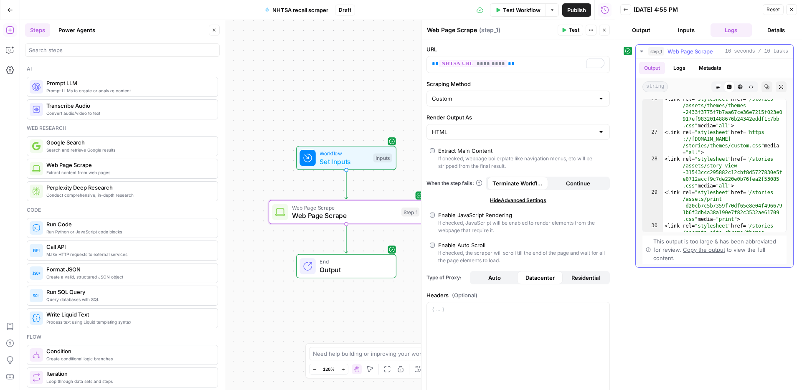
type textarea "**********"
click at [727, 208] on div "<link rel= "stylesheet" href= "/stories /assets/themes/themes -2433f3775f7b7aa6…" at bounding box center [724, 213] width 123 height 234
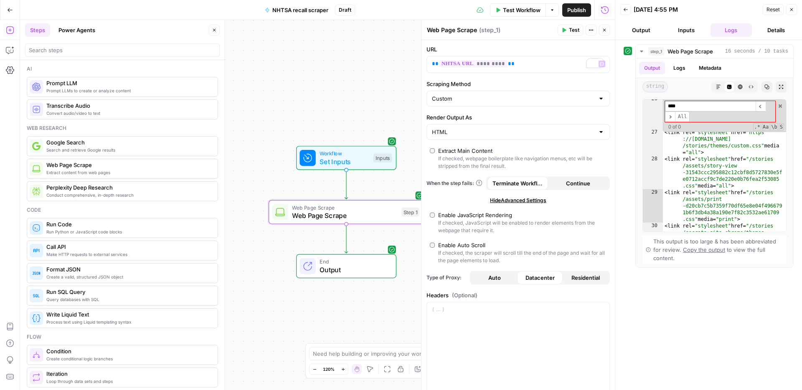
type input "****"
click at [473, 249] on div "If checked, the scraper will scroll till the end of the page and wait for all t…" at bounding box center [522, 256] width 168 height 15
click at [569, 36] on header "Web Page Scrape Web Page Scrape ( step_1 ) Test Actions Close" at bounding box center [518, 30] width 193 height 20
click at [569, 33] on span "Test" at bounding box center [574, 30] width 10 height 8
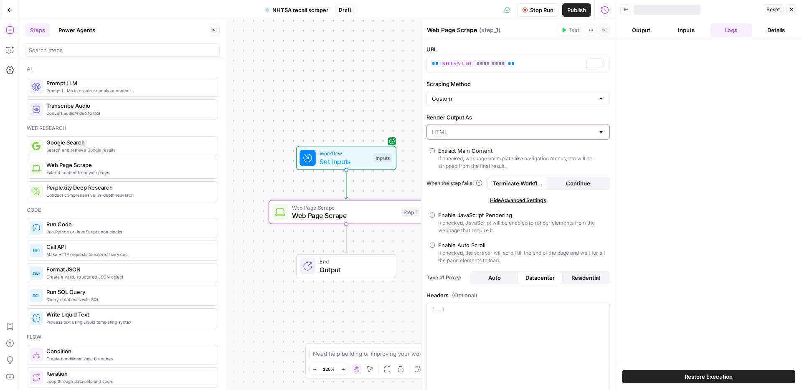
click at [488, 131] on input "Render Output As" at bounding box center [513, 132] width 163 height 8
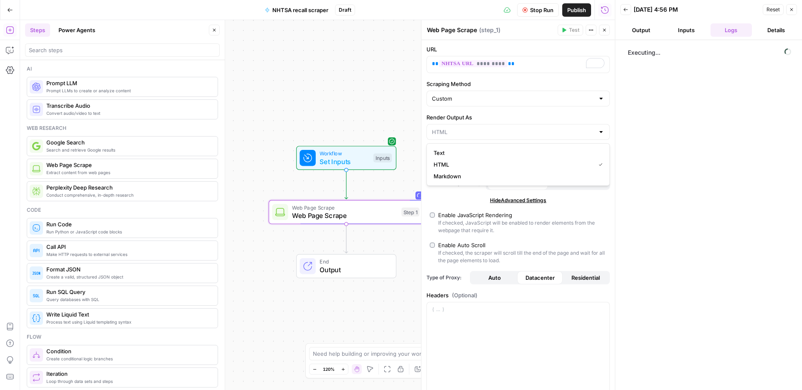
type input "HTML"
click at [491, 116] on label "Render Output As" at bounding box center [518, 117] width 183 height 8
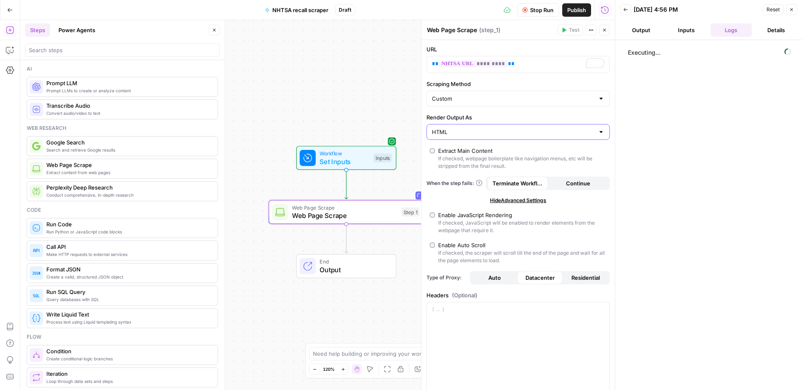
click at [491, 128] on input "HTML" at bounding box center [513, 132] width 163 height 8
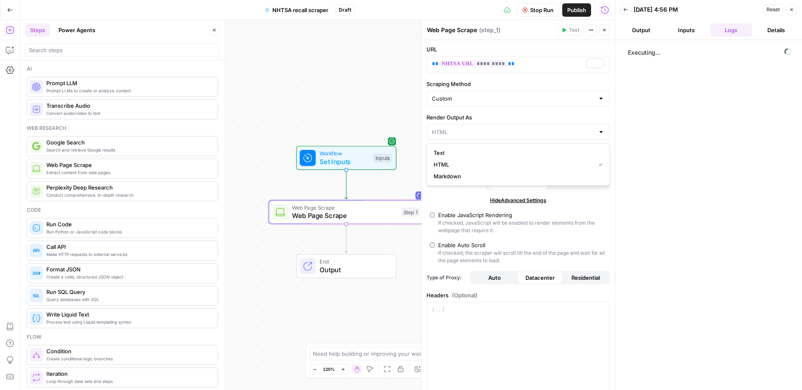
type input "HTML"
click at [507, 113] on label "Render Output As" at bounding box center [518, 117] width 183 height 8
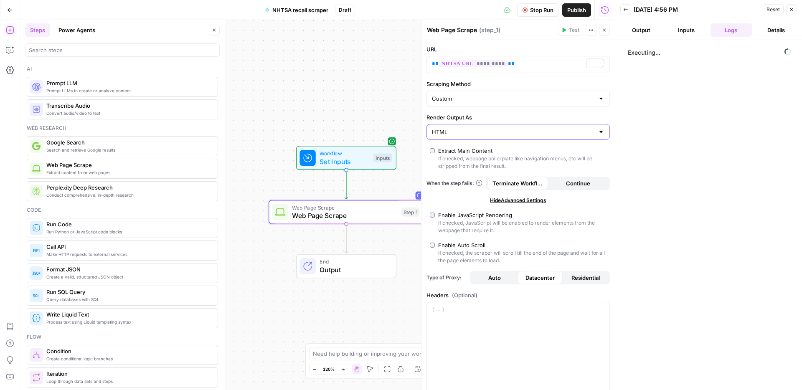
click at [507, 128] on input "HTML" at bounding box center [513, 132] width 163 height 8
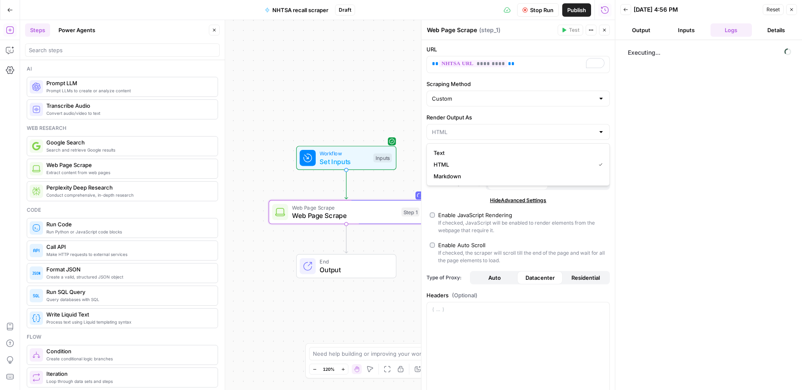
type input "HTML"
click at [784, 148] on div "Executing..." at bounding box center [709, 215] width 170 height 342
click at [706, 150] on div "Executing..." at bounding box center [709, 215] width 170 height 342
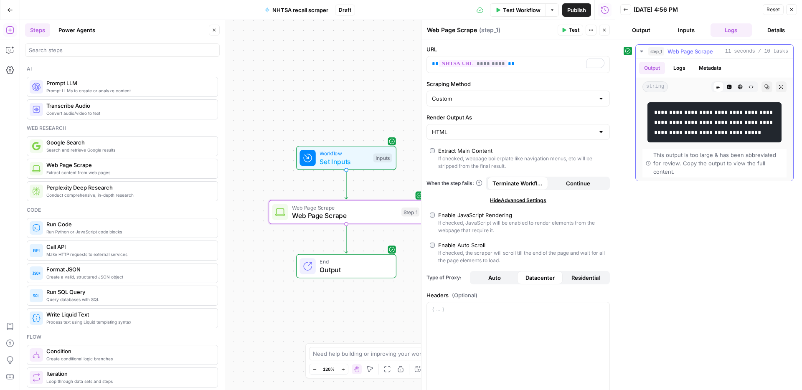
drag, startPoint x: 728, startPoint y: 81, endPoint x: 730, endPoint y: 84, distance: 4.3
click at [728, 81] on div "string Markdown Code Editor HTML Viewer Raw Output Copy Expand Output" at bounding box center [715, 87] width 158 height 18
click at [730, 85] on icon "button" at bounding box center [730, 87] width 5 height 5
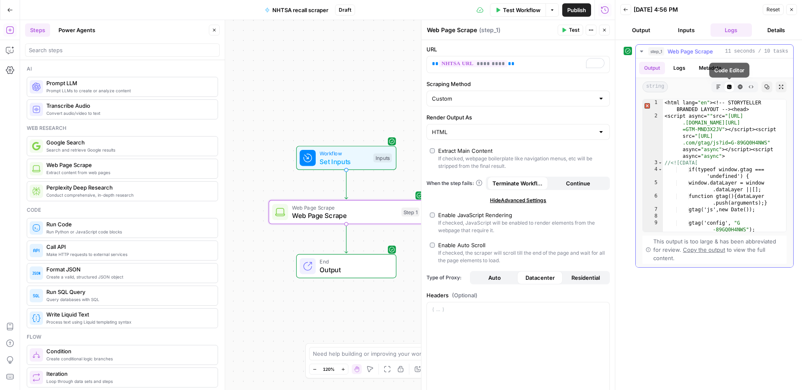
click at [718, 164] on div "<html lang= "en" ><!-- STORYTELLER BRANDED LAYOUT --><head> <script async= "" s…" at bounding box center [724, 179] width 123 height 161
click at [727, 155] on div "<html lang= "en" ><!-- STORYTELLER BRANDED LAYOUT --><head> <script async= "" s…" at bounding box center [724, 179] width 123 height 161
type textarea "**********"
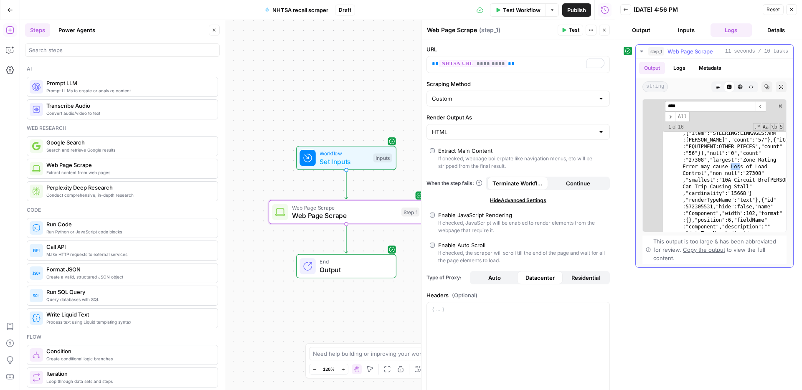
scroll to position [3875, 0]
type input "**********"
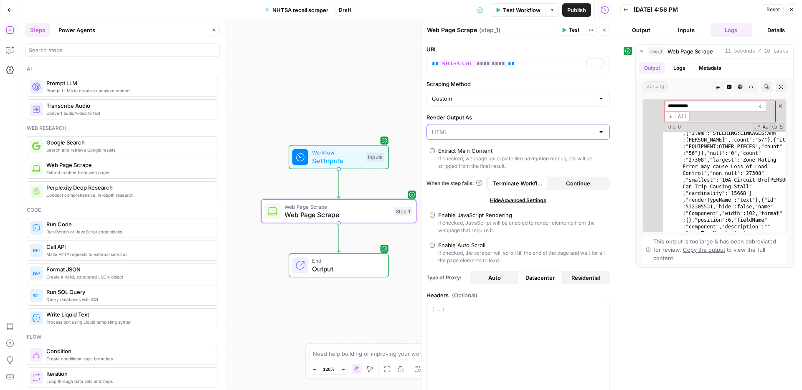
click at [468, 131] on input "Render Output As" at bounding box center [513, 132] width 163 height 8
click at [455, 147] on button "Text" at bounding box center [518, 153] width 176 height 12
type input "Text"
click at [563, 34] on button "Test" at bounding box center [570, 30] width 25 height 11
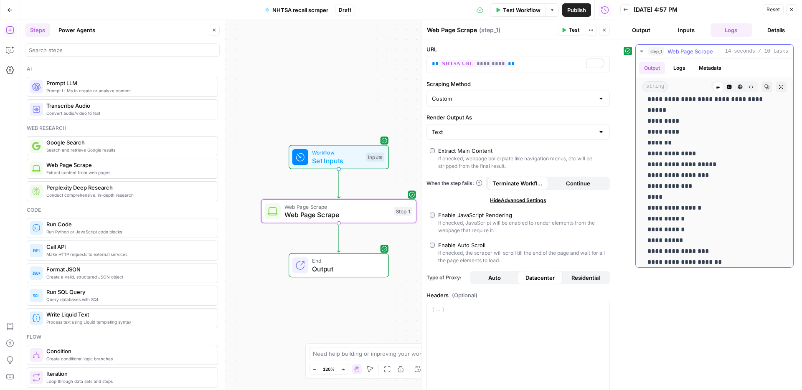
scroll to position [1221, 0]
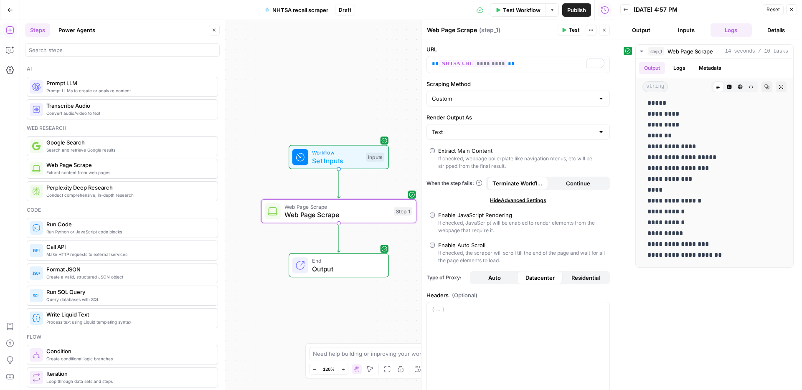
click at [451, 215] on div "Enable JavaScript Rendering" at bounding box center [475, 215] width 74 height 8
click at [510, 134] on input "Render Output As" at bounding box center [513, 132] width 163 height 8
click at [458, 174] on span "Markdown" at bounding box center [517, 176] width 166 height 8
type input "Markdown"
click at [500, 98] on input "Scraping Method" at bounding box center [513, 98] width 163 height 8
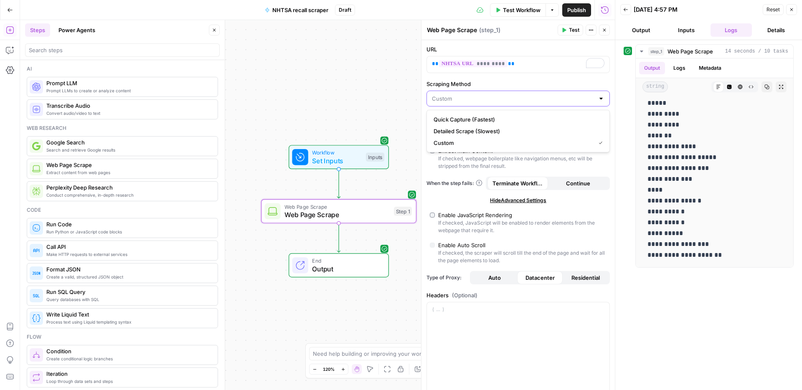
click at [500, 99] on input "Scraping Method" at bounding box center [513, 98] width 163 height 8
click at [477, 133] on span "Detailed Scrape (Slowest)" at bounding box center [517, 131] width 166 height 8
type input "Detailed Scrape (Slowest)"
click at [568, 31] on button "Test" at bounding box center [570, 30] width 25 height 11
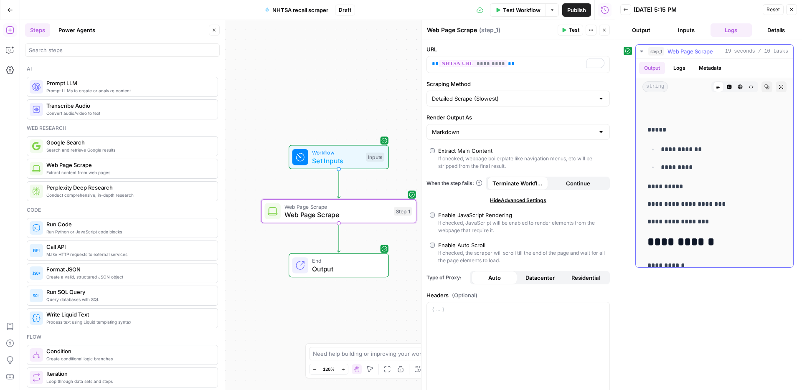
scroll to position [2257, 0]
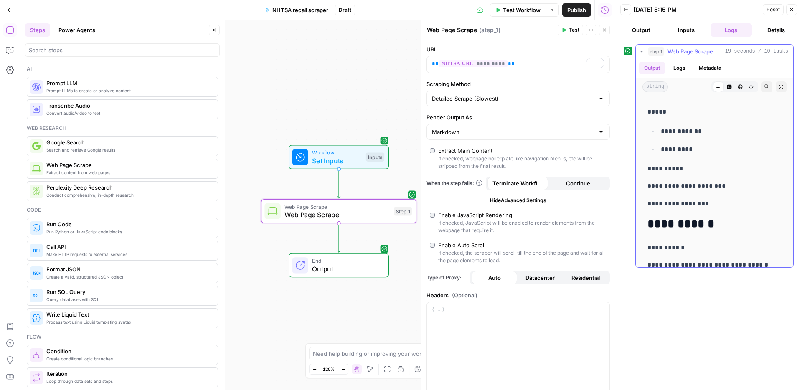
click at [738, 187] on p "**********" at bounding box center [715, 186] width 134 height 11
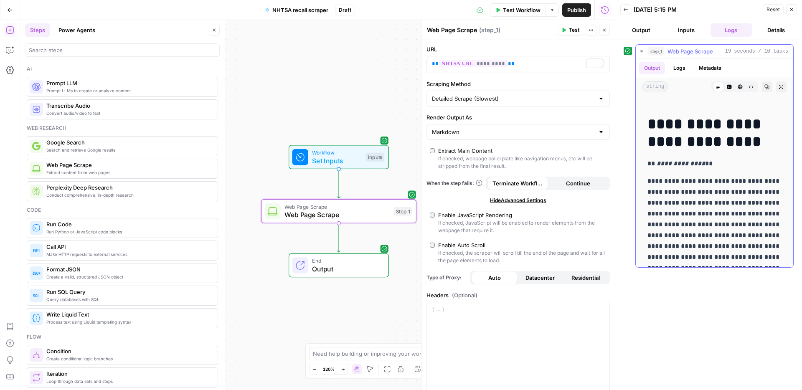
click at [713, 180] on p "**********" at bounding box center [715, 236] width 134 height 120
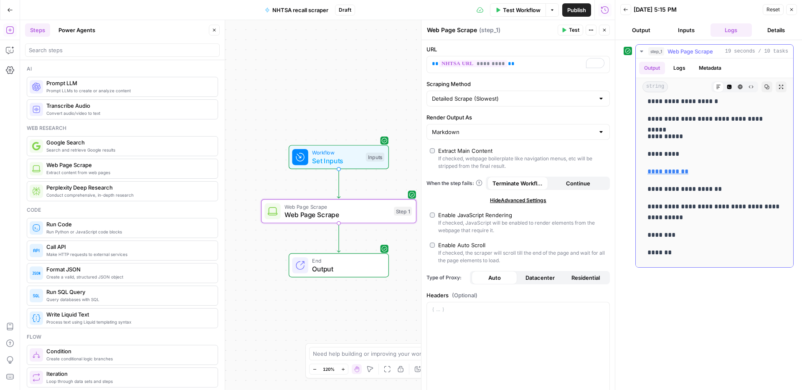
scroll to position [3078, 0]
click at [577, 12] on span "Publish" at bounding box center [576, 10] width 19 height 8
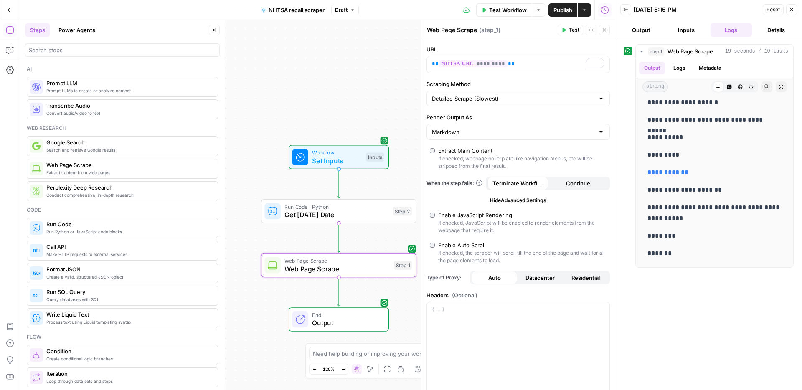
drag, startPoint x: 332, startPoint y: 267, endPoint x: 527, endPoint y: 0, distance: 330.1
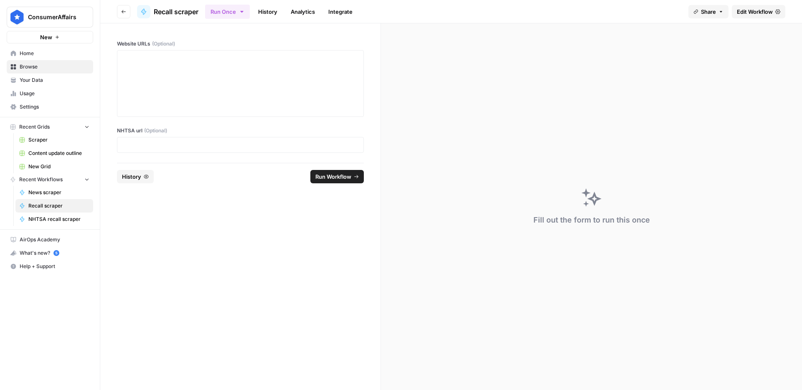
click at [739, 14] on span "Edit Workflow" at bounding box center [755, 12] width 36 height 8
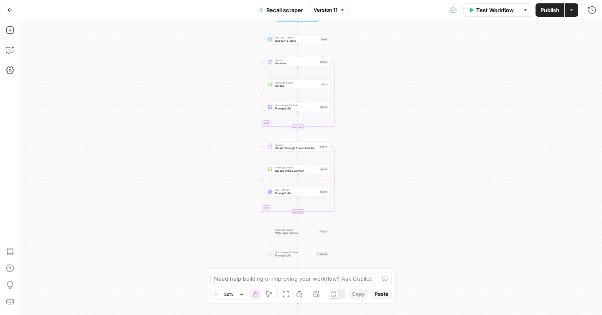
drag, startPoint x: 306, startPoint y: 138, endPoint x: 205, endPoint y: 115, distance: 104.1
click at [204, 115] on div "Workflow Set Inputs Inputs Run Code · Python Get [DATE] Date Step 8 Loop Iterat…" at bounding box center [311, 167] width 582 height 295
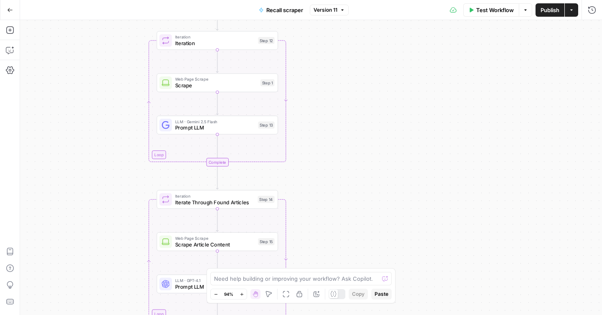
drag, startPoint x: 322, startPoint y: 144, endPoint x: 335, endPoint y: 168, distance: 27.9
click at [335, 168] on div "Workflow Set Inputs Inputs Run Code · Python Get [DATE] Date Step 8 Loop Iterat…" at bounding box center [311, 167] width 582 height 295
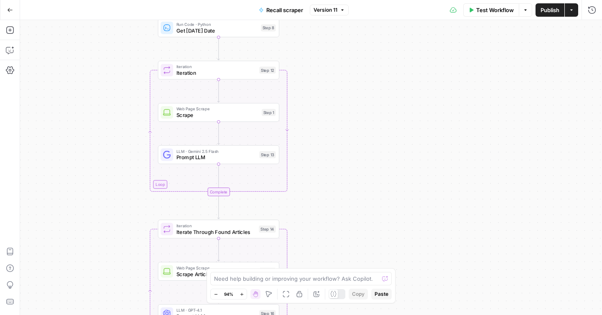
drag, startPoint x: 339, startPoint y: 188, endPoint x: 346, endPoint y: 272, distance: 84.3
click at [345, 273] on body "ConsumerAffairs New Home Browse Your Data Usage Settings Recent Grids Scraper C…" at bounding box center [301, 157] width 602 height 315
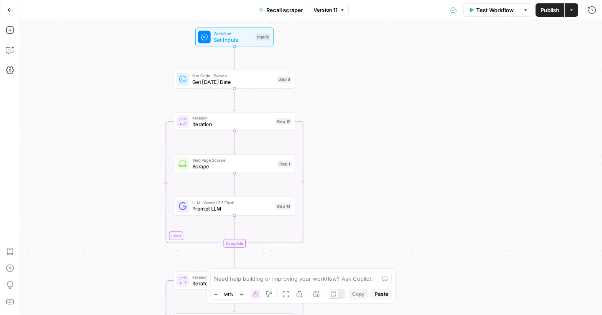
drag, startPoint x: 352, startPoint y: 183, endPoint x: 362, endPoint y: 148, distance: 35.6
click at [362, 148] on div "Workflow Set Inputs Inputs Run Code · Python Get [DATE] Date Step 8 Loop Iterat…" at bounding box center [311, 167] width 582 height 295
click at [252, 83] on span "Get [DATE] Date" at bounding box center [232, 82] width 81 height 8
